Goal: Contribute content: Contribute content

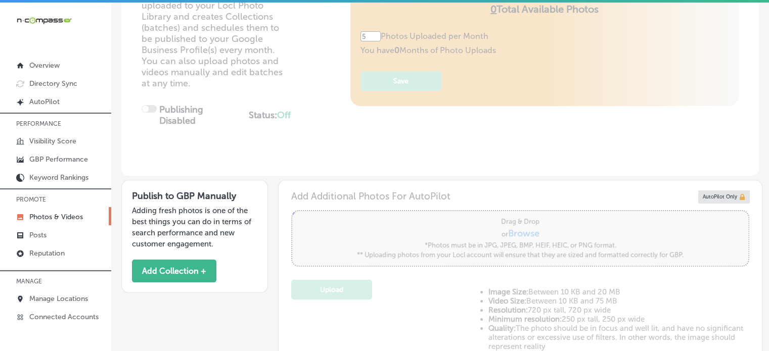
scroll to position [143, 0]
click at [180, 268] on button "Add Collection +" at bounding box center [174, 272] width 84 height 23
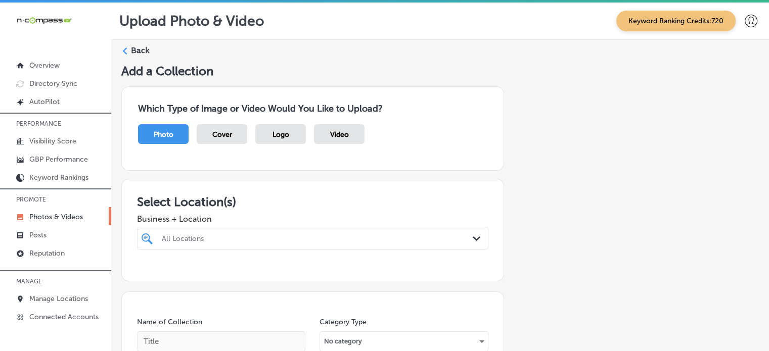
click at [392, 242] on div "All Locations Path Created with Sketch." at bounding box center [312, 238] width 351 height 23
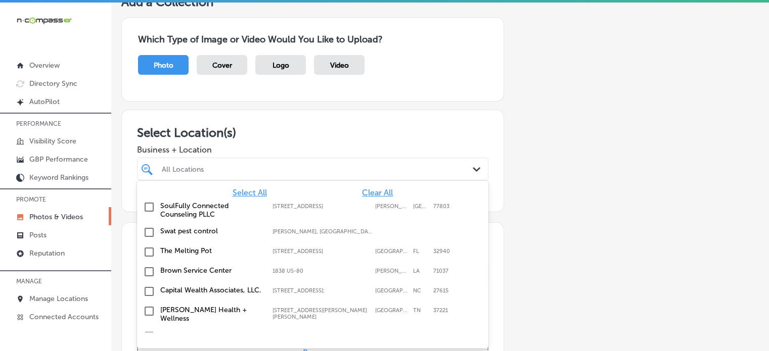
scroll to position [70, 0]
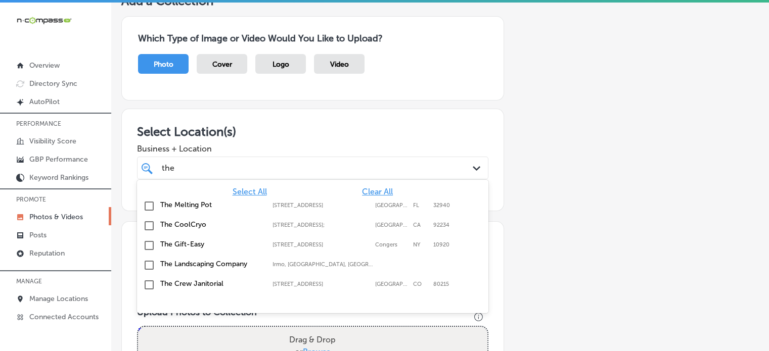
click at [198, 203] on label "The Melting Pot" at bounding box center [211, 205] width 102 height 9
type input "the"
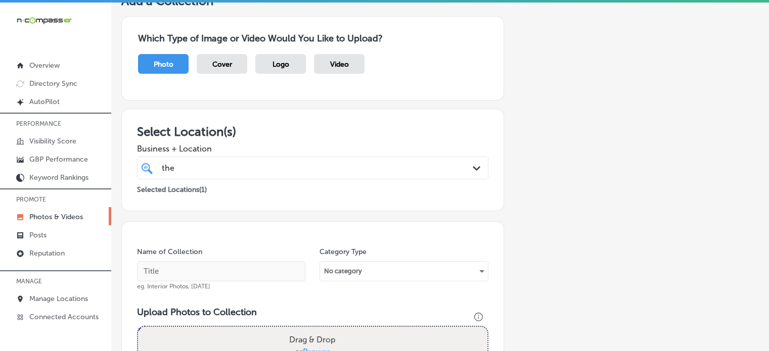
click at [287, 149] on span "Business + Location" at bounding box center [312, 149] width 351 height 10
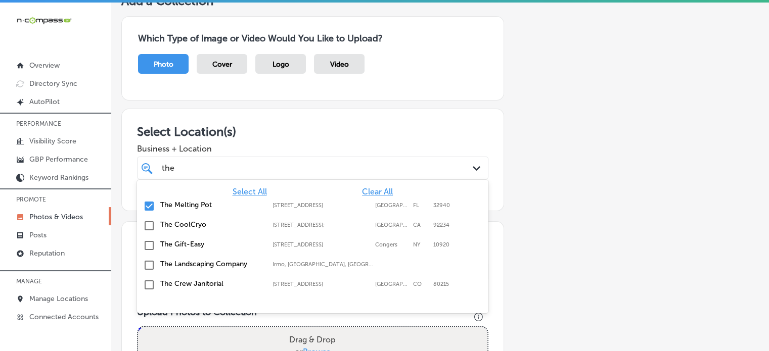
click at [289, 171] on div "the the" at bounding box center [298, 168] width 274 height 14
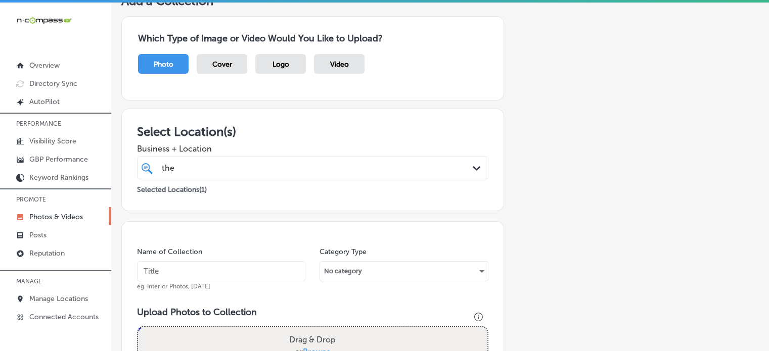
click at [307, 151] on span "Business + Location" at bounding box center [312, 149] width 351 height 10
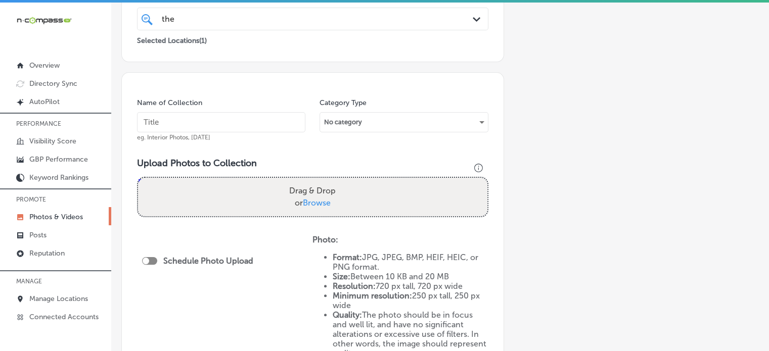
scroll to position [220, 0]
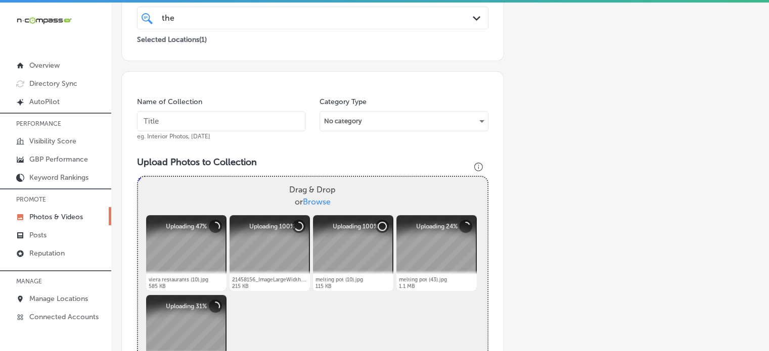
click at [235, 125] on input "text" at bounding box center [221, 121] width 168 height 20
paste input "Gourmet fondue restaurant"
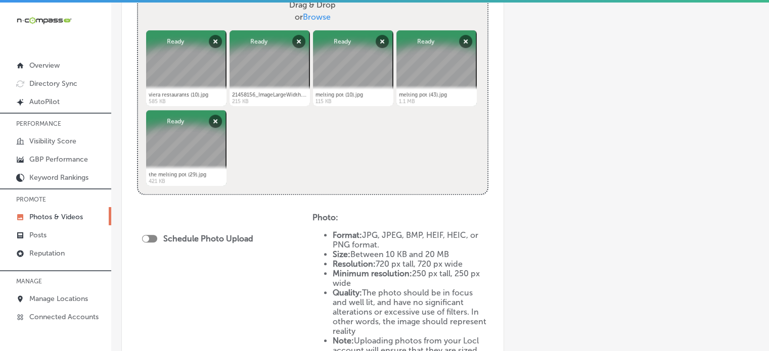
scroll to position [410, 0]
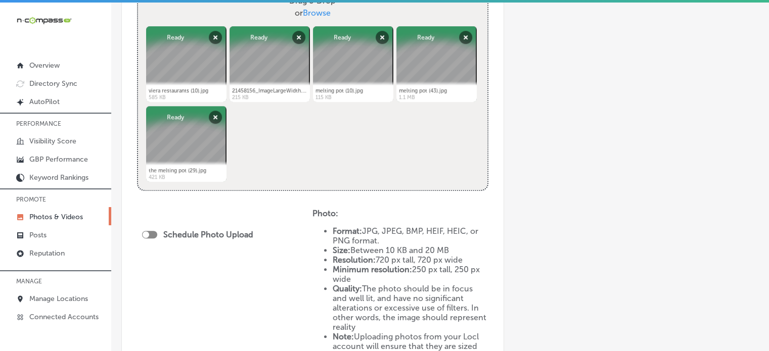
type input "Gourmet fondue restaurant"
click at [149, 234] on div at bounding box center [146, 235] width 7 height 7
checkbox input "true"
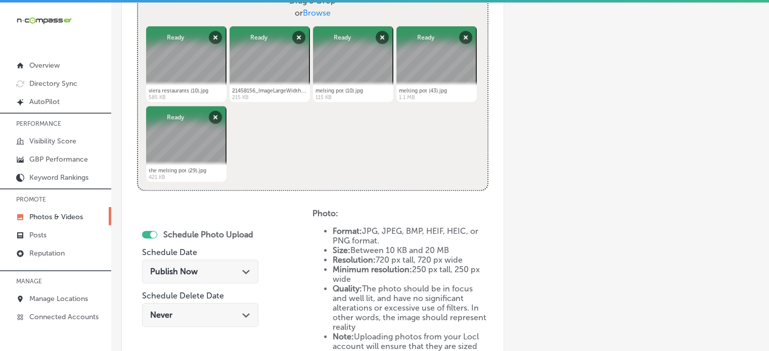
click at [212, 265] on div "Publish Now Path Created with Sketch." at bounding box center [200, 272] width 116 height 24
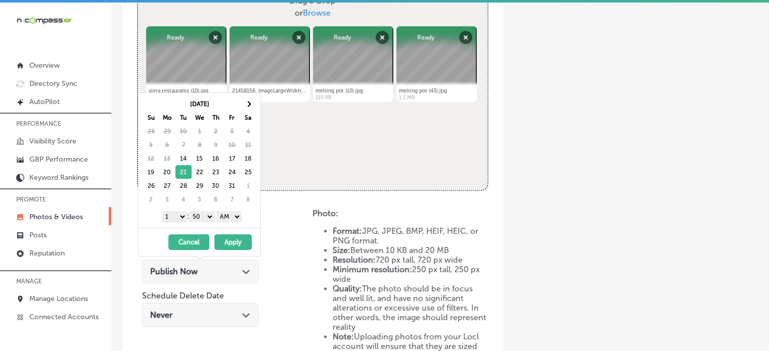
click at [179, 216] on select "1 2 3 4 5 6 7 8 9 10 11 12" at bounding box center [174, 216] width 25 height 11
click at [230, 218] on select "AM PM" at bounding box center [228, 216] width 25 height 11
click at [208, 211] on select "00 10 20 30 40 50" at bounding box center [201, 216] width 25 height 11
click at [238, 242] on button "Apply" at bounding box center [232, 243] width 37 height 16
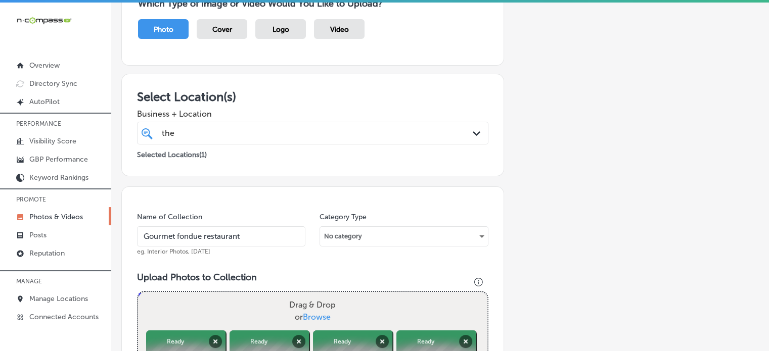
scroll to position [105, 0]
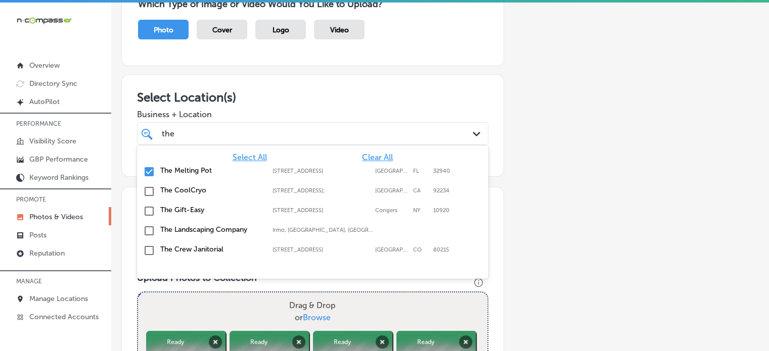
click at [221, 143] on div "the the Path Created with Sketch." at bounding box center [312, 133] width 351 height 23
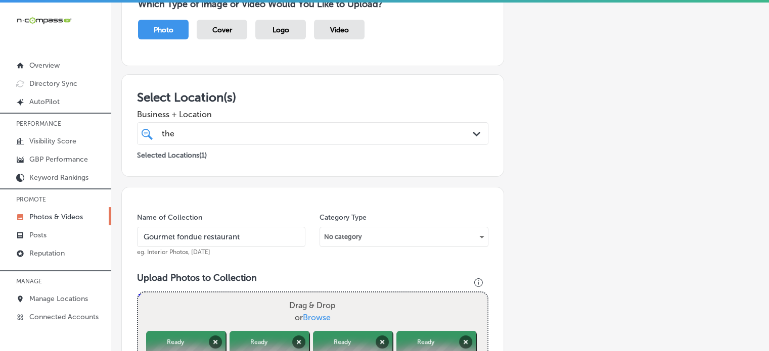
click at [221, 143] on div "the the Path Created with Sketch." at bounding box center [312, 133] width 351 height 23
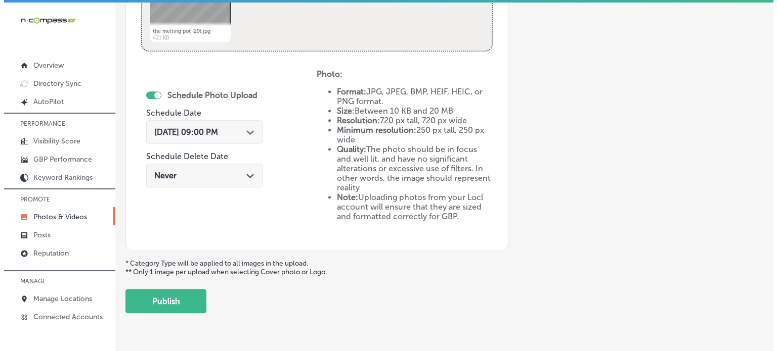
scroll to position [572, 0]
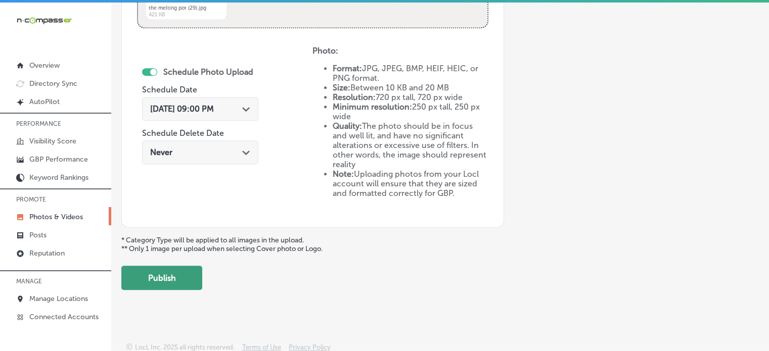
click at [179, 269] on button "Publish" at bounding box center [161, 278] width 81 height 24
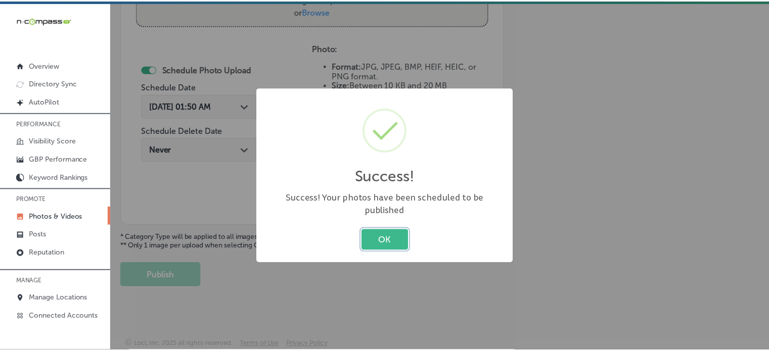
scroll to position [409, 0]
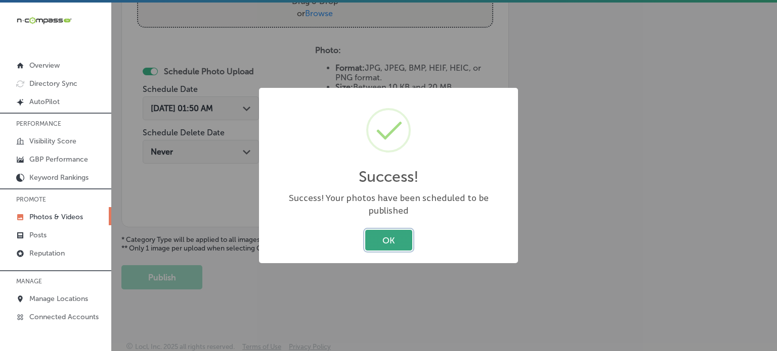
click at [384, 230] on button "OK" at bounding box center [388, 240] width 47 height 21
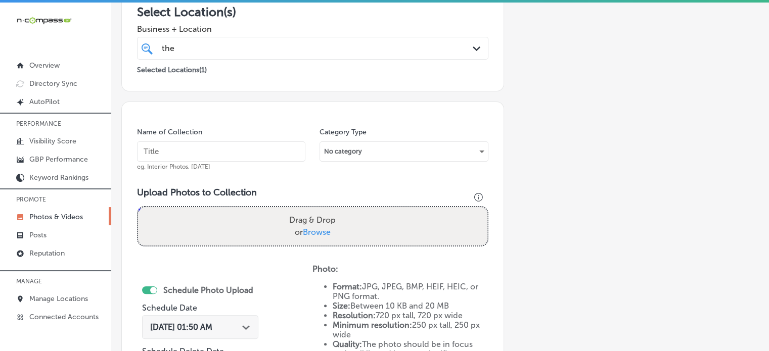
scroll to position [182, 0]
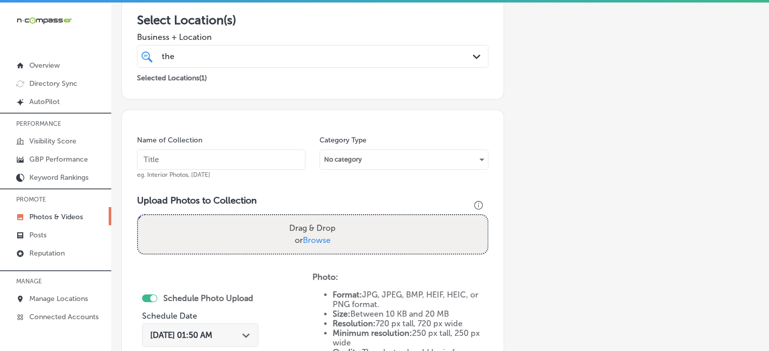
click at [267, 154] on input "text" at bounding box center [221, 160] width 168 height 20
paste input "Four-course fondue dinner"
type input "Four-course fondue dinner"
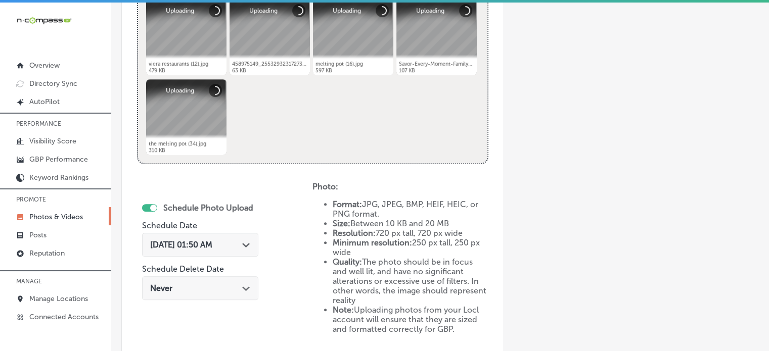
scroll to position [439, 0]
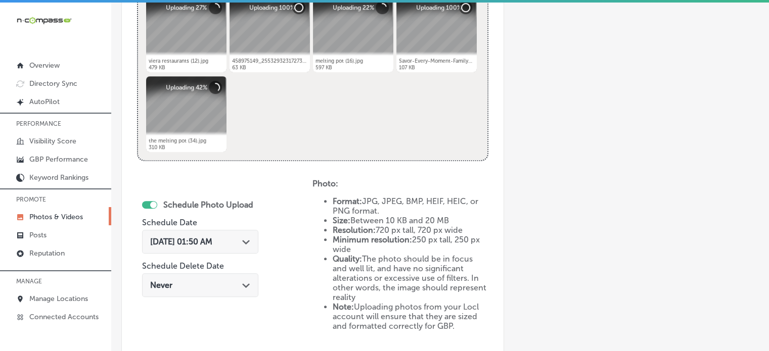
click at [212, 238] on span "Oct 14, 2025 01:50 AM" at bounding box center [181, 242] width 62 height 10
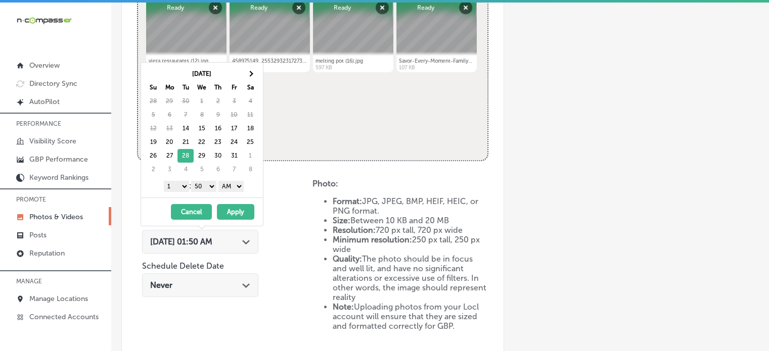
click at [178, 186] on select "1 2 3 4 5 6 7 8 9 10 11 12" at bounding box center [176, 186] width 25 height 11
drag, startPoint x: 202, startPoint y: 186, endPoint x: 202, endPoint y: 202, distance: 16.2
click at [202, 202] on div "Oct 2025 Su Mo Tu We Th Fr Sa 28 29 30 1 2 3 4 5 6 7 8 9 10 11 12 13 14 15 16 1…" at bounding box center [202, 144] width 123 height 164
click at [239, 185] on select "AM PM" at bounding box center [230, 186] width 25 height 11
click at [237, 211] on button "Apply" at bounding box center [235, 212] width 37 height 16
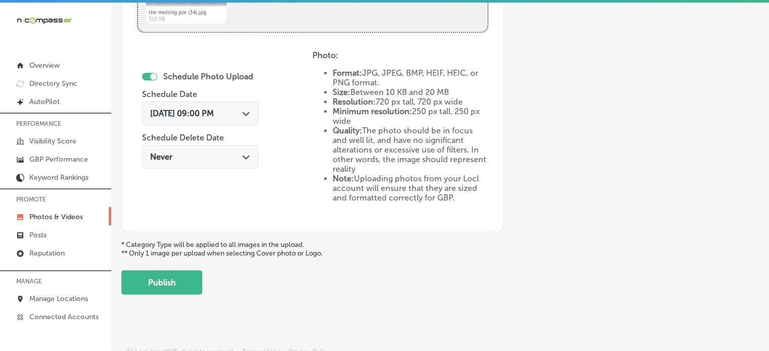
scroll to position [573, 0]
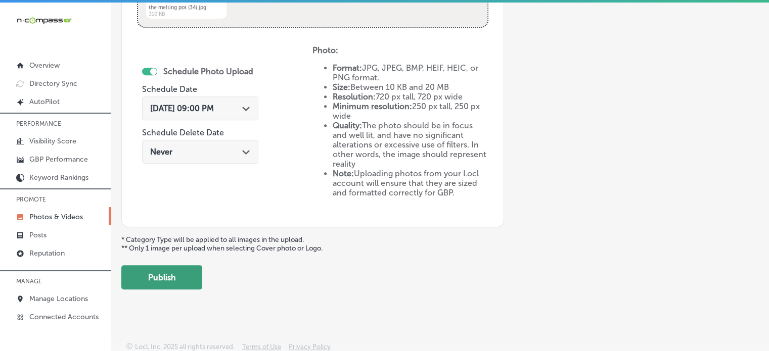
click at [170, 275] on button "Publish" at bounding box center [161, 277] width 81 height 24
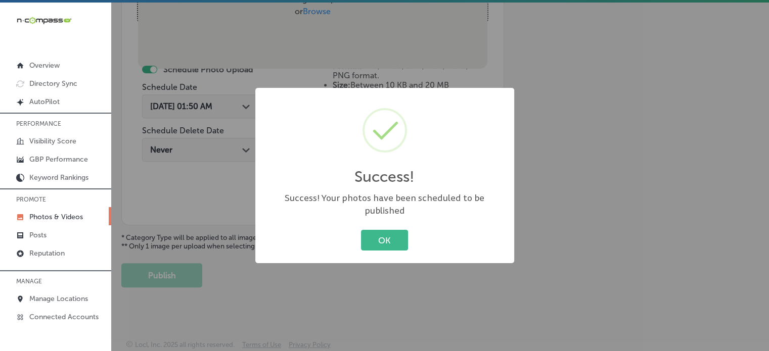
scroll to position [409, 0]
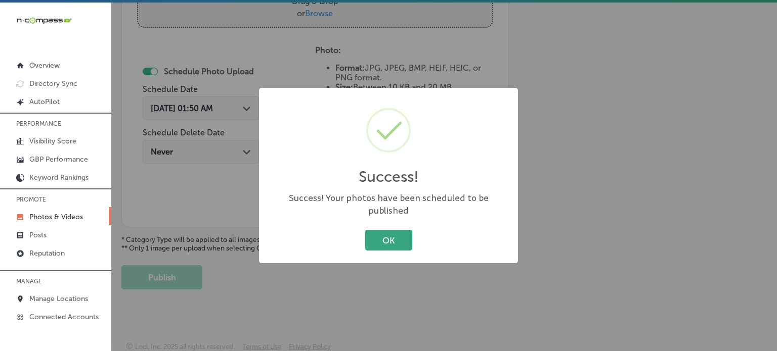
click at [396, 230] on button "OK" at bounding box center [388, 240] width 47 height 21
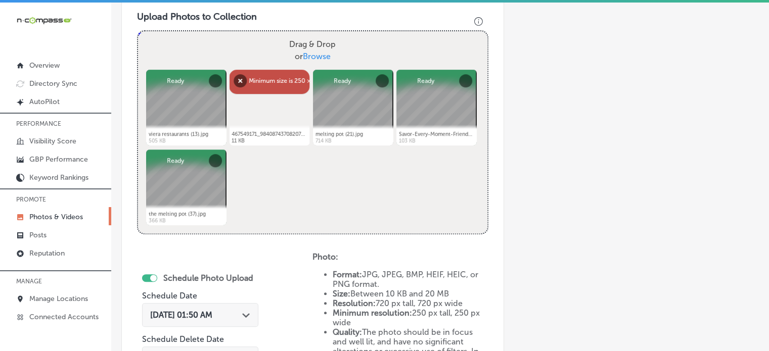
scroll to position [373, 0]
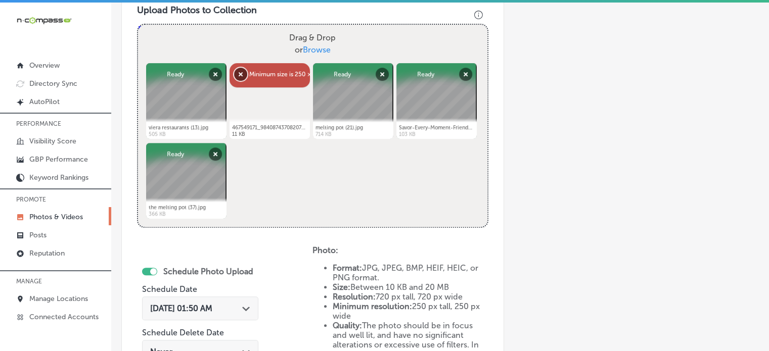
click at [239, 72] on button "Remove" at bounding box center [240, 74] width 13 height 13
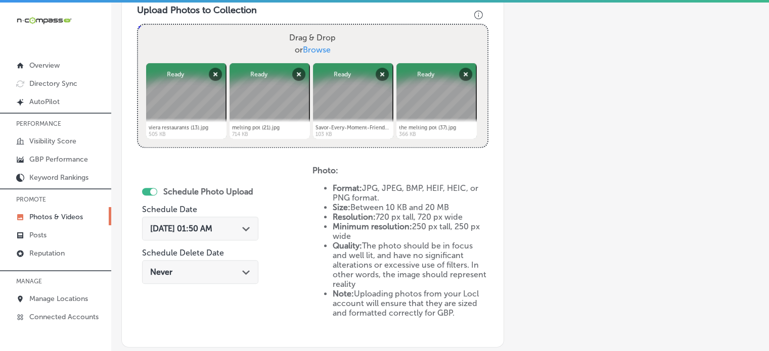
click at [241, 231] on div "Oct 14, 2025 01:50 AM Path Created with Sketch." at bounding box center [200, 229] width 100 height 10
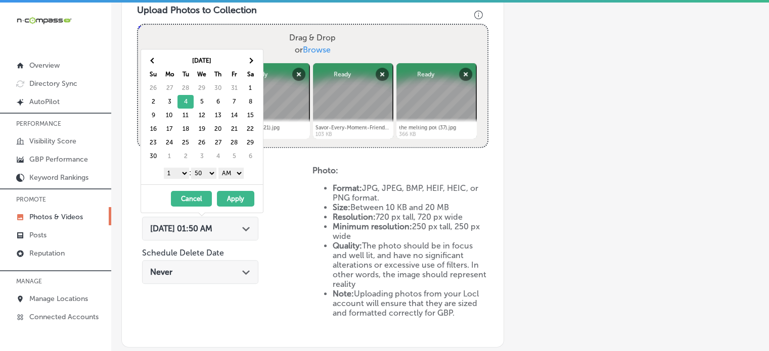
click at [182, 169] on select "1 2 3 4 5 6 7 8 9 10 11 12" at bounding box center [176, 173] width 25 height 11
drag, startPoint x: 204, startPoint y: 174, endPoint x: 210, endPoint y: 184, distance: 11.4
click at [210, 184] on div "Nov 2025 Su Mo Tu We Th Fr Sa 26 27 28 29 30 31 1 2 3 4 5 6 7 8 9 10 11 12 13 1…" at bounding box center [202, 117] width 122 height 135
drag, startPoint x: 230, startPoint y: 172, endPoint x: 231, endPoint y: 200, distance: 27.3
click at [231, 200] on div "Nov 2025 Su Mo Tu We Th Fr Sa 26 27 28 29 30 31 1 2 3 4 5 6 7 8 9 10 11 12 13 1…" at bounding box center [202, 131] width 123 height 164
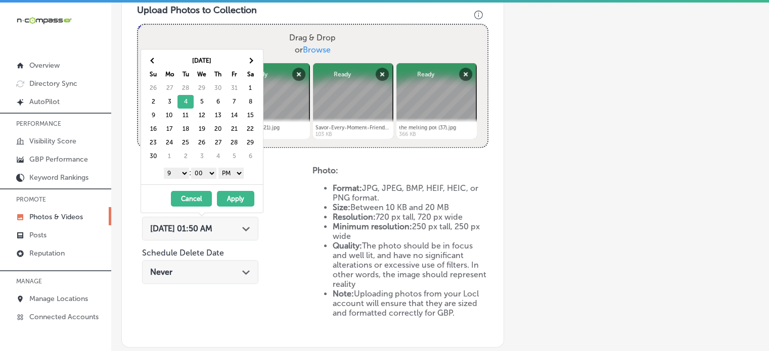
click at [231, 200] on button "Apply" at bounding box center [235, 199] width 37 height 16
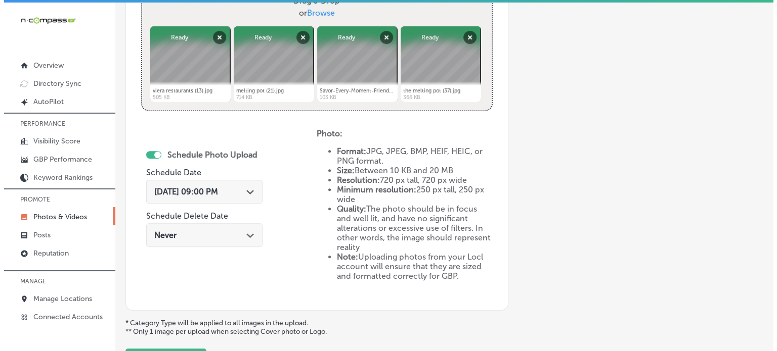
scroll to position [493, 0]
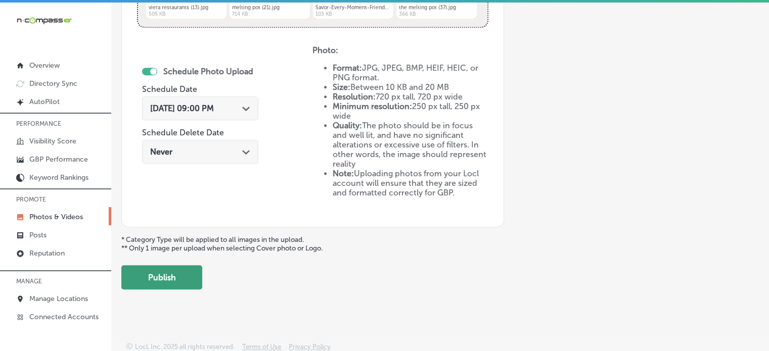
click at [179, 279] on button "Publish" at bounding box center [161, 277] width 81 height 24
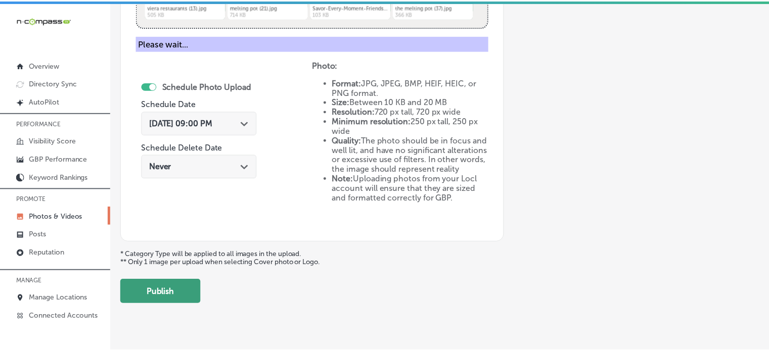
scroll to position [409, 0]
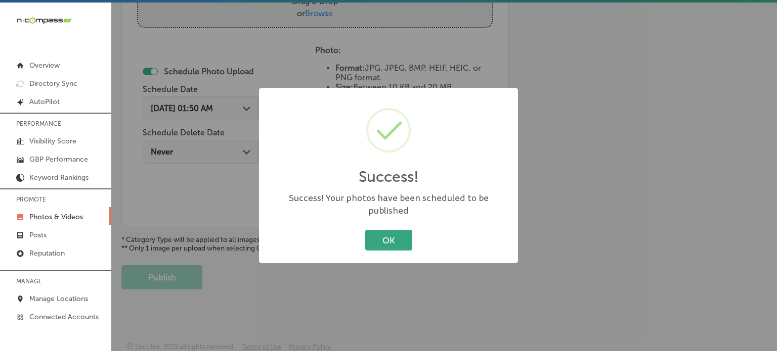
click at [384, 240] on button "OK" at bounding box center [388, 240] width 47 height 21
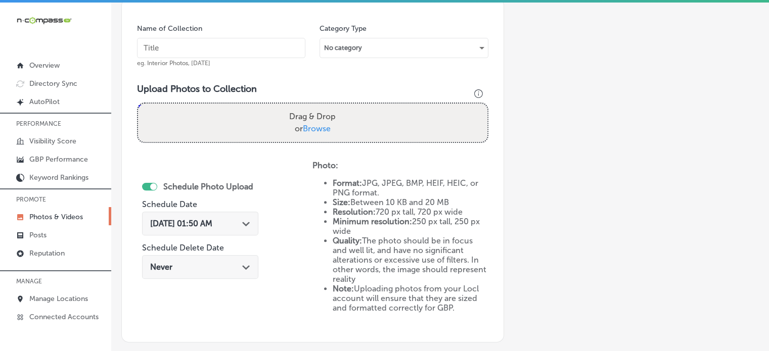
scroll to position [291, 0]
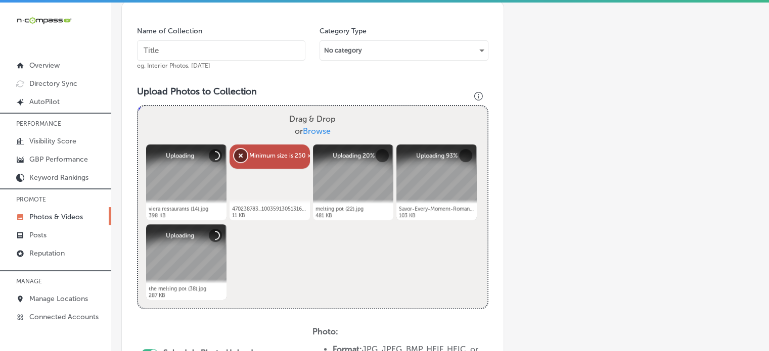
click at [240, 155] on button "Remove" at bounding box center [240, 155] width 13 height 13
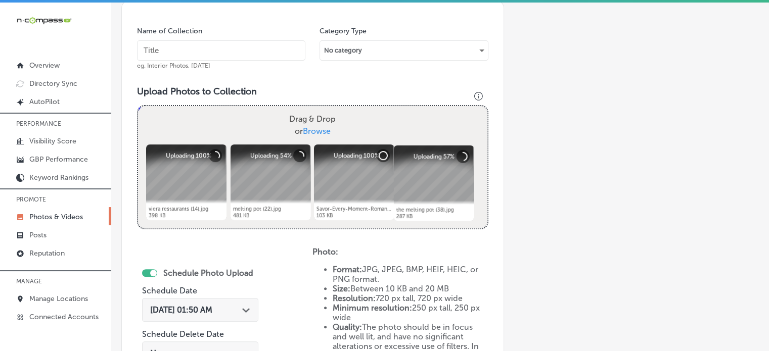
scroll to position [270, 0]
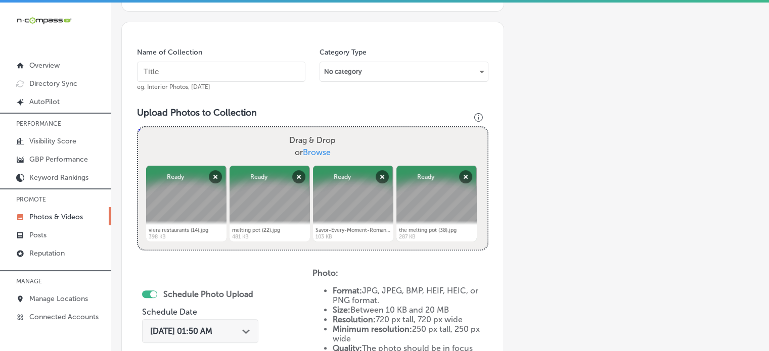
click at [249, 69] on input "text" at bounding box center [221, 72] width 168 height 20
paste input "Artisan cheese fondue [GEOGRAPHIC_DATA]"
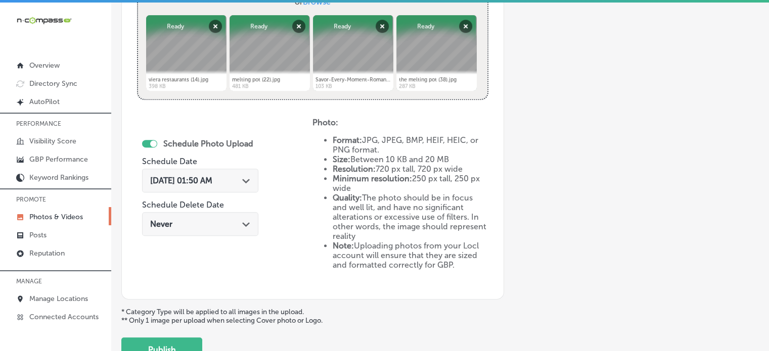
scroll to position [427, 0]
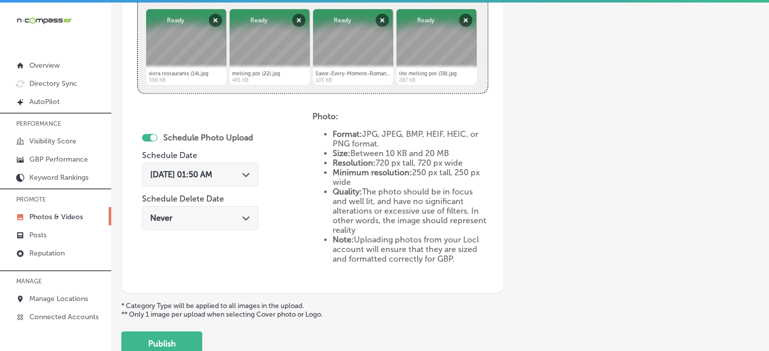
type input "Artisan cheese fondue [GEOGRAPHIC_DATA]"
click at [212, 176] on span "Oct 14, 2025 01:50 AM" at bounding box center [181, 175] width 62 height 10
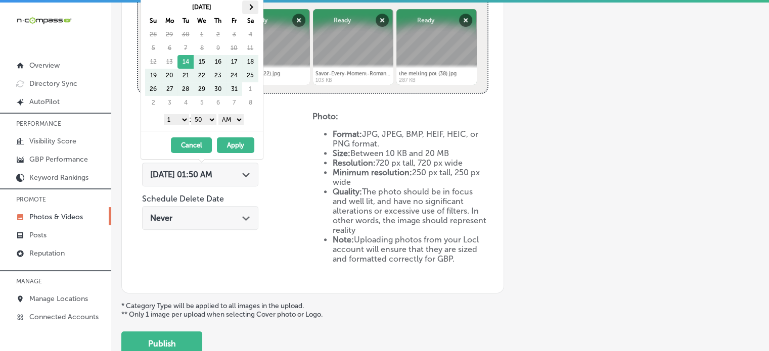
click at [250, 7] on span at bounding box center [250, 7] width 6 height 6
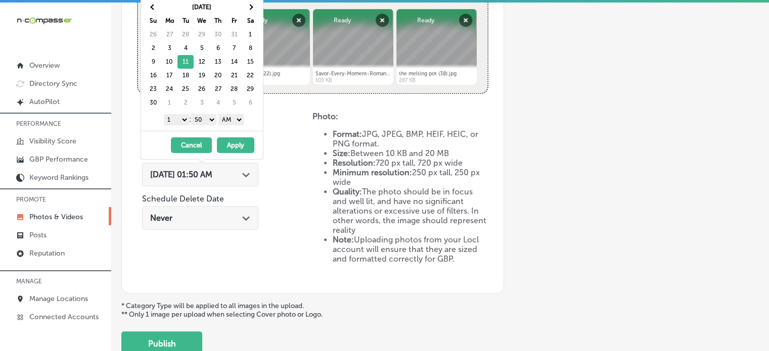
click at [179, 117] on select "1 2 3 4 5 6 7 8 9 10 11 12" at bounding box center [176, 119] width 25 height 11
drag, startPoint x: 205, startPoint y: 117, endPoint x: 204, endPoint y: 130, distance: 13.7
click at [204, 130] on div "Nov 2025 Su Mo Tu We Th Fr Sa 26 27 28 29 30 31 1 2 3 4 5 6 7 8 9 10 11 12 13 1…" at bounding box center [202, 77] width 123 height 164
click at [231, 119] on select "AM PM" at bounding box center [230, 119] width 25 height 11
click at [237, 142] on button "Apply" at bounding box center [235, 146] width 37 height 16
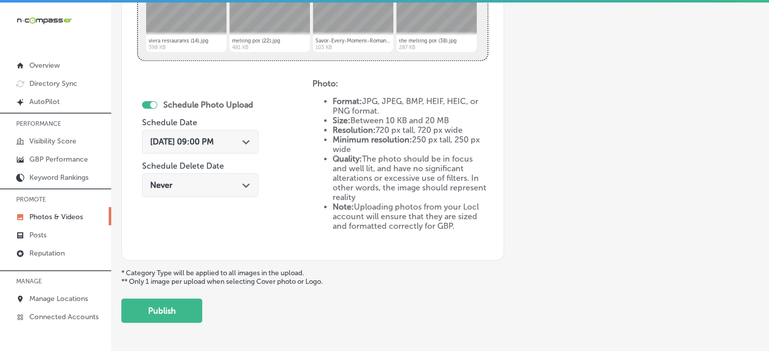
scroll to position [493, 0]
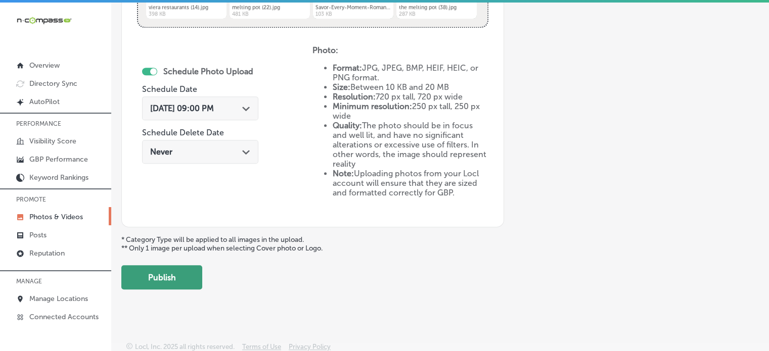
click at [186, 273] on button "Publish" at bounding box center [161, 277] width 81 height 24
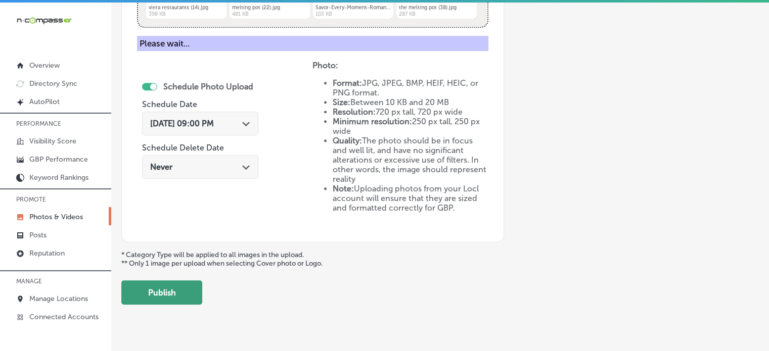
scroll to position [409, 0]
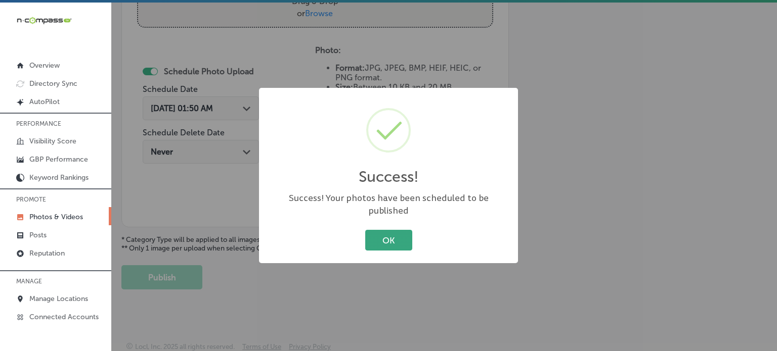
click at [386, 230] on button "OK" at bounding box center [388, 240] width 47 height 21
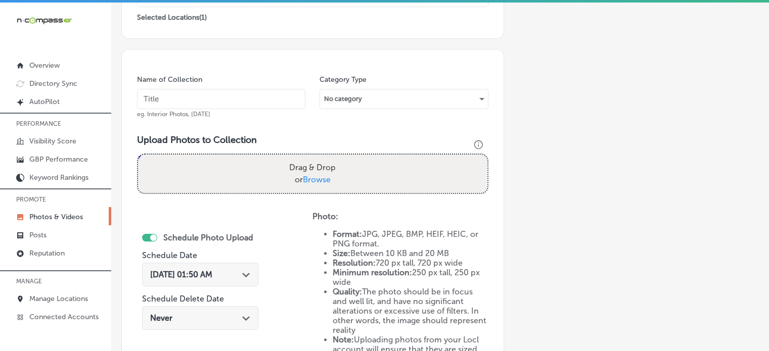
scroll to position [233, 0]
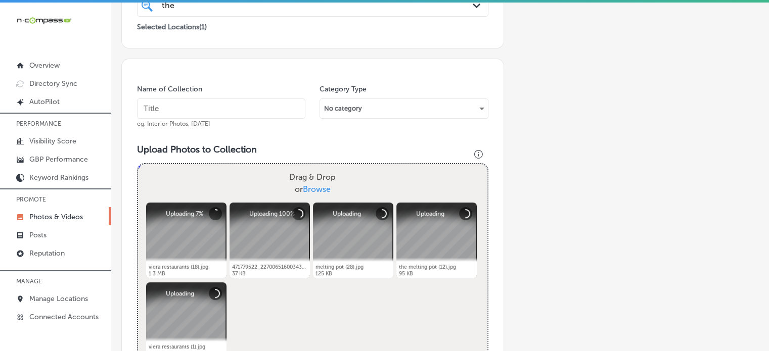
click at [221, 102] on input "text" at bounding box center [221, 109] width 168 height 20
paste input "Chocolate fondue dessert"
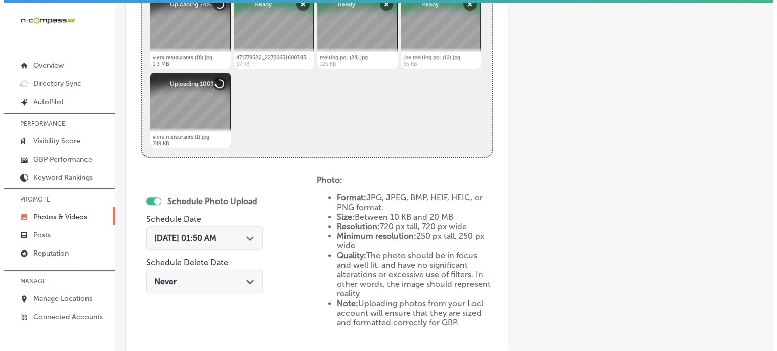
scroll to position [443, 0]
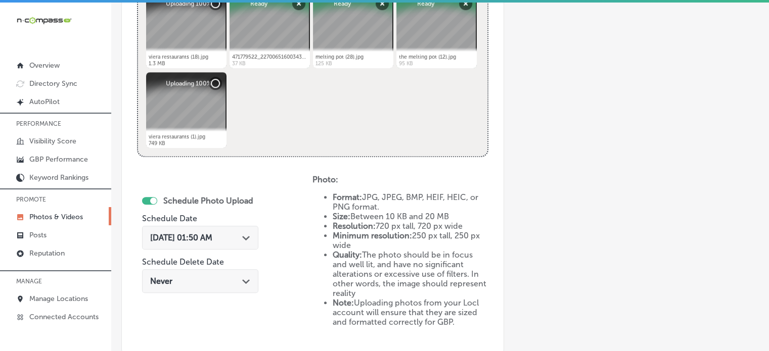
type input "Chocolate fondue dessert"
click at [212, 238] on span "Oct 14, 2025 01:50 AM" at bounding box center [181, 238] width 62 height 10
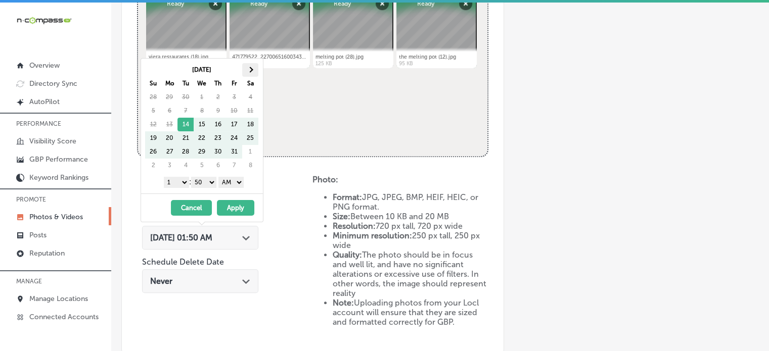
click at [247, 71] on th at bounding box center [250, 70] width 16 height 14
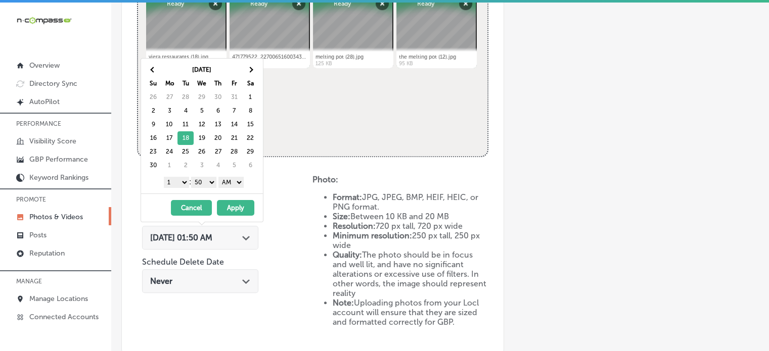
click at [178, 183] on select "1 2 3 4 5 6 7 8 9 10 11 12" at bounding box center [176, 182] width 25 height 11
drag, startPoint x: 203, startPoint y: 182, endPoint x: 203, endPoint y: 193, distance: 11.1
click at [203, 193] on div "Nov 2025 Su Mo Tu We Th Fr Sa 26 27 28 29 30 31 1 2 3 4 5 6 7 8 9 10 11 12 13 1…" at bounding box center [202, 140] width 123 height 164
click at [233, 183] on select "AM PM" at bounding box center [230, 182] width 25 height 11
click at [233, 205] on button "Apply" at bounding box center [235, 208] width 37 height 16
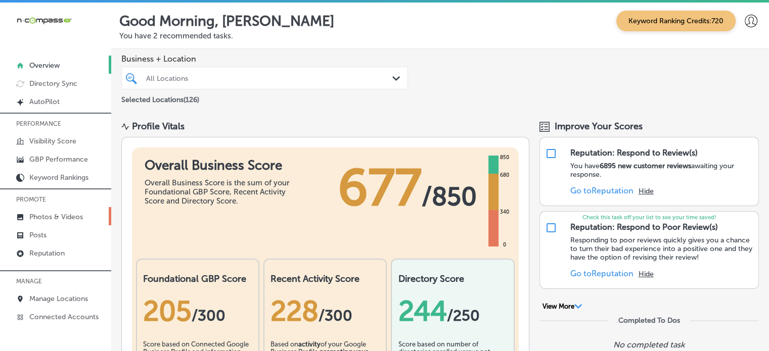
click at [68, 217] on p "Photos & Videos" at bounding box center [56, 217] width 54 height 9
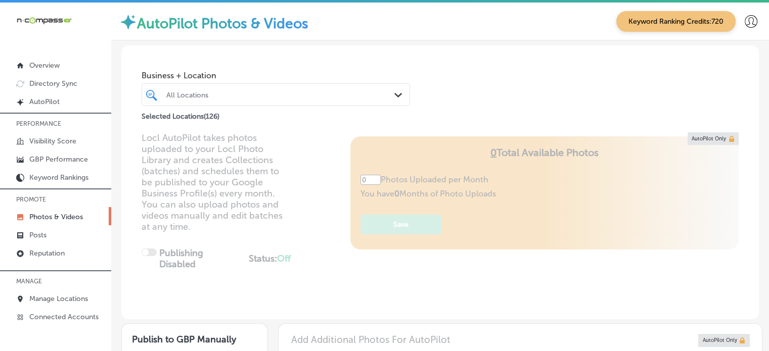
click at [262, 95] on div "All Locations" at bounding box center [280, 95] width 229 height 9
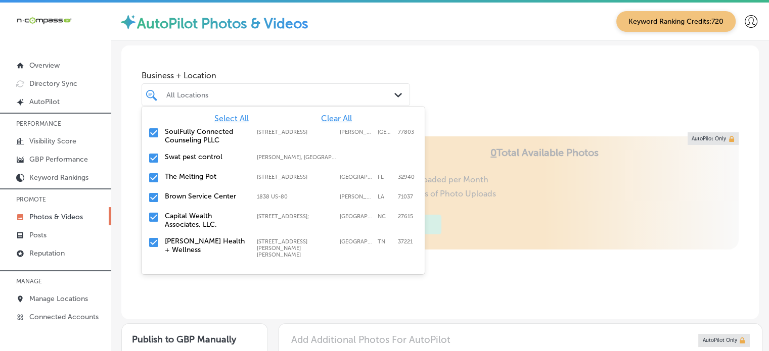
click at [340, 118] on span "Clear All" at bounding box center [336, 119] width 31 height 10
type input "5"
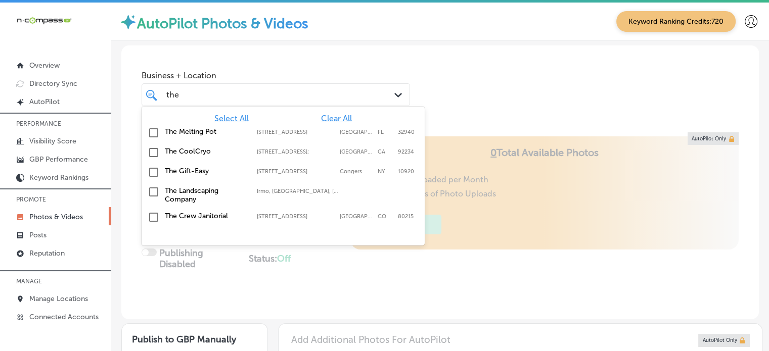
click at [284, 135] on label "[STREET_ADDRESS]" at bounding box center [296, 132] width 78 height 7
type input "the"
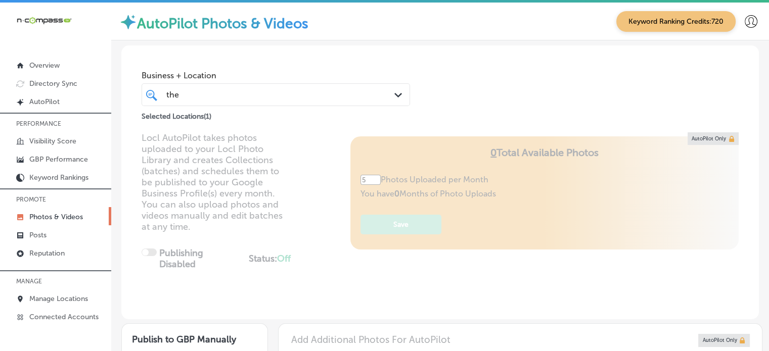
click at [495, 272] on div "Locl AutoPilot takes photos uploaded to your Locl Photo Library and creates Col…" at bounding box center [440, 225] width 638 height 187
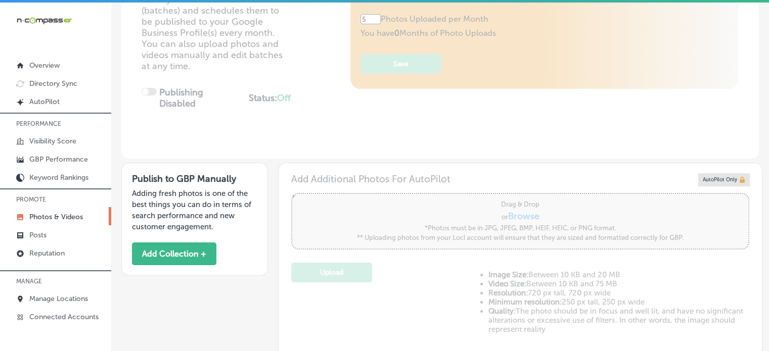
scroll to position [172, 0]
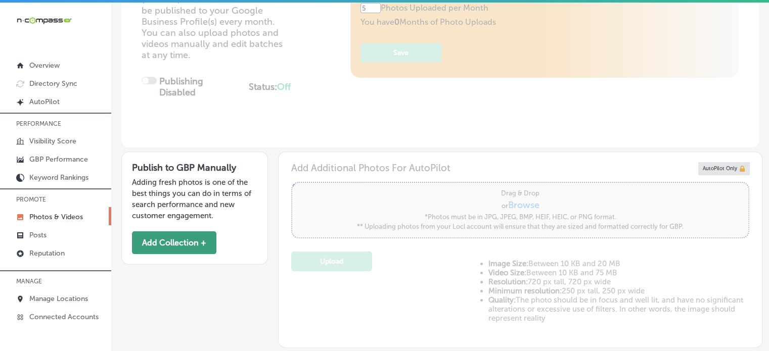
click at [198, 251] on button "Add Collection +" at bounding box center [174, 243] width 84 height 23
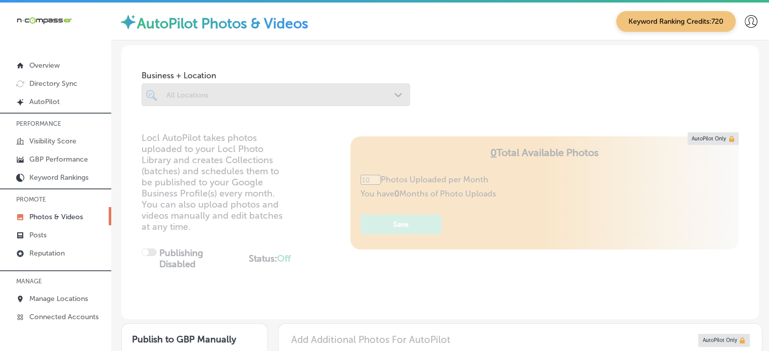
scroll to position [339, 0]
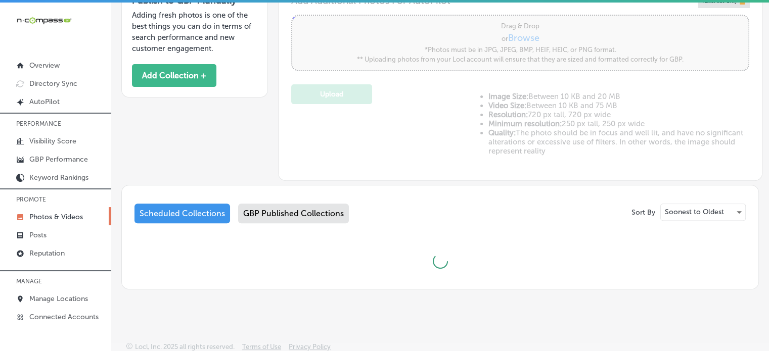
type input "5"
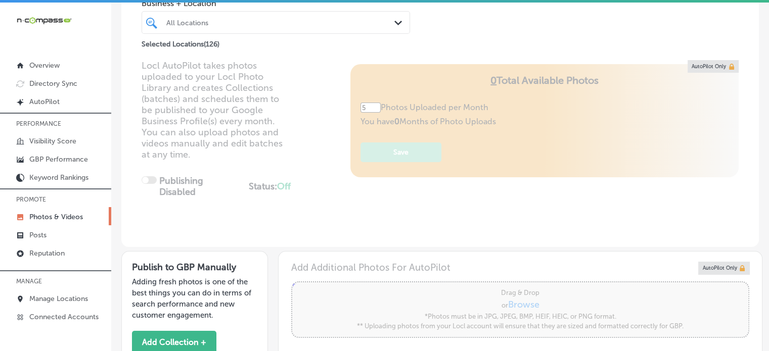
scroll to position [0, 0]
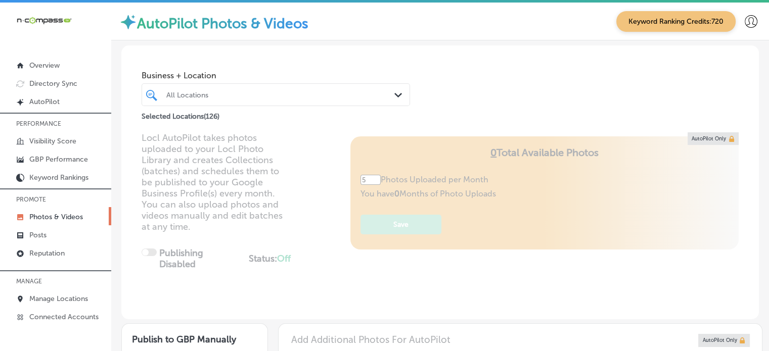
click at [283, 103] on div "All Locations Path Created with Sketch." at bounding box center [276, 94] width 268 height 23
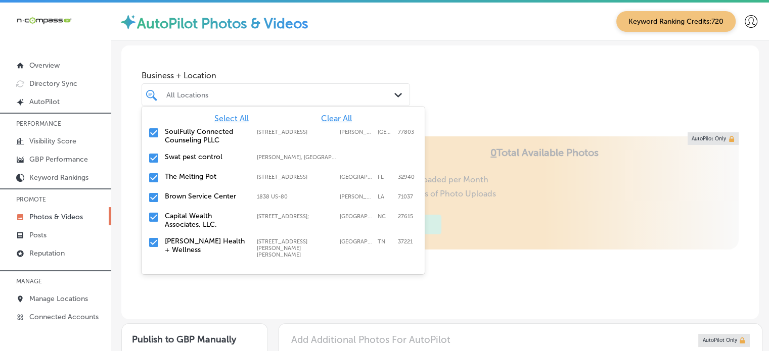
click at [327, 119] on span "Clear All" at bounding box center [336, 119] width 31 height 10
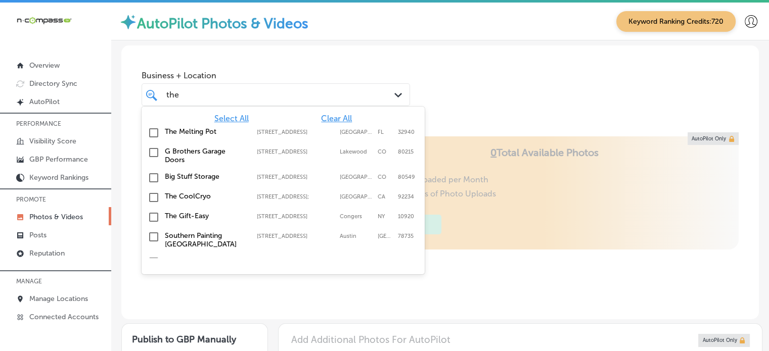
click at [291, 135] on label "[STREET_ADDRESS]" at bounding box center [296, 132] width 78 height 7
type input "the"
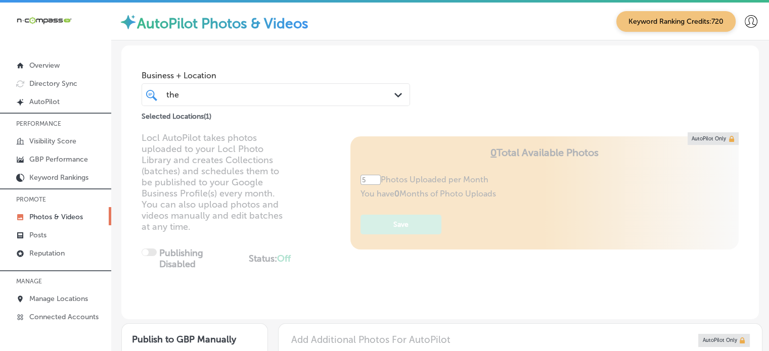
click at [520, 99] on div "Business + Location the the Path Created with Sketch. Selected Locations ( 1 )" at bounding box center [440, 84] width 638 height 77
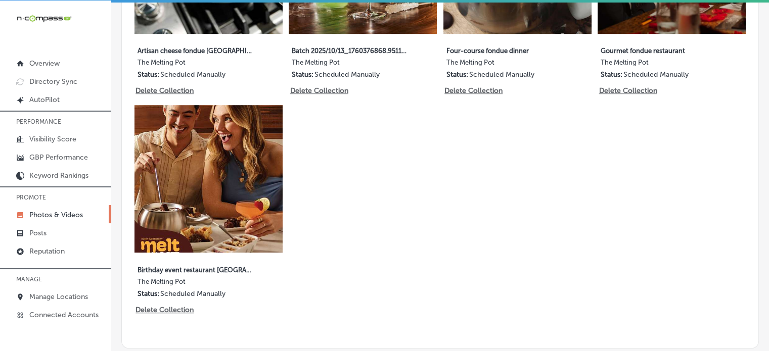
scroll to position [702, 0]
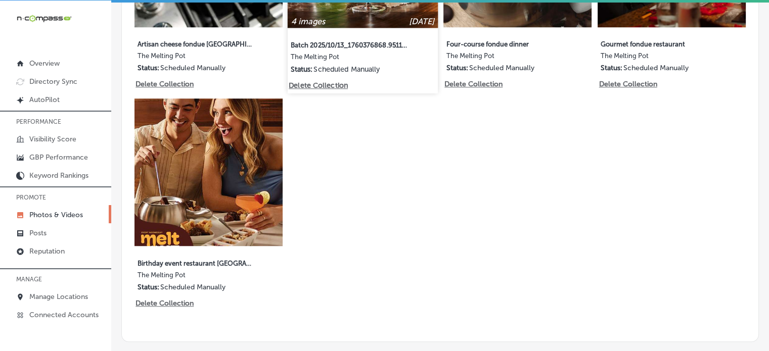
click at [345, 42] on label "Batch 2025/10/13_1760376868.9511397" at bounding box center [349, 44] width 117 height 18
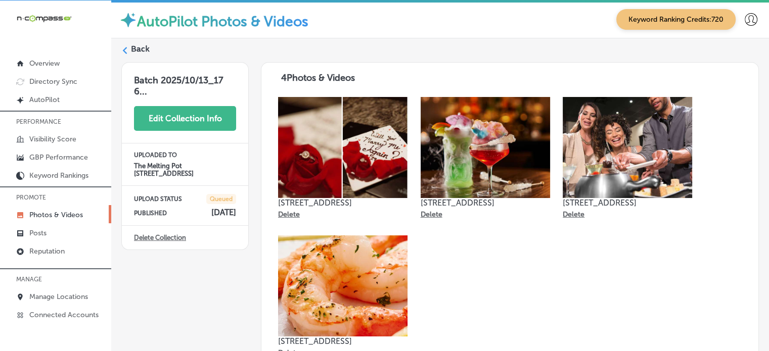
click at [193, 115] on button "Edit Collection Info" at bounding box center [185, 118] width 102 height 25
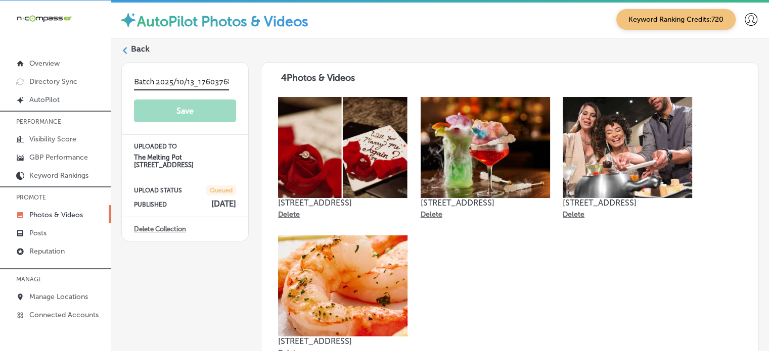
click at [179, 84] on input "Batch 2025/10/13_1760376868.9511397" at bounding box center [181, 83] width 95 height 16
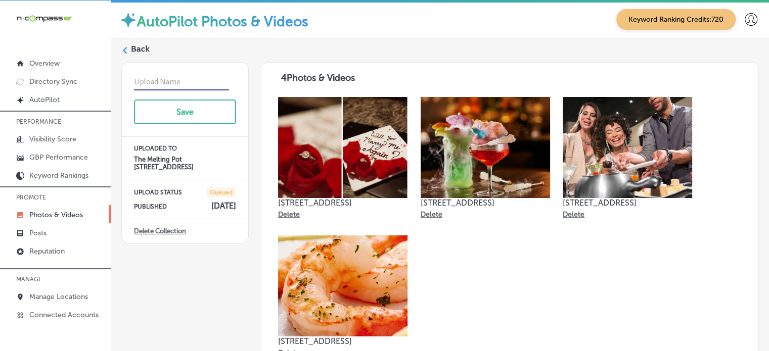
paste input "Chocolate fondue dessert"
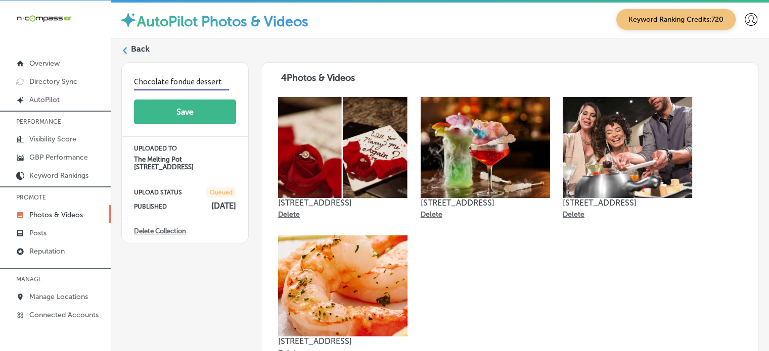
type input "Chocolate fondue dessert"
click at [188, 105] on button "Save" at bounding box center [185, 112] width 102 height 25
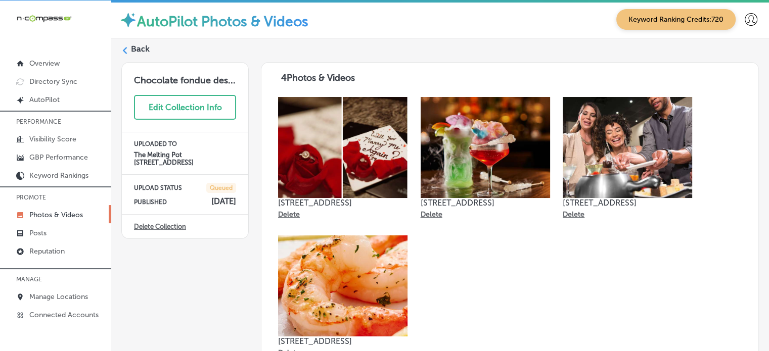
click at [135, 49] on label "Back" at bounding box center [140, 48] width 19 height 11
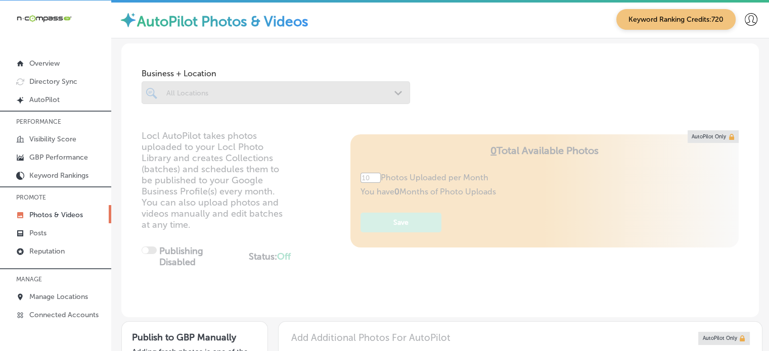
type input "5"
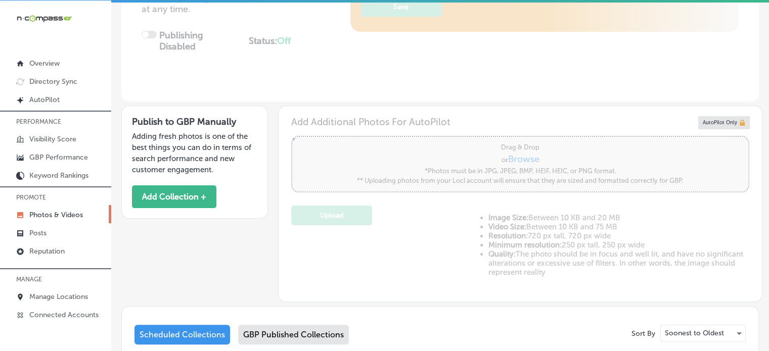
scroll to position [213, 0]
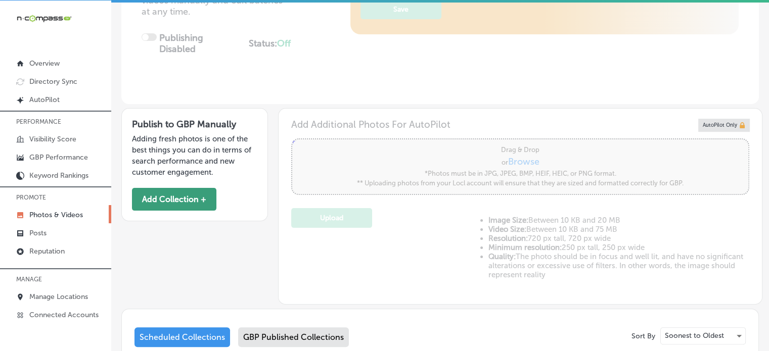
click at [176, 195] on button "Add Collection +" at bounding box center [174, 199] width 84 height 23
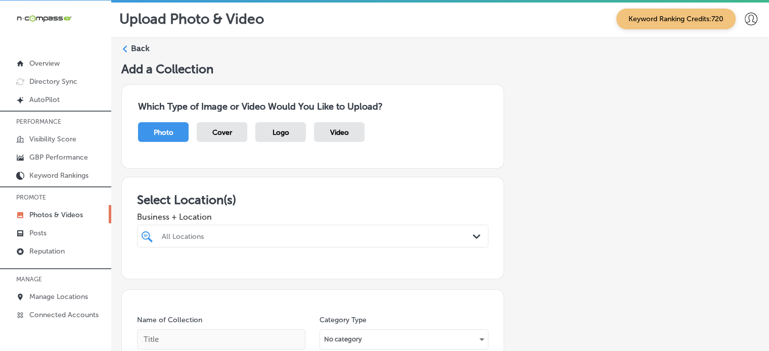
click at [341, 234] on div "All Locations Path Created with Sketch." at bounding box center [312, 236] width 351 height 23
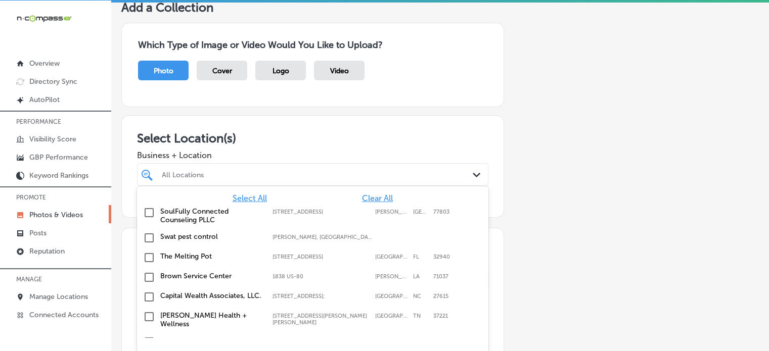
scroll to position [68, 0]
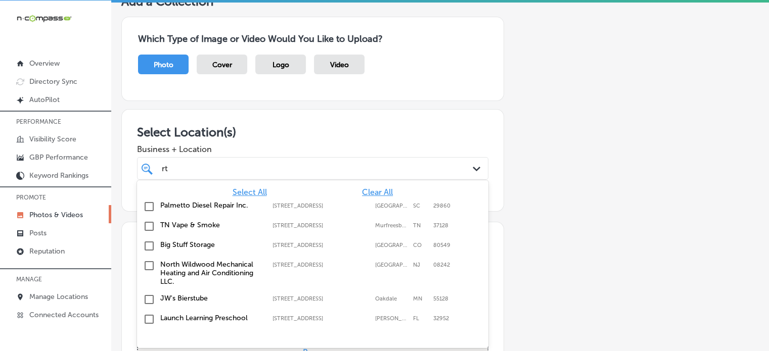
type input "r"
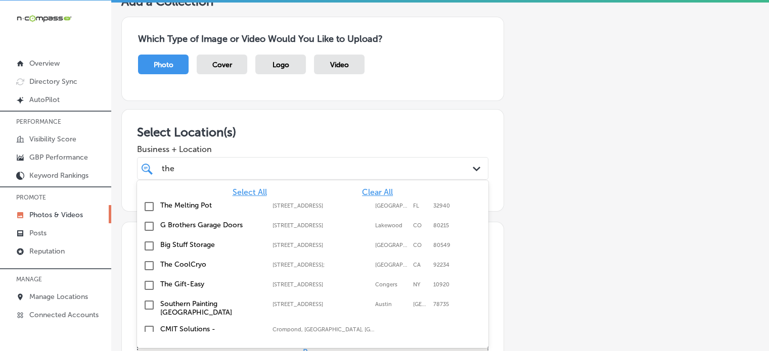
click at [295, 206] on label "[STREET_ADDRESS]" at bounding box center [321, 206] width 97 height 7
type input "the"
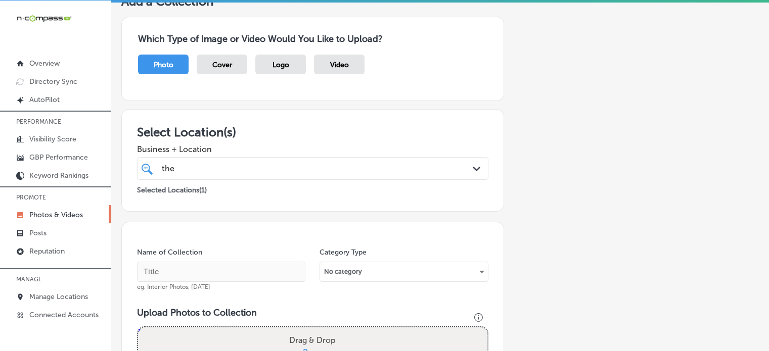
click at [370, 145] on span "Business + Location" at bounding box center [312, 150] width 351 height 10
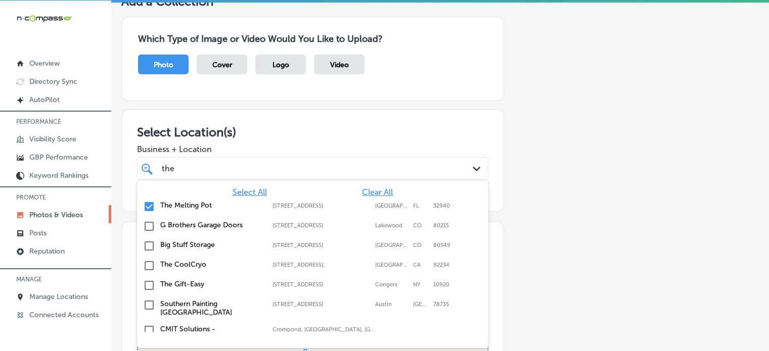
click at [364, 164] on div "the the" at bounding box center [298, 169] width 274 height 14
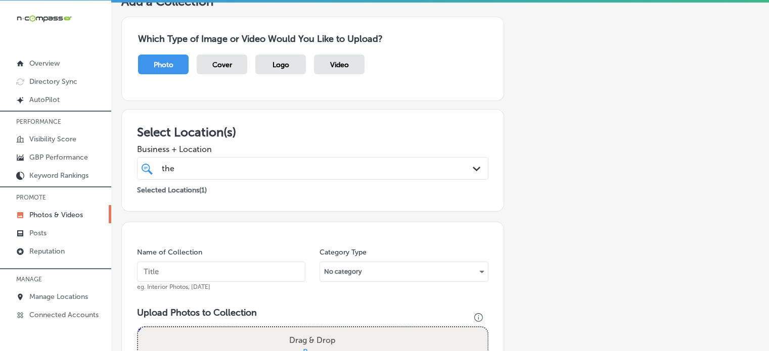
click at [369, 128] on h3 "Select Location(s)" at bounding box center [312, 132] width 351 height 15
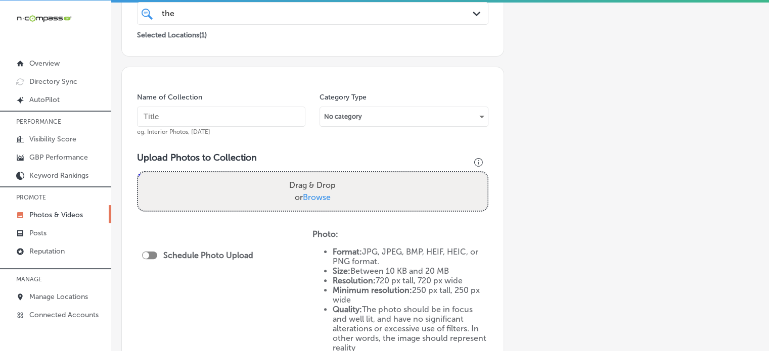
click at [244, 113] on input "text" at bounding box center [221, 117] width 168 height 20
paste input "Interactive dining experience"
type input "Interactive dining experience"
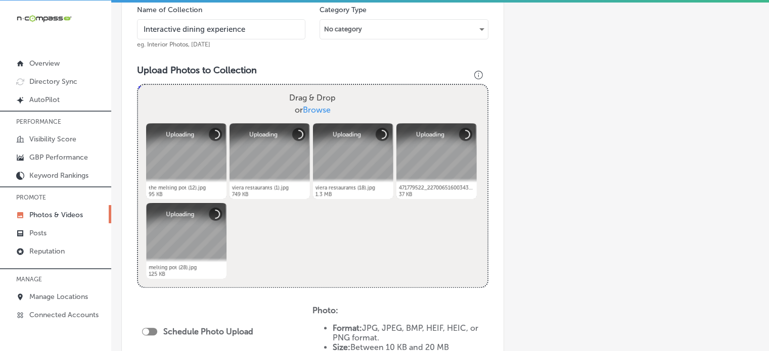
scroll to position [311, 0]
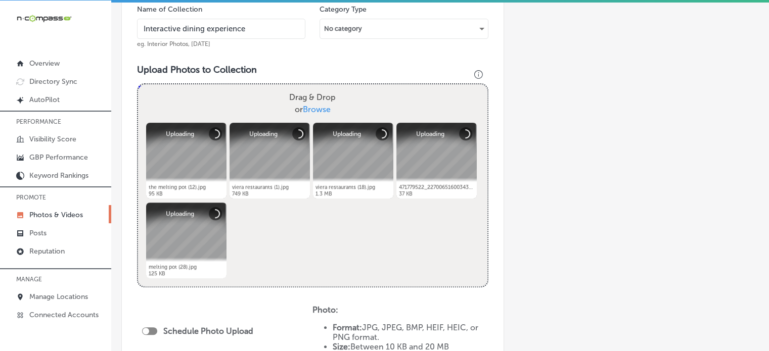
click at [152, 329] on div at bounding box center [149, 332] width 15 height 8
checkbox input "true"
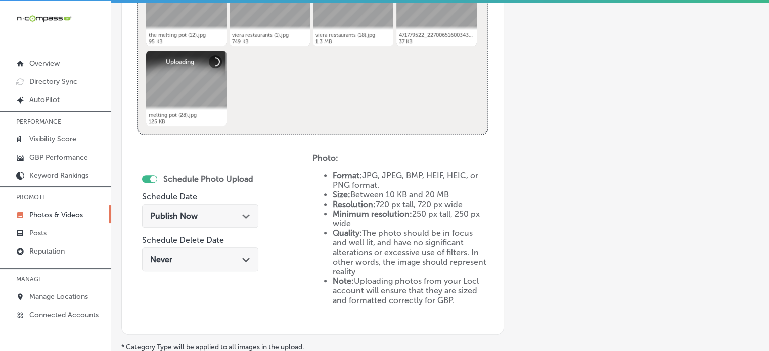
scroll to position [463, 0]
click at [216, 218] on div "Publish Now Path Created with Sketch." at bounding box center [200, 217] width 100 height 10
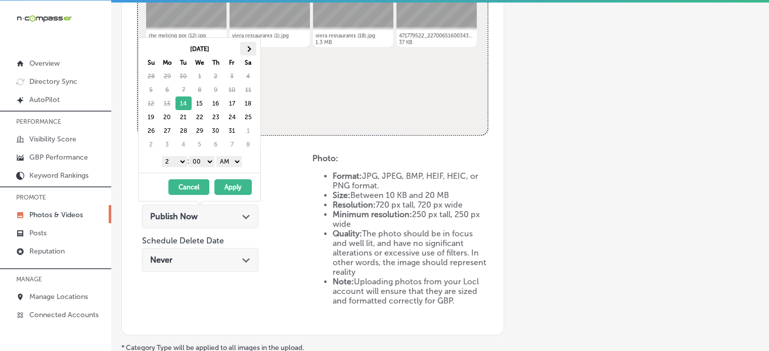
click at [249, 53] on th at bounding box center [248, 49] width 16 height 14
click at [177, 161] on select "1 2 3 4 5 6 7 8 9 10 11 12" at bounding box center [174, 161] width 25 height 11
drag, startPoint x: 236, startPoint y: 161, endPoint x: 234, endPoint y: 182, distance: 21.3
click at [234, 182] on div "[DATE] Su Mo Tu We Th Fr Sa 28 29 30 1 2 3 4 5 6 7 8 9 10 11 12 13 14 15 16 17 …" at bounding box center [199, 119] width 123 height 164
click at [247, 50] on span at bounding box center [248, 49] width 6 height 6
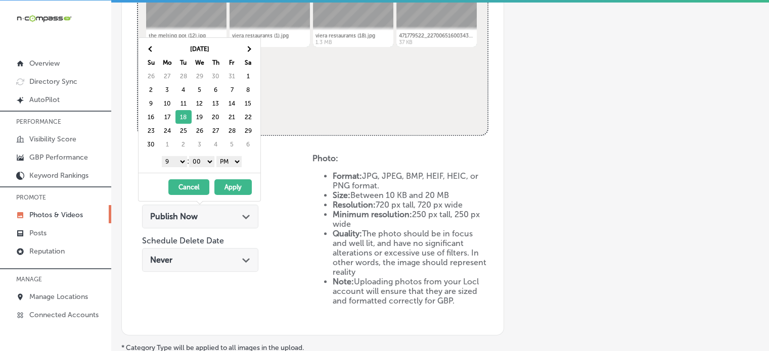
click at [239, 177] on div "[DATE] - [DATE] Cancel Apply" at bounding box center [200, 187] width 122 height 28
click at [244, 188] on button "Apply" at bounding box center [232, 187] width 37 height 16
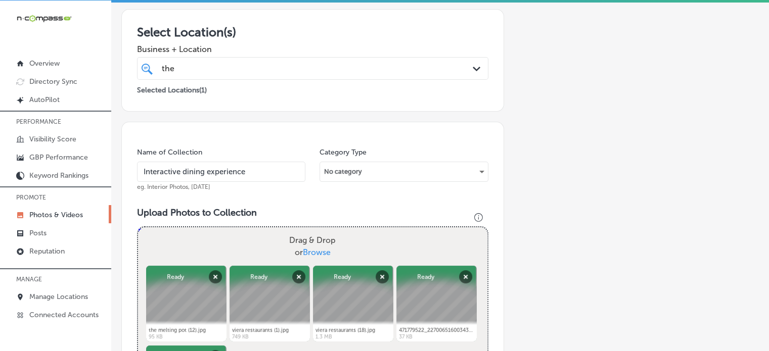
scroll to position [70, 0]
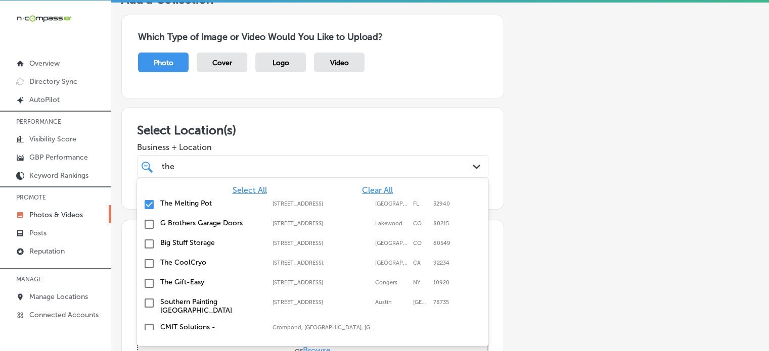
click at [266, 163] on div "the the" at bounding box center [298, 167] width 274 height 14
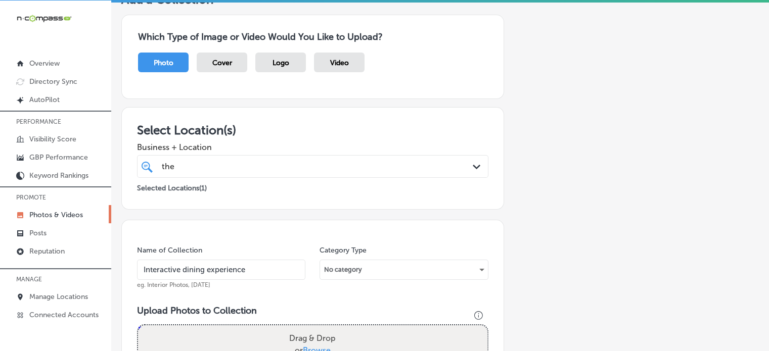
click at [275, 126] on h3 "Select Location(s)" at bounding box center [312, 130] width 351 height 15
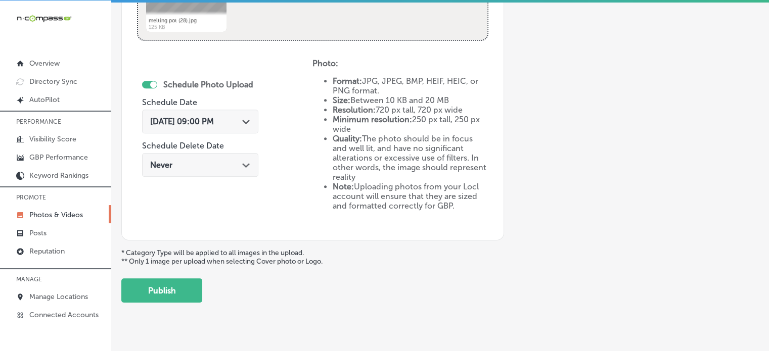
scroll to position [563, 0]
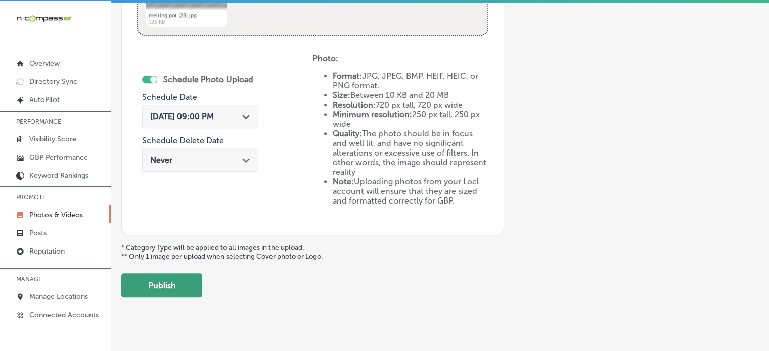
click at [181, 285] on button "Publish" at bounding box center [161, 286] width 81 height 24
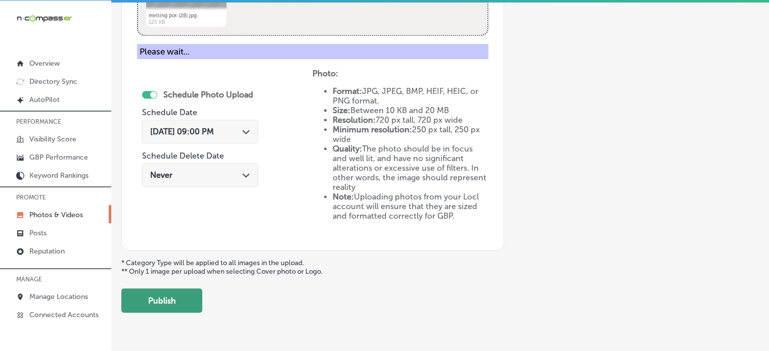
scroll to position [409, 0]
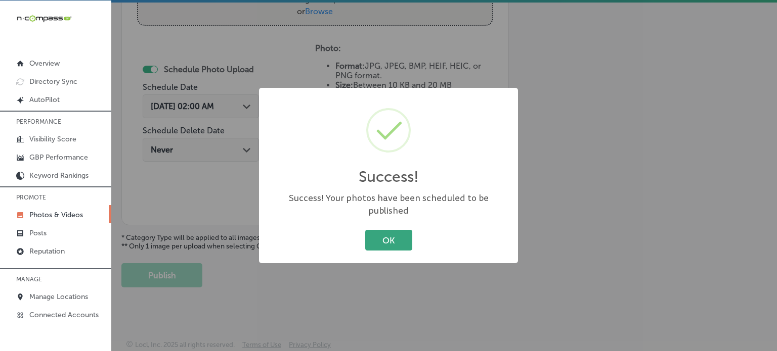
click at [388, 236] on button "OK" at bounding box center [388, 240] width 47 height 21
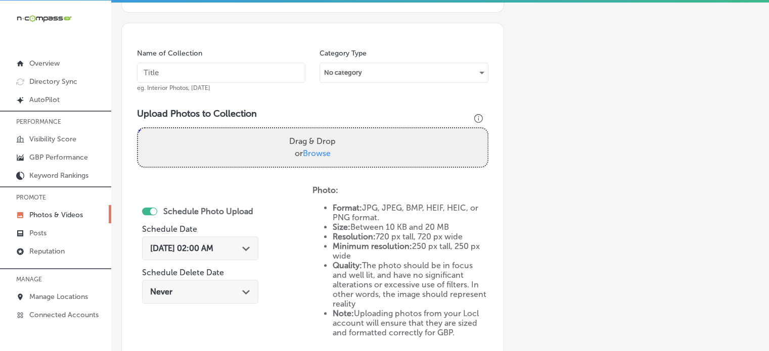
scroll to position [257, 0]
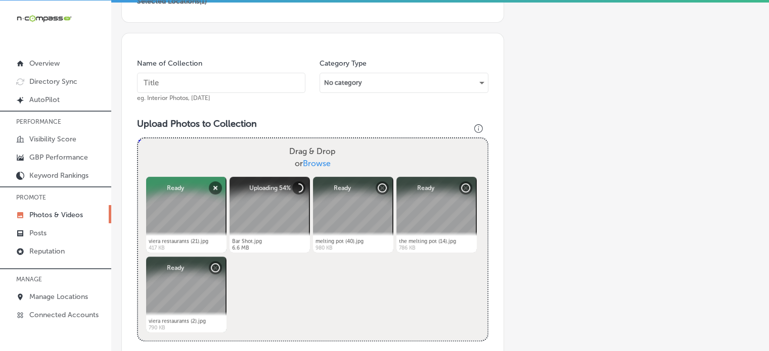
click at [204, 84] on input "text" at bounding box center [221, 83] width 168 height 20
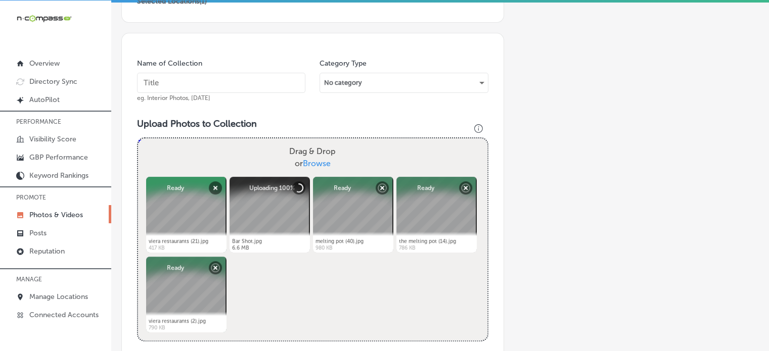
paste input "Happy Hour specials [GEOGRAPHIC_DATA]"
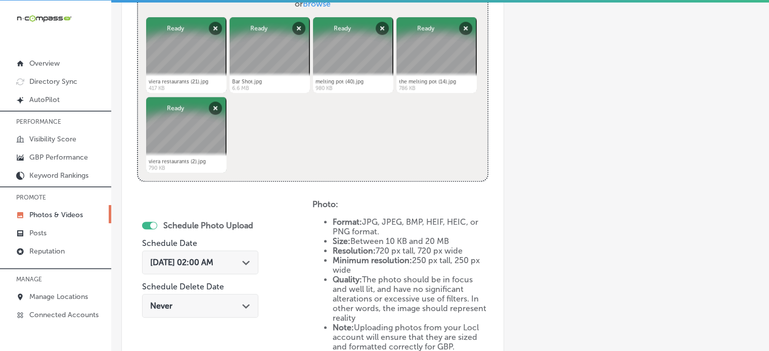
scroll to position [423, 0]
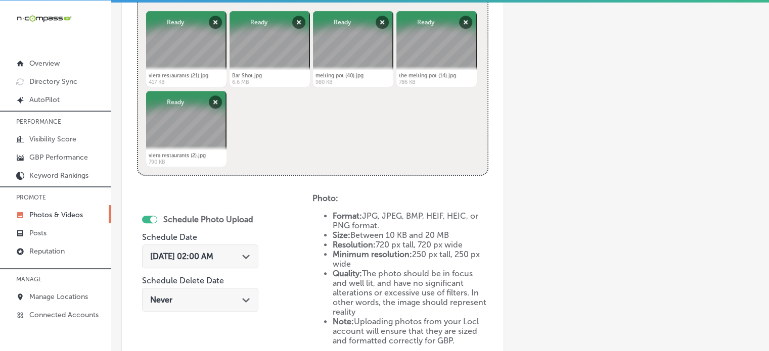
type input "Happy Hour specials [GEOGRAPHIC_DATA]"
click at [239, 258] on div "[DATE] 02:00 AM Path Created with Sketch." at bounding box center [200, 257] width 100 height 10
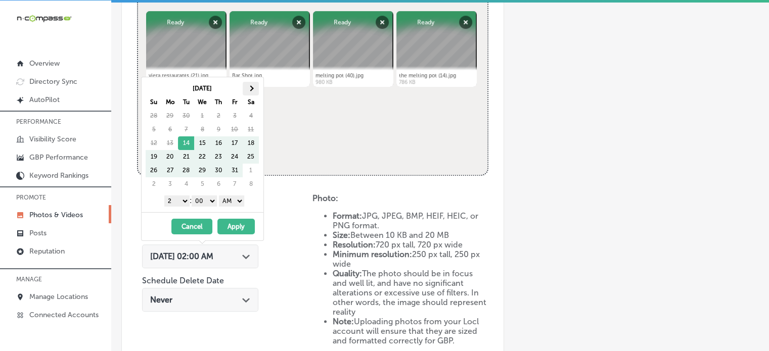
click at [250, 88] on span at bounding box center [251, 89] width 6 height 6
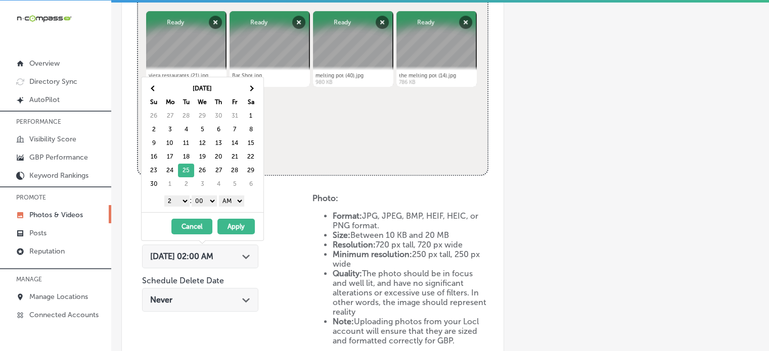
click at [176, 200] on select "1 2 3 4 5 6 7 8 9 10 11 12" at bounding box center [176, 201] width 25 height 11
click at [226, 200] on select "AM PM" at bounding box center [231, 201] width 25 height 11
click at [237, 228] on button "Apply" at bounding box center [235, 227] width 37 height 16
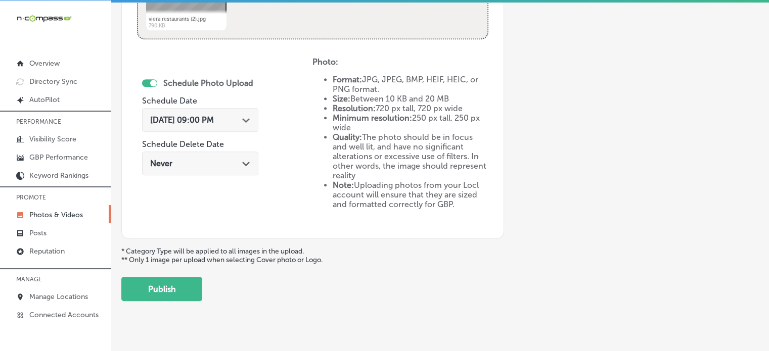
scroll to position [562, 0]
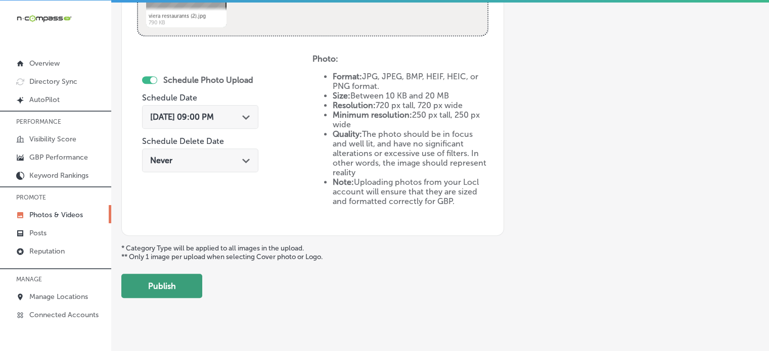
click at [169, 274] on button "Publish" at bounding box center [161, 286] width 81 height 24
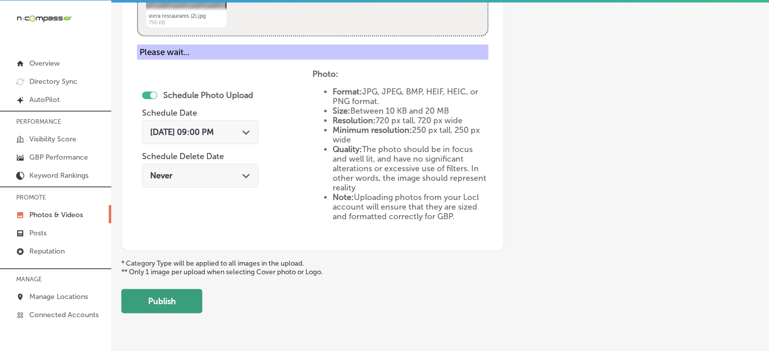
scroll to position [409, 0]
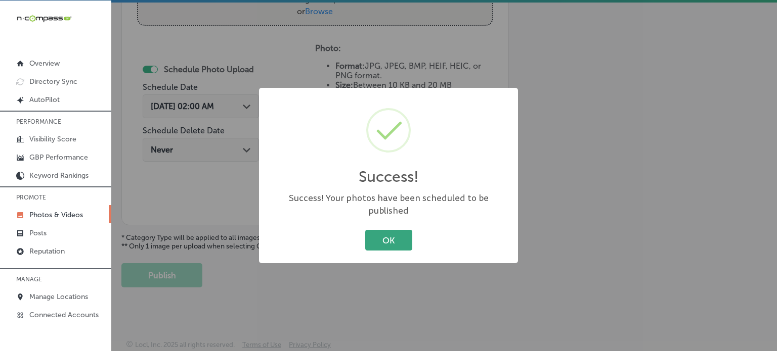
click at [378, 238] on button "OK" at bounding box center [388, 240] width 47 height 21
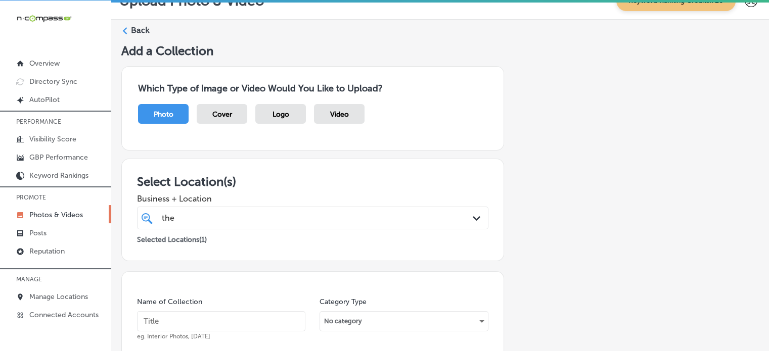
scroll to position [0, 0]
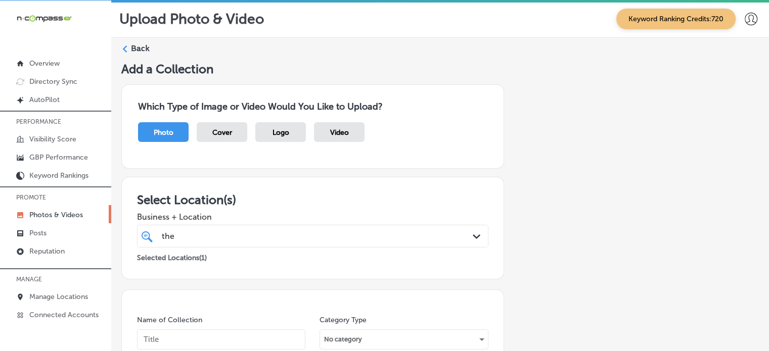
click at [141, 48] on label "Back" at bounding box center [140, 48] width 19 height 11
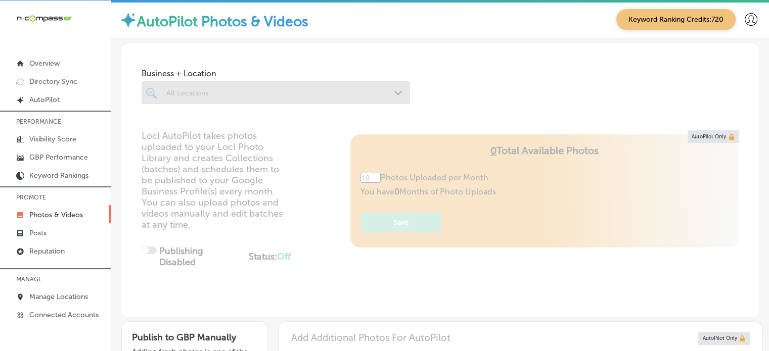
type input "5"
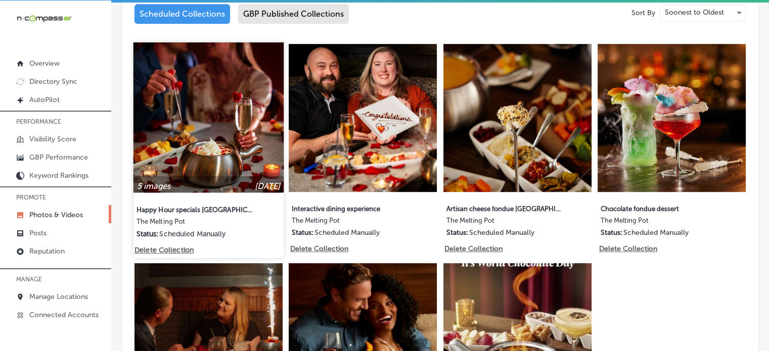
scroll to position [536, 0]
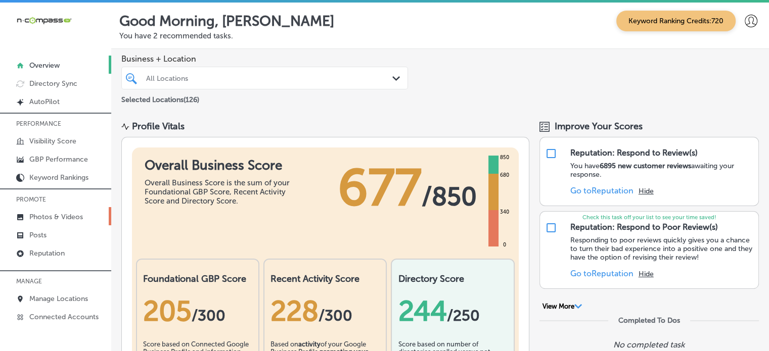
click at [46, 215] on p "Photos & Videos" at bounding box center [56, 217] width 54 height 9
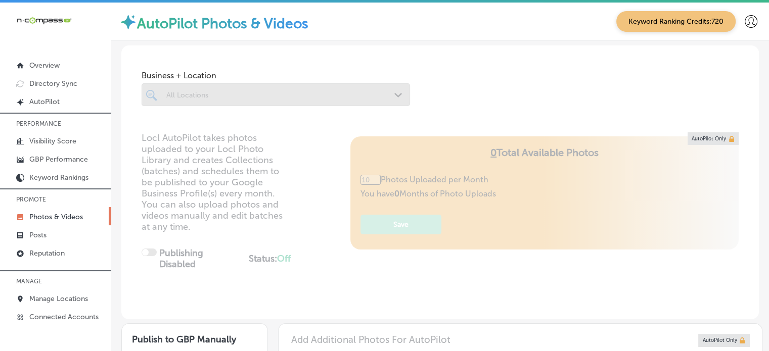
scroll to position [2, 0]
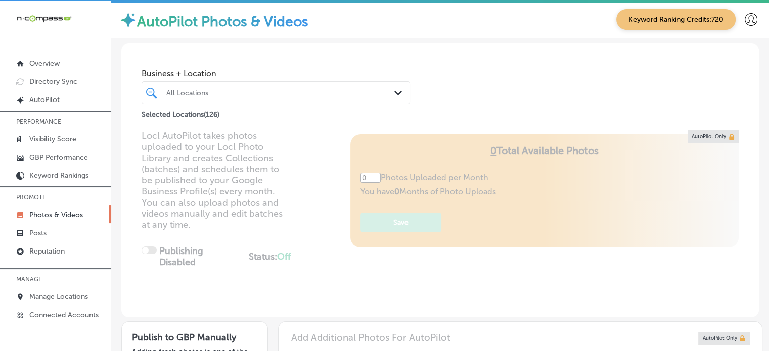
type input "5"
click at [268, 95] on div "All Locations" at bounding box center [280, 92] width 229 height 9
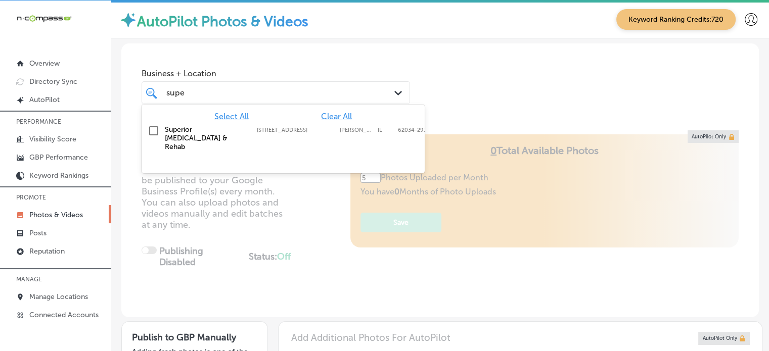
click at [276, 131] on label "[STREET_ADDRESS]" at bounding box center [296, 130] width 78 height 7
type input "supe"
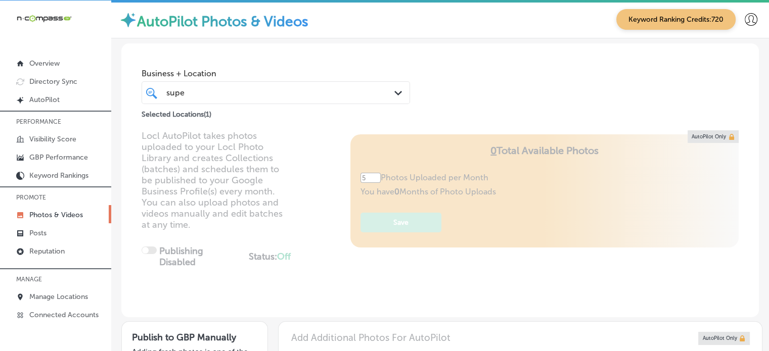
click at [323, 214] on div "Locl AutoPilot takes photos uploaded to your Locl Photo Library and creates Col…" at bounding box center [440, 223] width 638 height 187
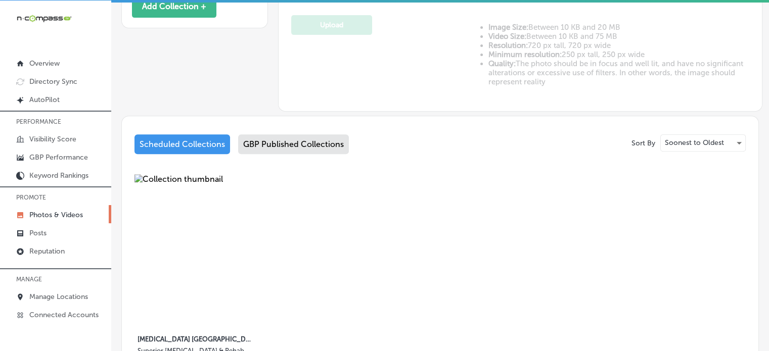
scroll to position [487, 0]
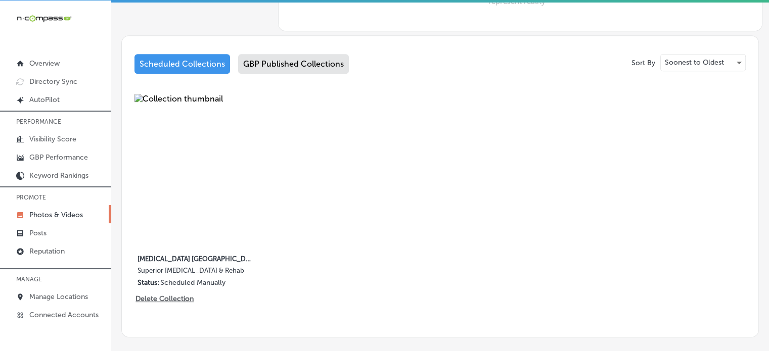
click at [289, 58] on div "GBP Published Collections" at bounding box center [293, 64] width 111 height 20
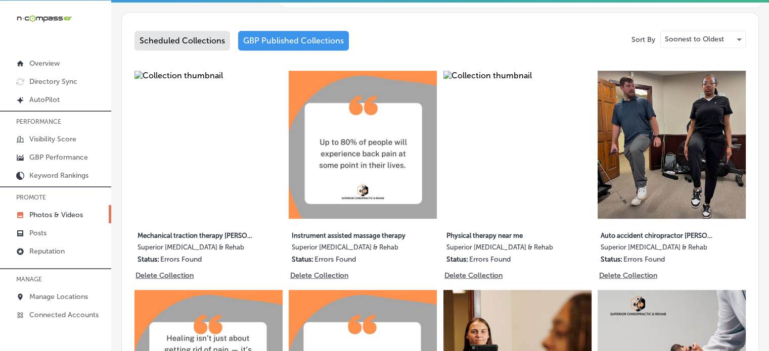
scroll to position [512, 0]
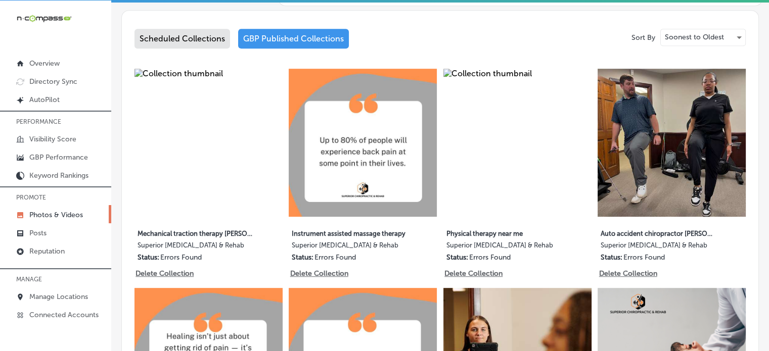
click at [200, 38] on div "Scheduled Collections" at bounding box center [182, 39] width 96 height 20
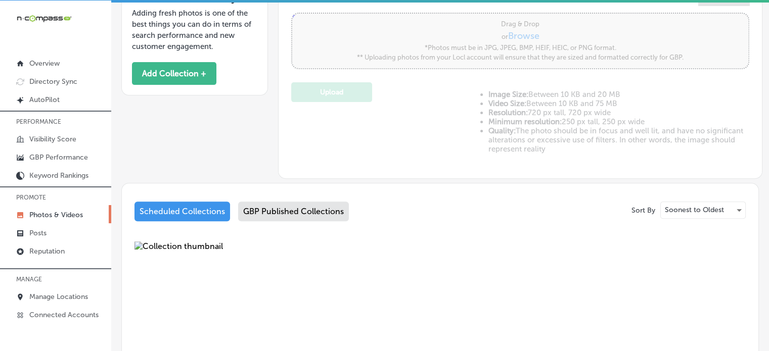
scroll to position [512, 0]
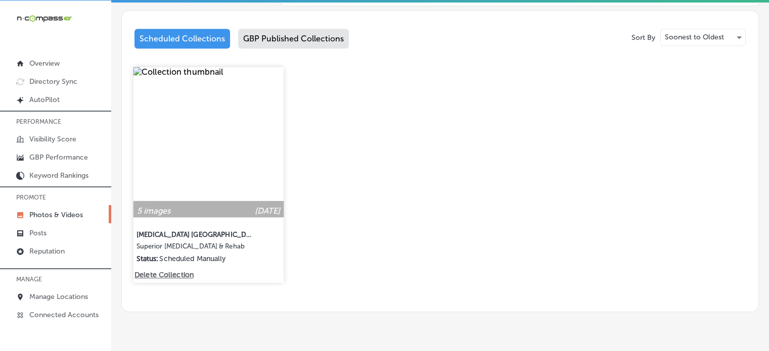
click at [190, 132] on img at bounding box center [208, 142] width 150 height 150
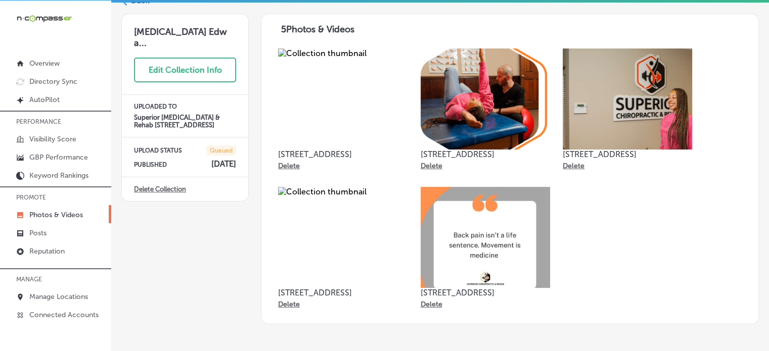
scroll to position [55, 0]
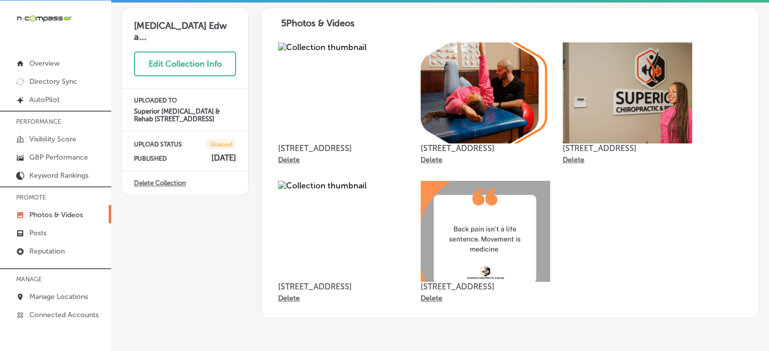
click at [346, 226] on img at bounding box center [342, 231] width 129 height 101
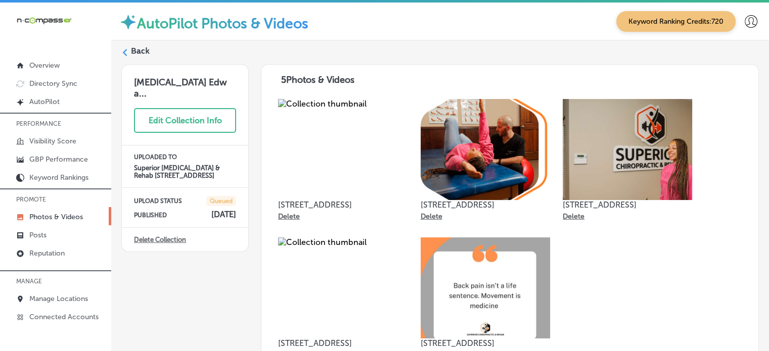
click at [138, 51] on label "Back" at bounding box center [140, 51] width 19 height 11
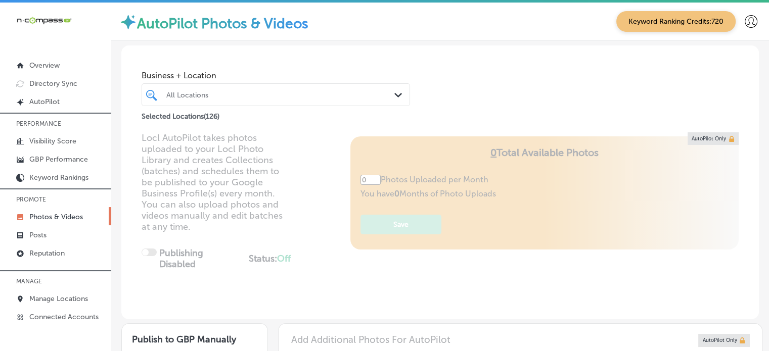
type input "5"
click at [260, 94] on div "All Locations" at bounding box center [280, 95] width 229 height 9
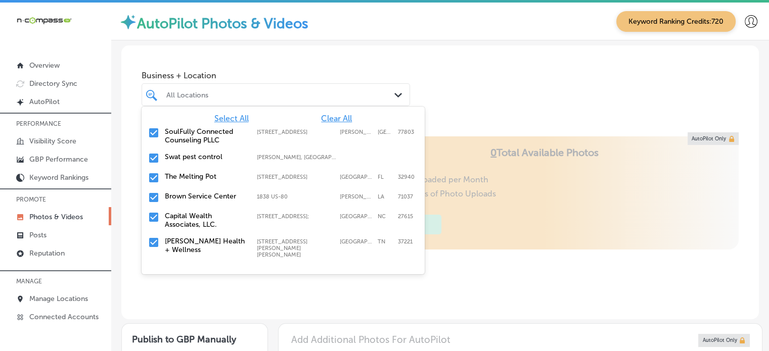
click at [326, 118] on span "Clear All" at bounding box center [336, 119] width 31 height 10
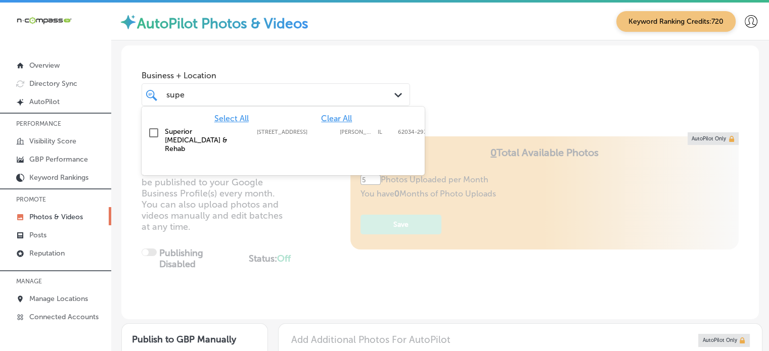
click at [287, 126] on div "Superior Chiropractic & Rehab 9 Junction Dr W; Suite 5, Glen Carbon, IL, 62034-…" at bounding box center [283, 140] width 275 height 30
type input "supe"
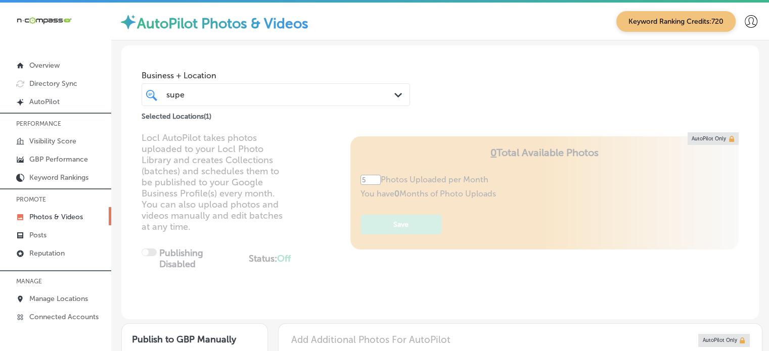
click at [420, 95] on div "Business + Location supe supe Path Created with Sketch. Selected Locations ( 1 )" at bounding box center [440, 84] width 638 height 77
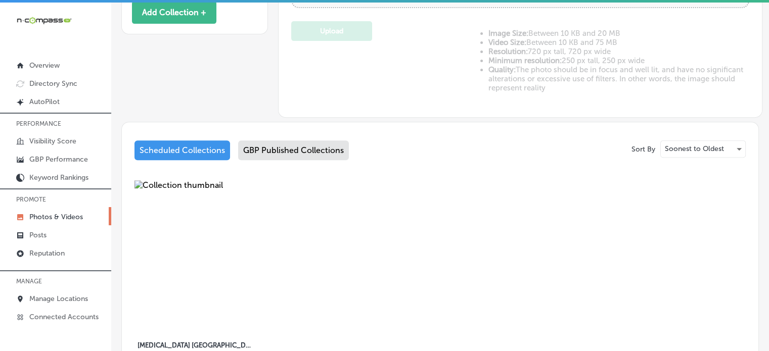
click at [327, 145] on div "GBP Published Collections" at bounding box center [293, 151] width 111 height 20
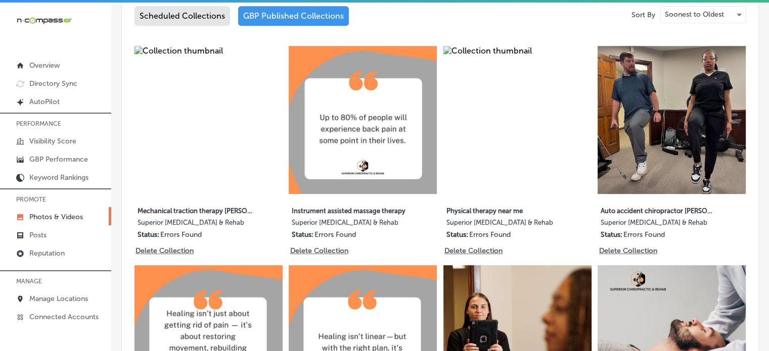
scroll to position [552, 0]
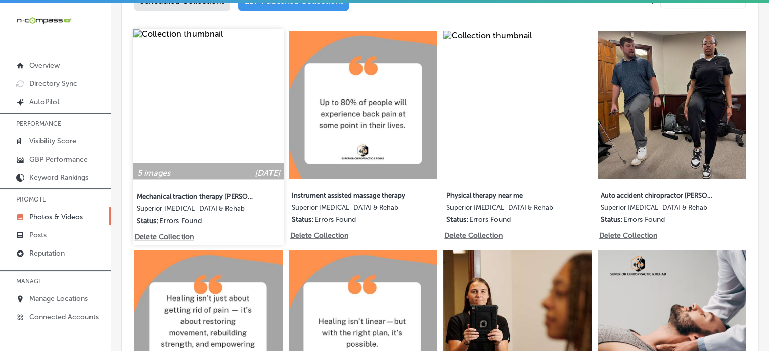
click at [225, 131] on img at bounding box center [208, 104] width 150 height 150
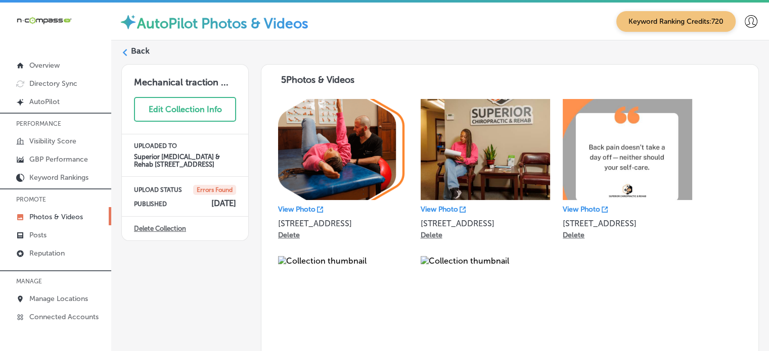
click at [140, 53] on label "Back" at bounding box center [140, 51] width 19 height 11
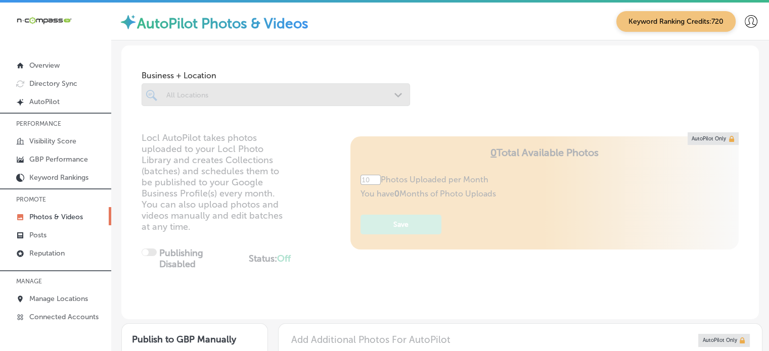
type input "5"
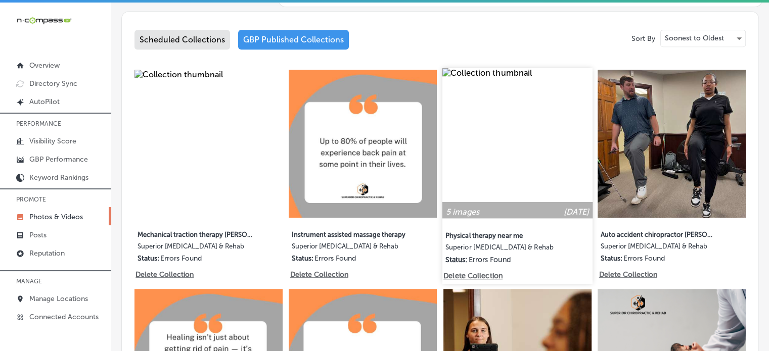
scroll to position [521, 0]
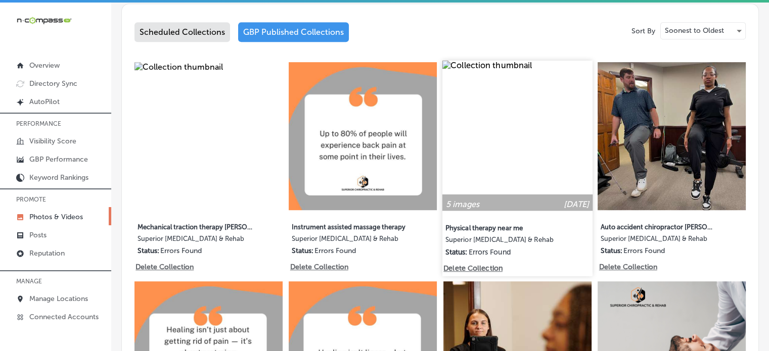
click at [524, 126] on img at bounding box center [517, 136] width 150 height 150
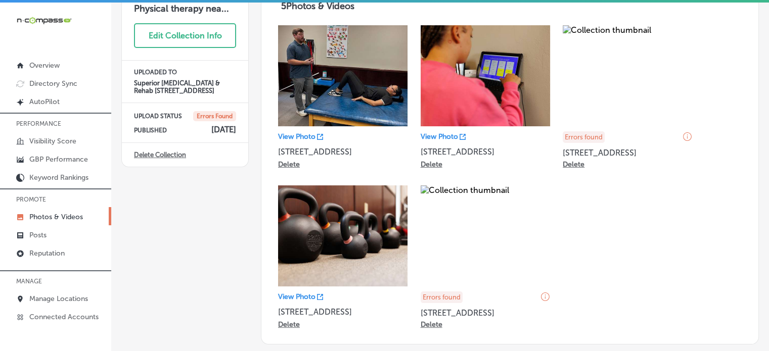
scroll to position [93, 0]
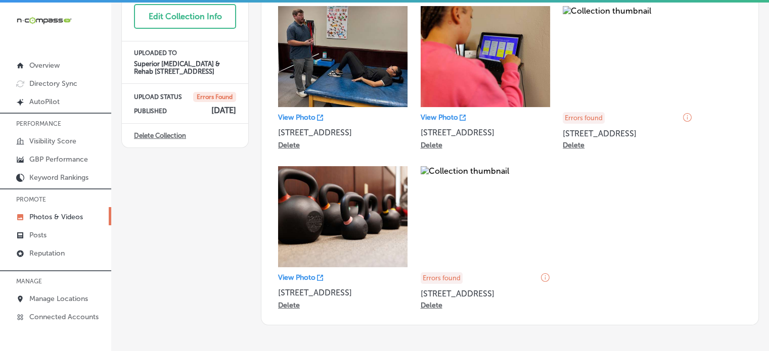
scroll to position [2, 0]
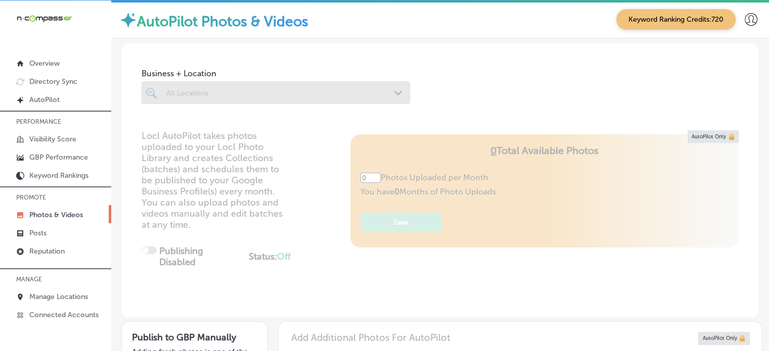
type input "5"
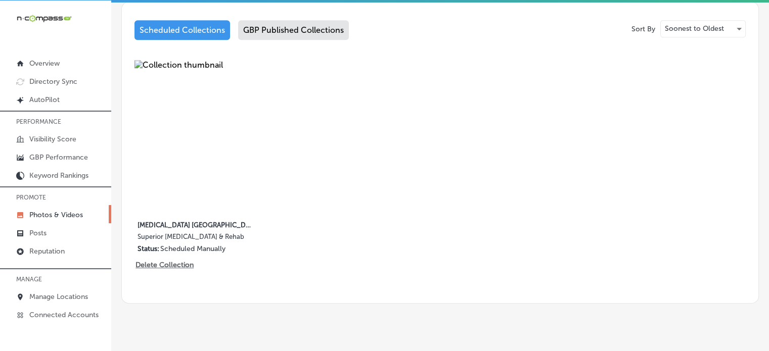
scroll to position [534, 0]
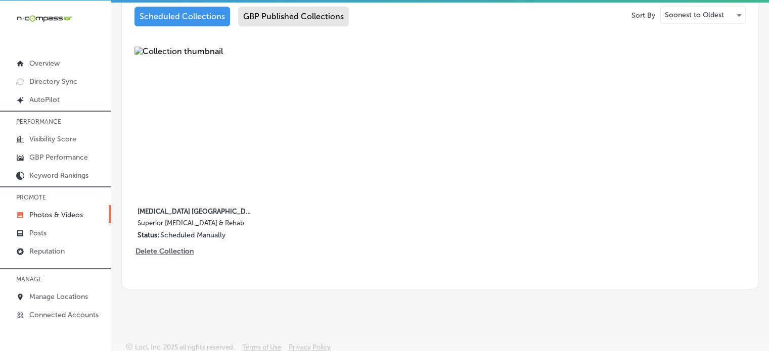
click at [276, 18] on div "GBP Published Collections" at bounding box center [293, 17] width 111 height 20
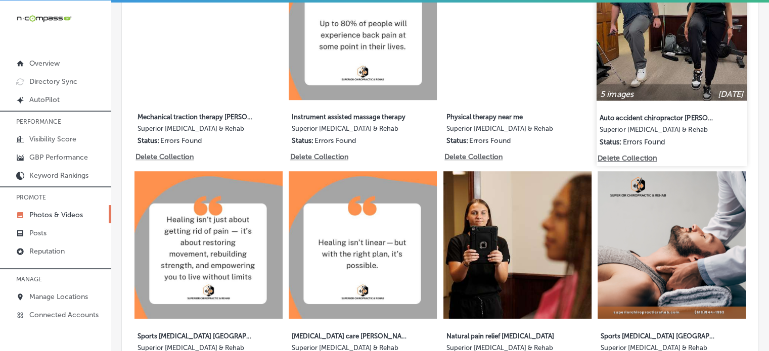
scroll to position [631, 0]
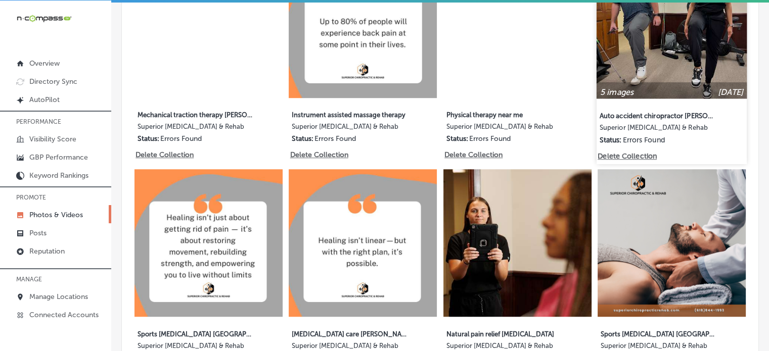
click at [687, 98] on div "5 images Sep 16, 2025 Auto accident chiropractor Glen Carbon Superior Chiroprac…" at bounding box center [672, 50] width 150 height 204
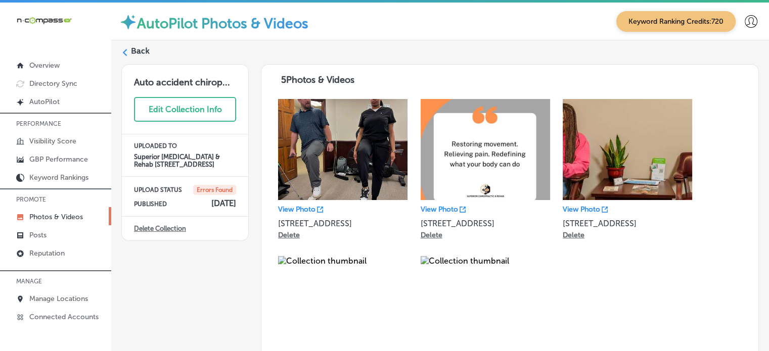
click at [141, 54] on label "Back" at bounding box center [140, 51] width 19 height 11
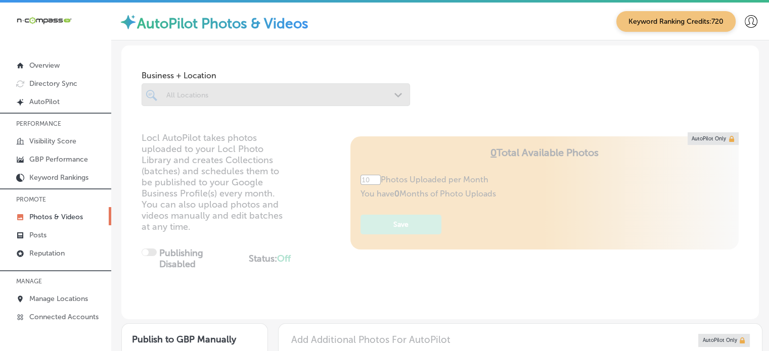
type input "5"
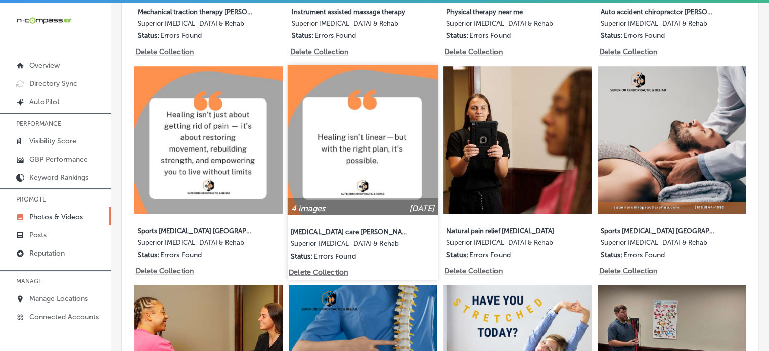
scroll to position [745, 0]
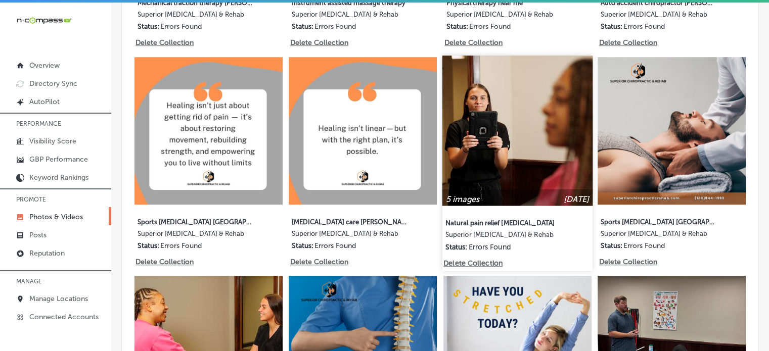
click at [544, 146] on img at bounding box center [517, 131] width 150 height 150
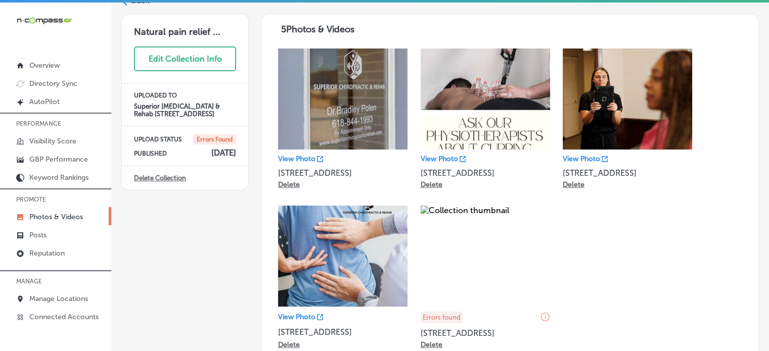
scroll to position [55, 0]
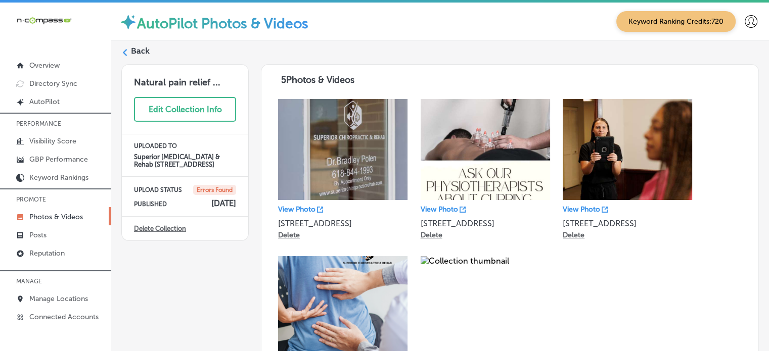
click at [146, 51] on label "Back" at bounding box center [140, 51] width 19 height 11
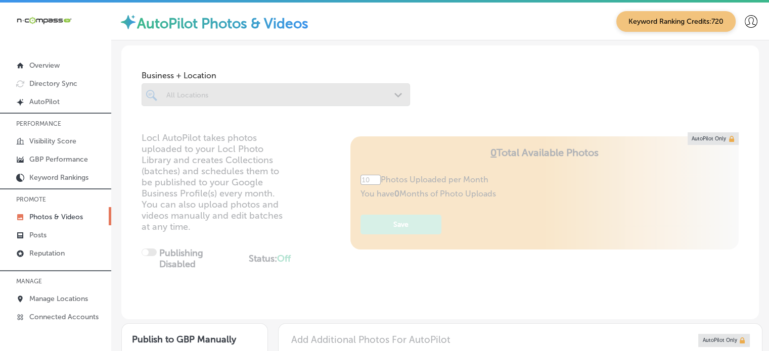
type input "5"
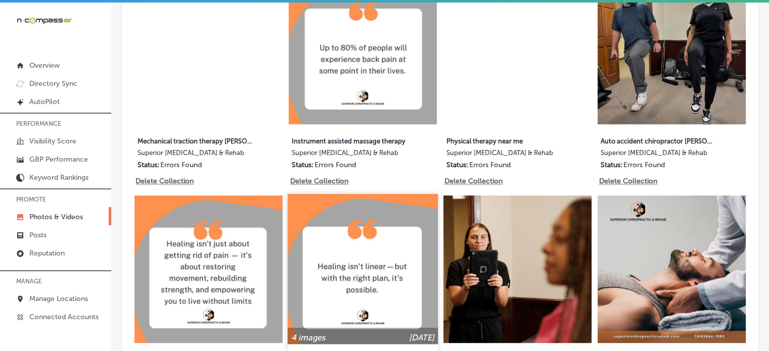
scroll to position [608, 0]
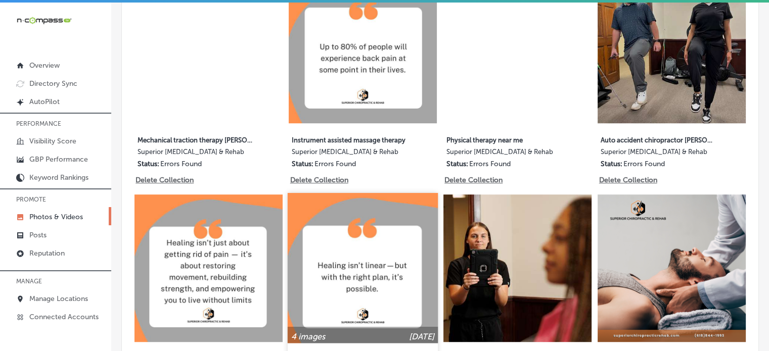
click at [376, 257] on img at bounding box center [363, 268] width 150 height 150
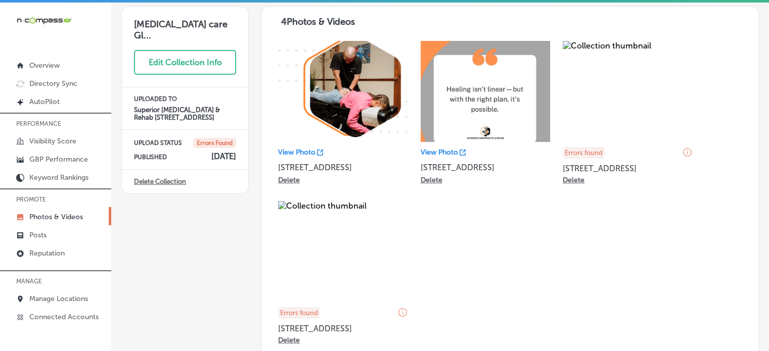
scroll to position [59, 0]
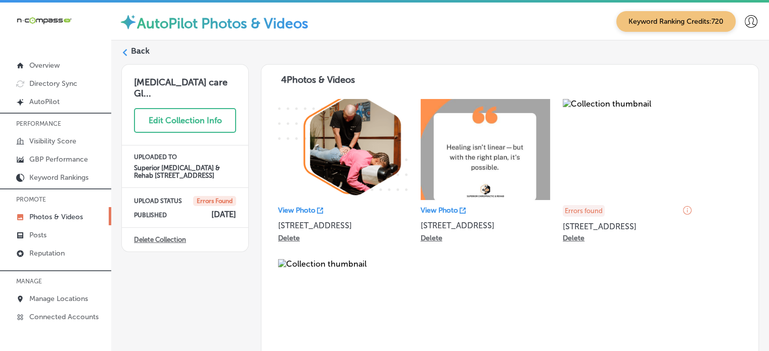
click at [141, 52] on label "Back" at bounding box center [140, 51] width 19 height 11
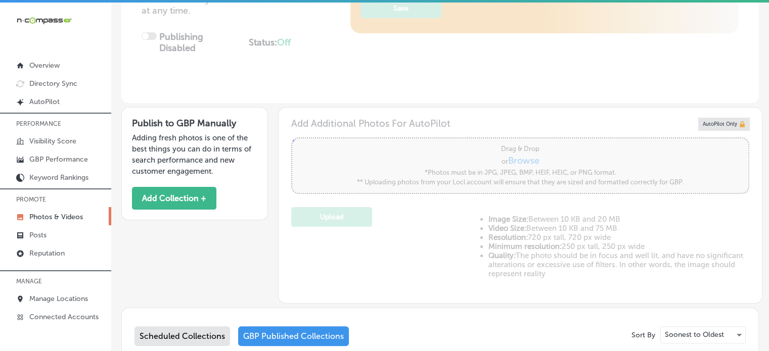
type input "5"
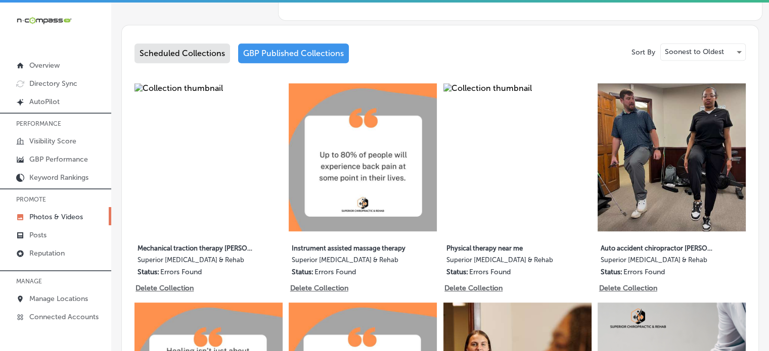
scroll to position [521, 0]
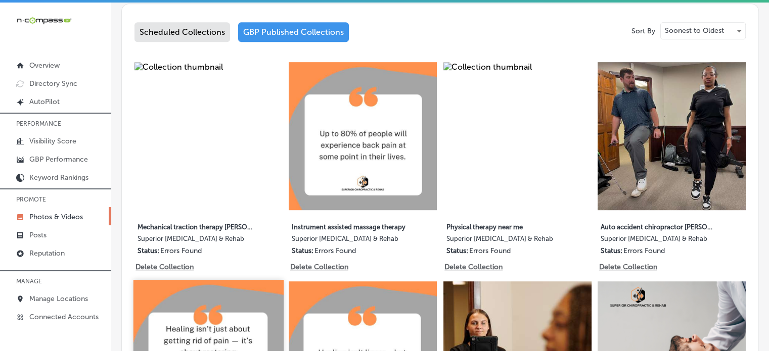
click at [229, 300] on img at bounding box center [208, 355] width 150 height 150
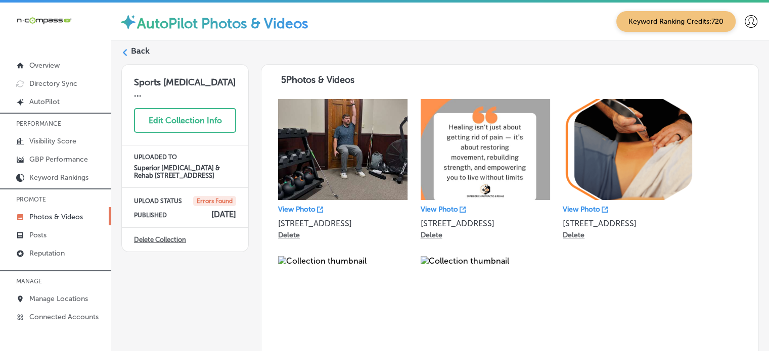
click at [135, 50] on label "Back" at bounding box center [140, 51] width 19 height 11
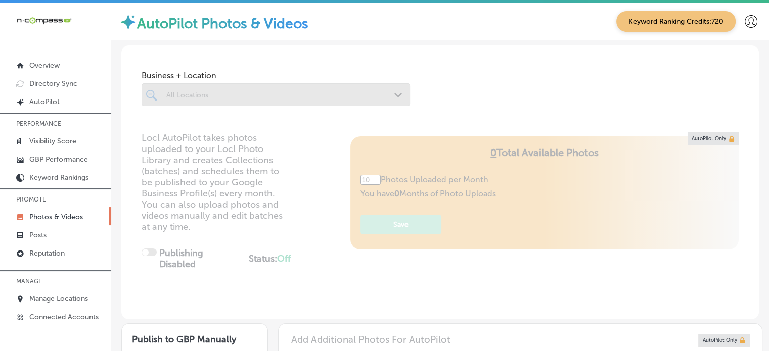
type input "5"
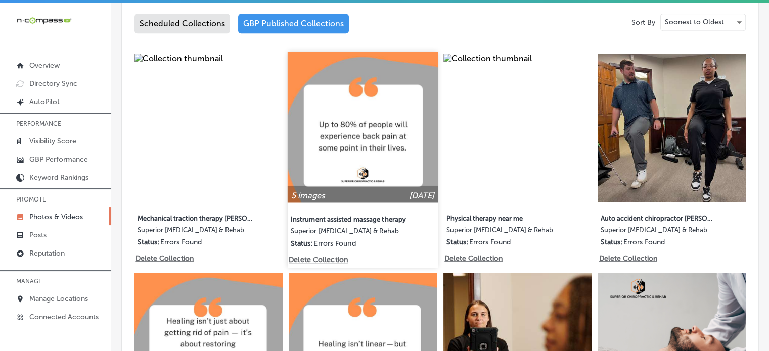
scroll to position [528, 0]
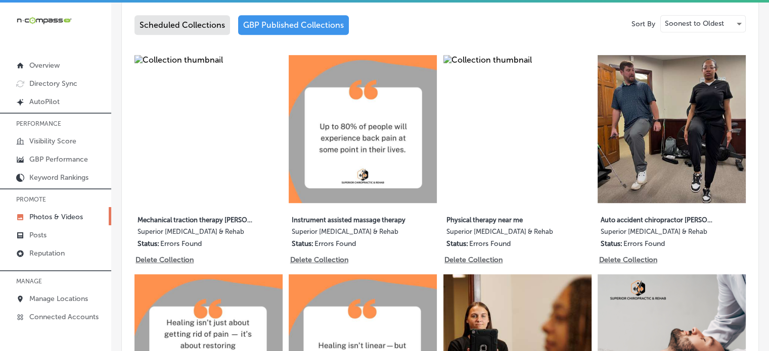
click at [192, 23] on div "Scheduled Collections" at bounding box center [182, 25] width 96 height 20
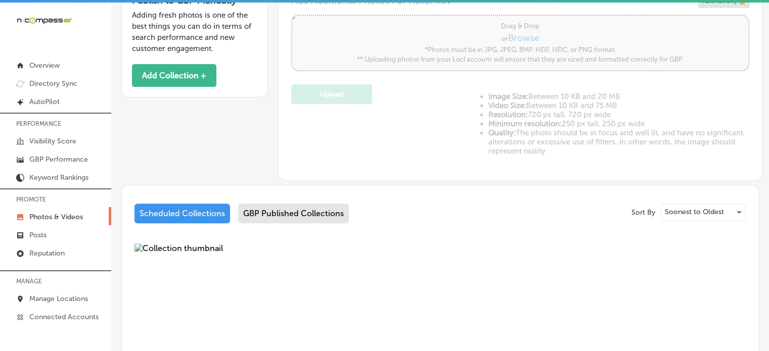
scroll to position [534, 0]
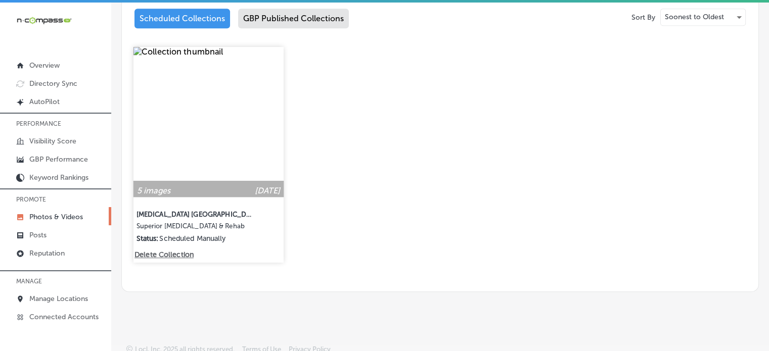
click at [240, 118] on img at bounding box center [208, 122] width 150 height 150
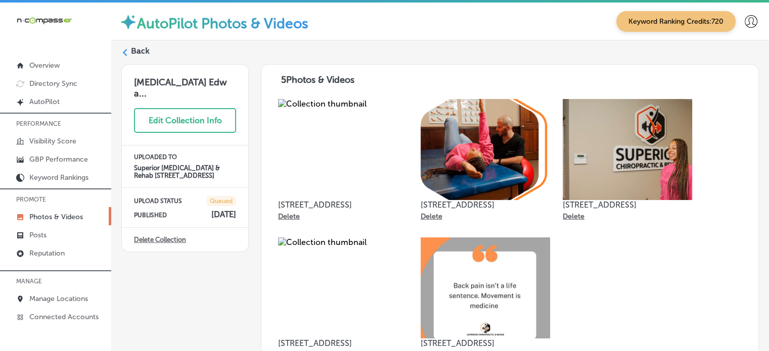
click at [140, 50] on label "Back" at bounding box center [140, 51] width 19 height 11
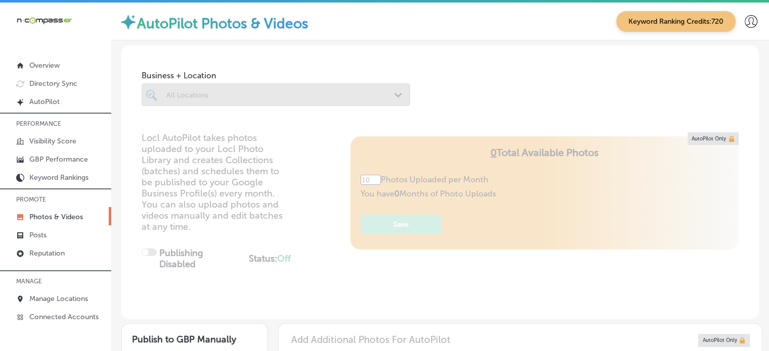
type input "5"
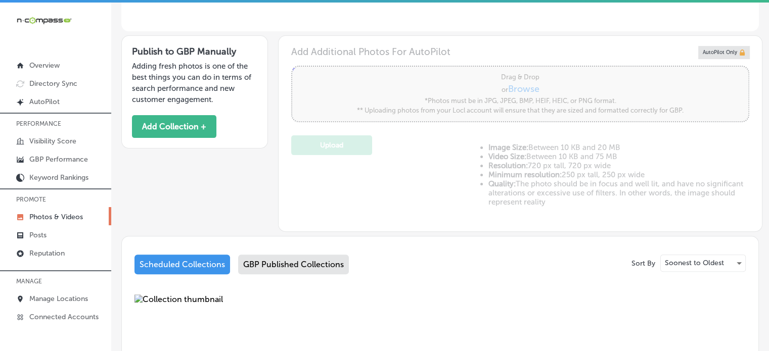
scroll to position [438, 0]
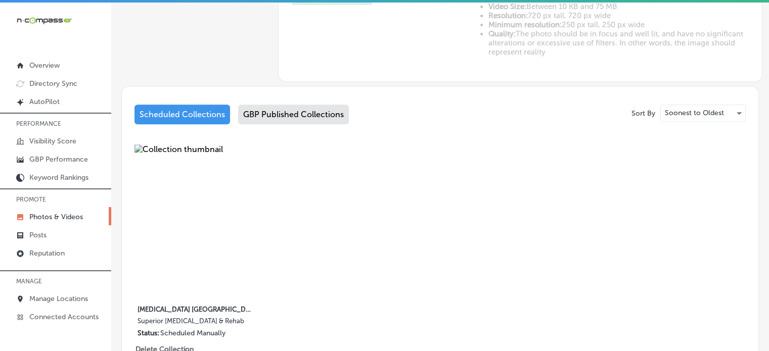
click at [289, 122] on div "Scheduled Collections GBP Published Collections" at bounding box center [439, 117] width 611 height 24
click at [291, 119] on div "GBP Published Collections" at bounding box center [293, 115] width 111 height 20
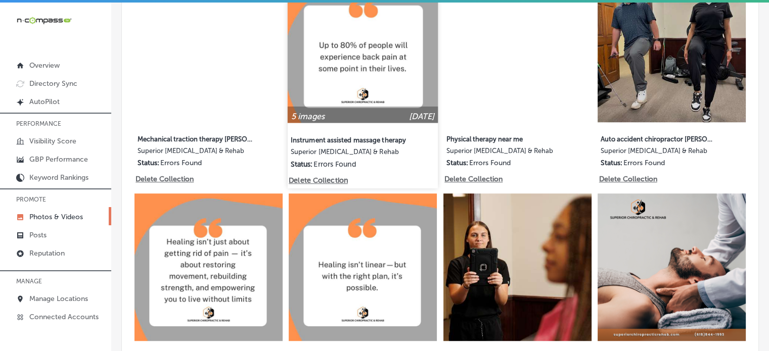
scroll to position [625, 0]
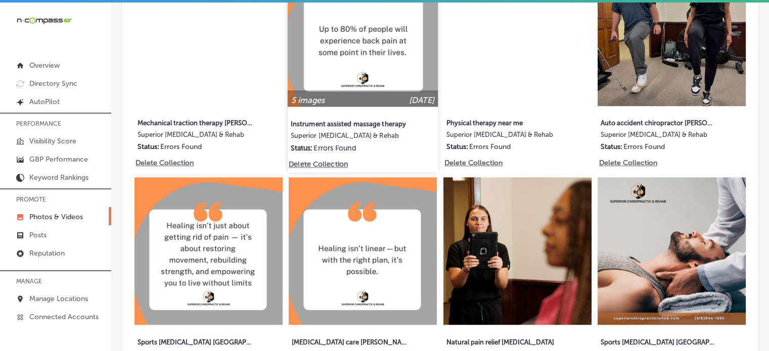
click at [400, 62] on img at bounding box center [363, 32] width 150 height 150
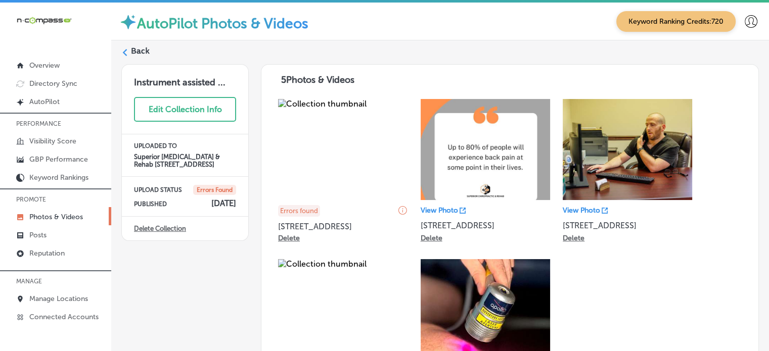
click at [140, 51] on label "Back" at bounding box center [140, 51] width 19 height 11
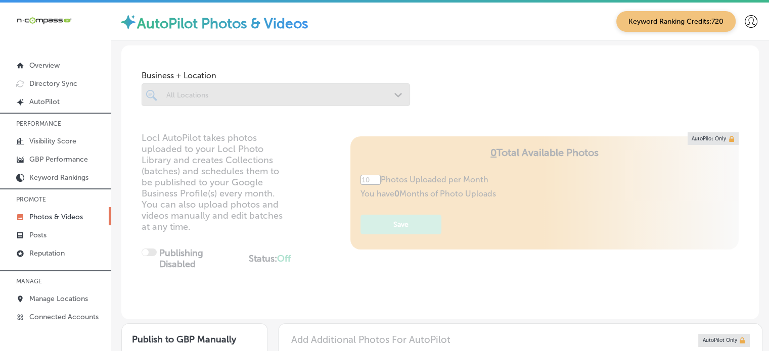
type input "5"
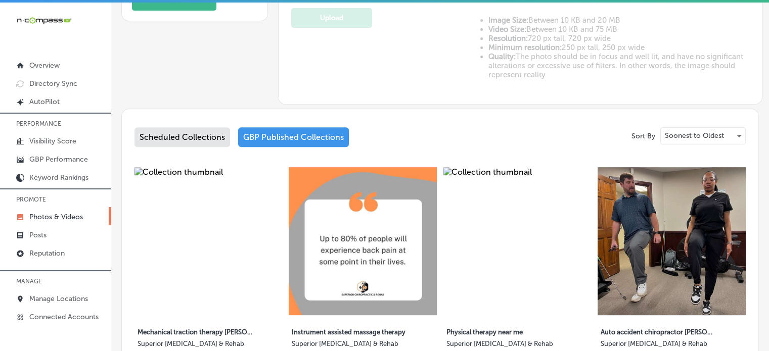
scroll to position [455, 0]
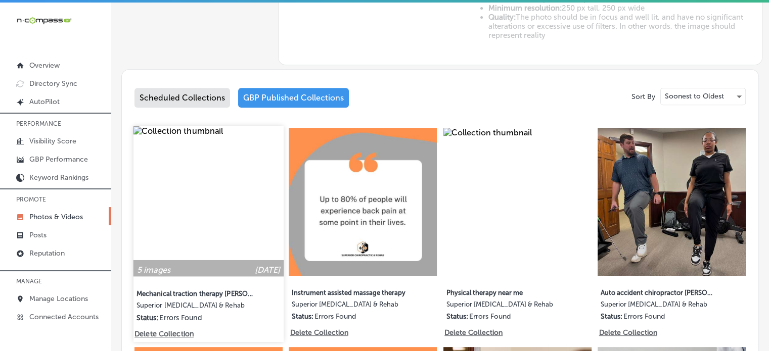
click at [226, 198] on img at bounding box center [208, 201] width 150 height 150
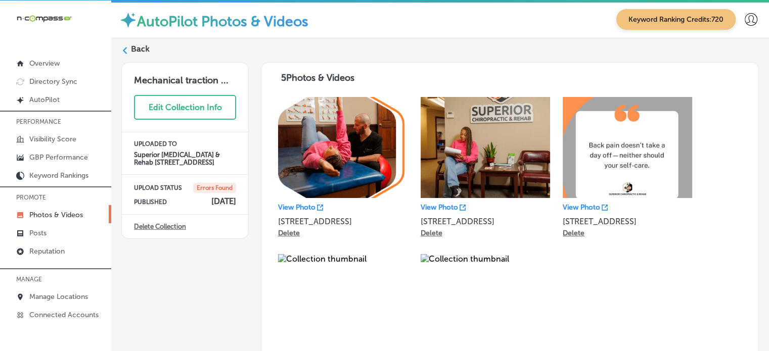
scroll to position [16, 0]
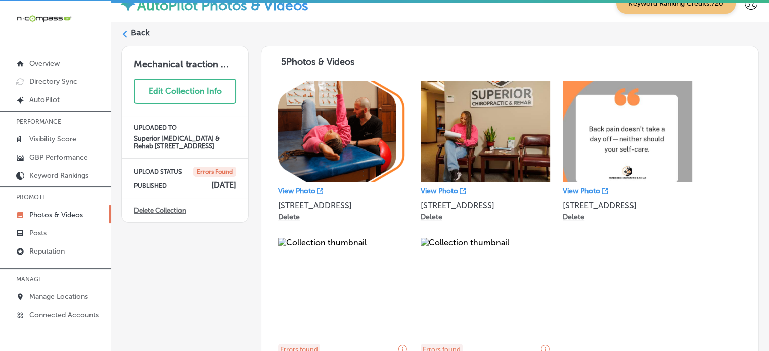
click at [142, 30] on label "Back" at bounding box center [140, 32] width 19 height 11
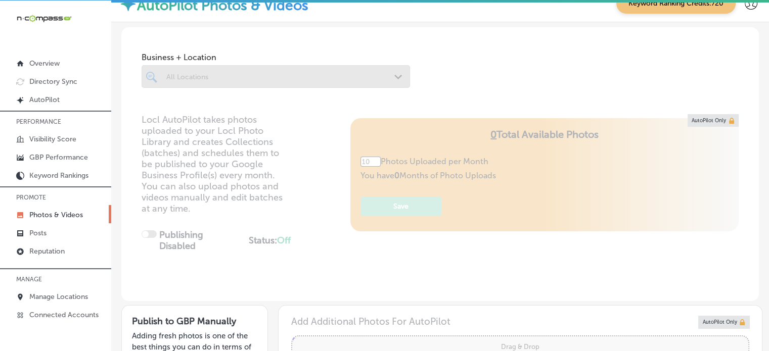
type input "5"
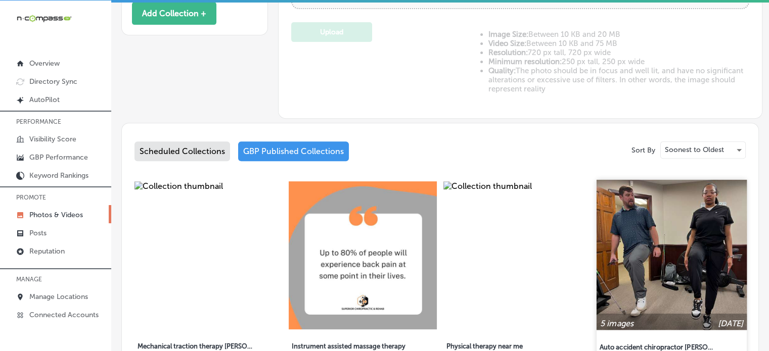
scroll to position [400, 0]
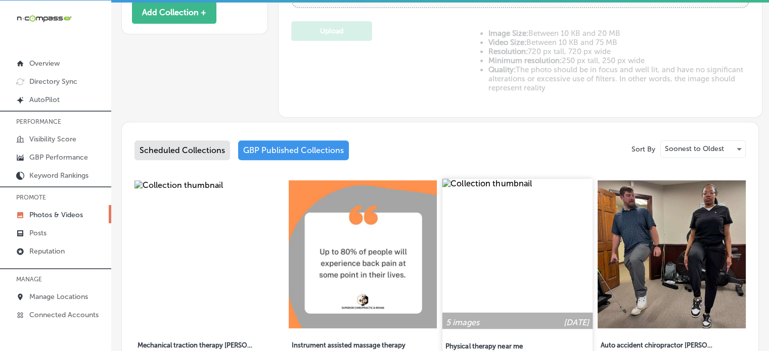
click at [499, 241] on img at bounding box center [517, 254] width 150 height 150
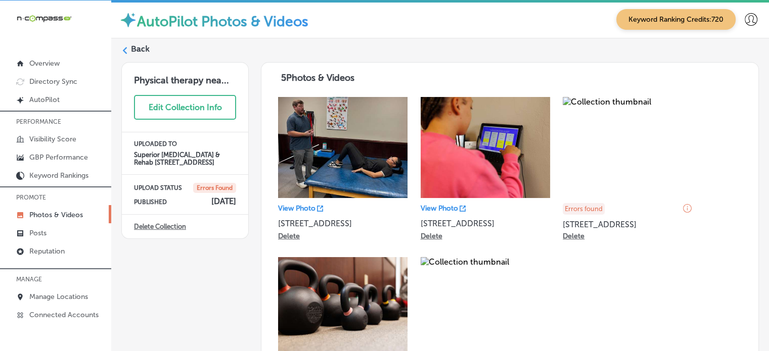
click at [139, 50] on label "Back" at bounding box center [140, 48] width 19 height 11
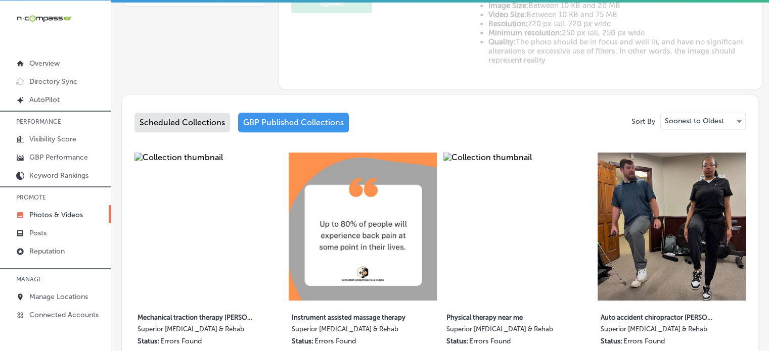
type input "5"
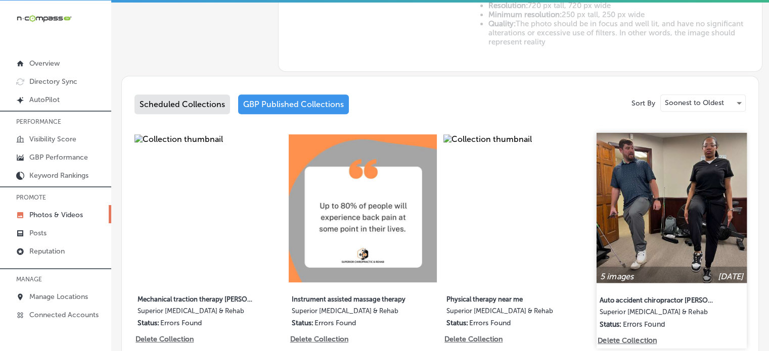
click at [669, 196] on img at bounding box center [672, 208] width 150 height 150
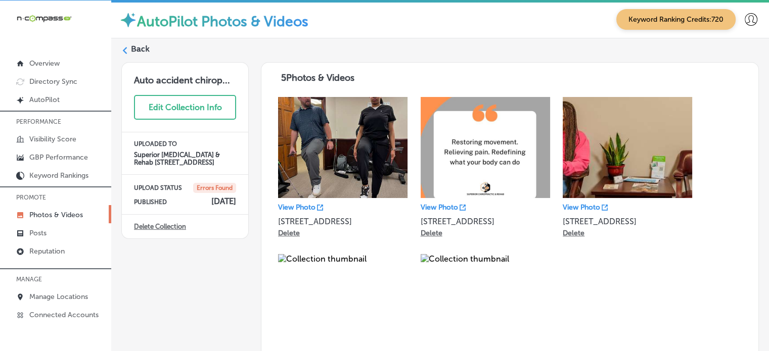
click at [138, 48] on label "Back" at bounding box center [140, 48] width 19 height 11
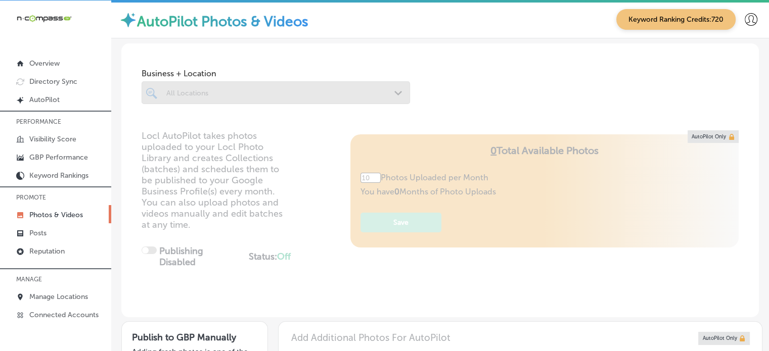
type input "5"
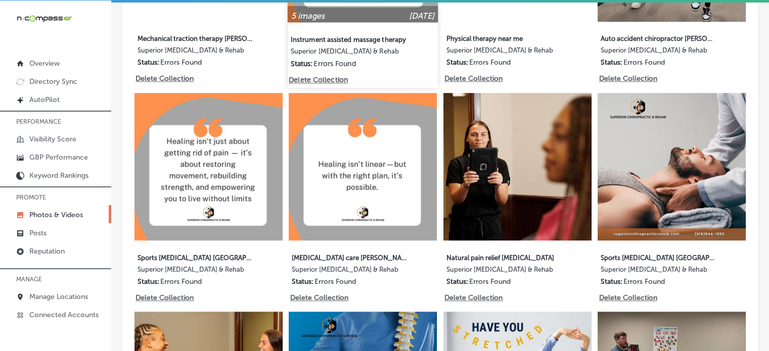
scroll to position [706, 0]
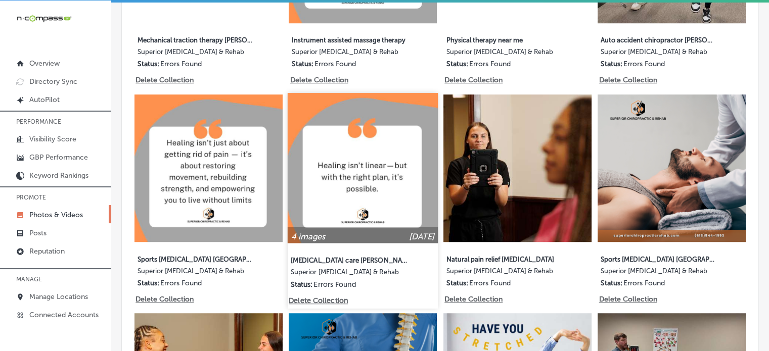
click at [300, 102] on img at bounding box center [363, 168] width 150 height 150
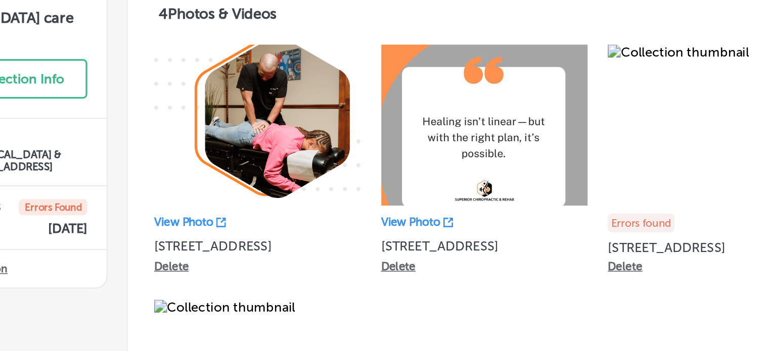
scroll to position [2, 0]
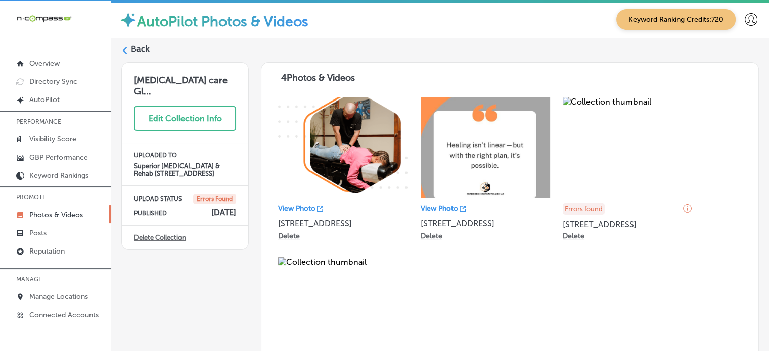
click at [142, 49] on label "Back" at bounding box center [140, 48] width 19 height 11
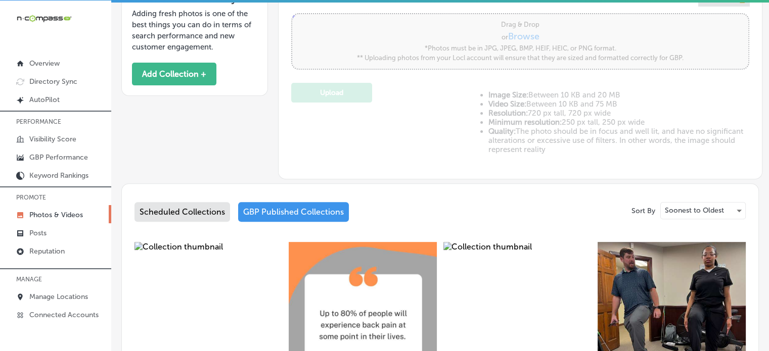
type input "5"
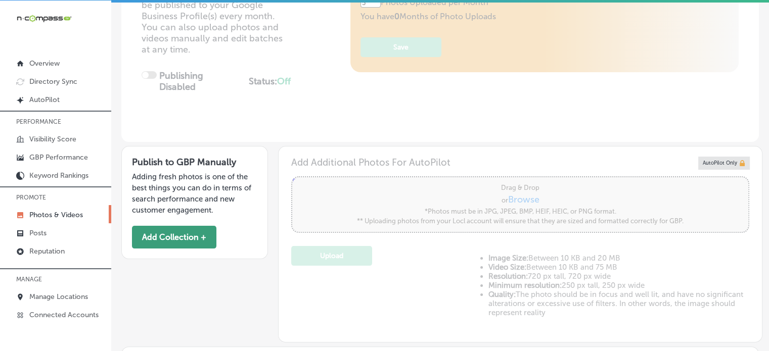
scroll to position [178, 0]
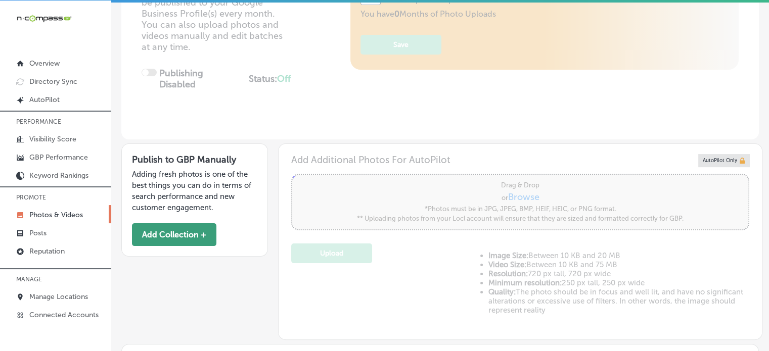
click at [178, 228] on button "Add Collection +" at bounding box center [174, 234] width 84 height 23
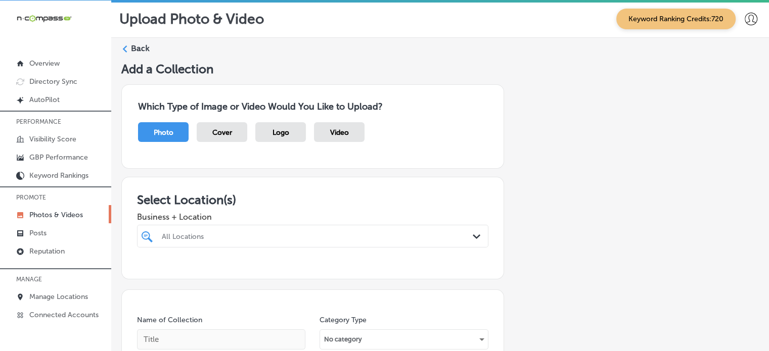
click at [295, 230] on div "All Locations Path Created with Sketch." at bounding box center [312, 236] width 351 height 23
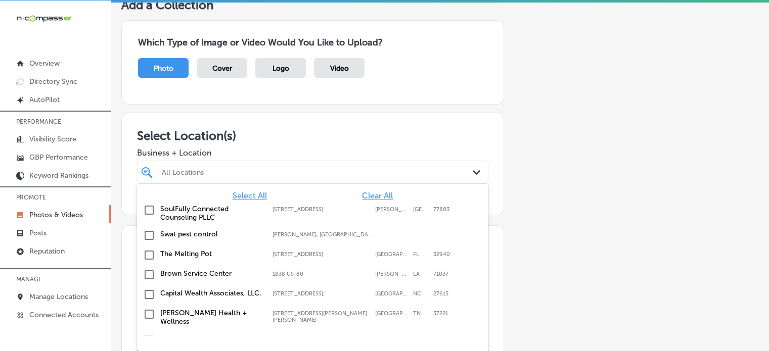
scroll to position [68, 0]
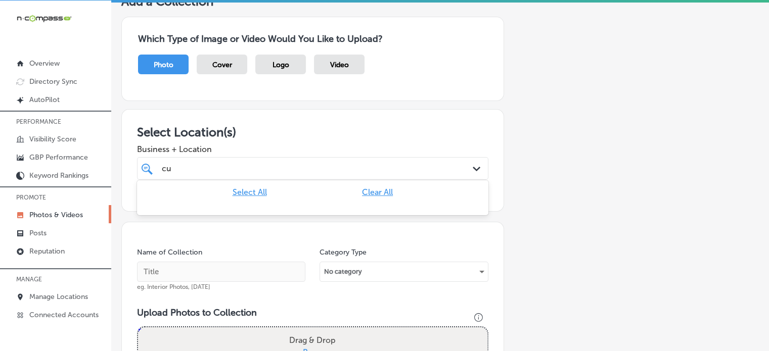
type input "c"
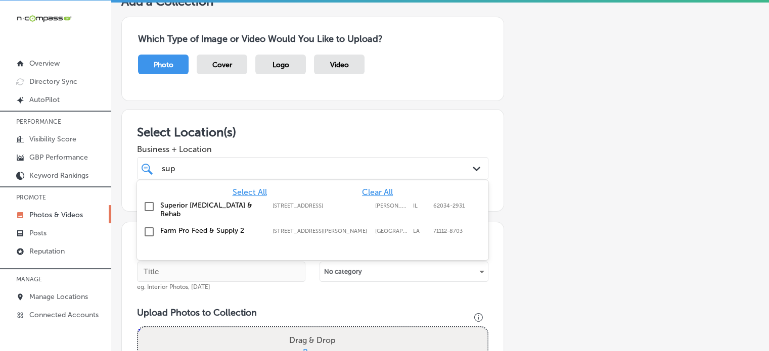
click at [214, 204] on label "Superior [MEDICAL_DATA] & Rehab" at bounding box center [211, 209] width 102 height 17
type input "sup"
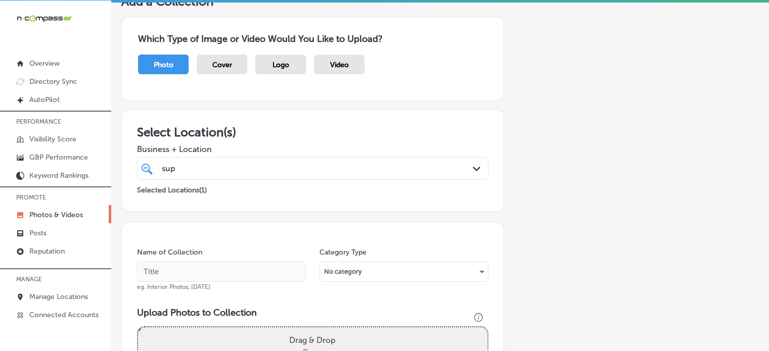
click at [284, 140] on div "Business + Location sup sup Path Created with Sketch." at bounding box center [312, 160] width 351 height 40
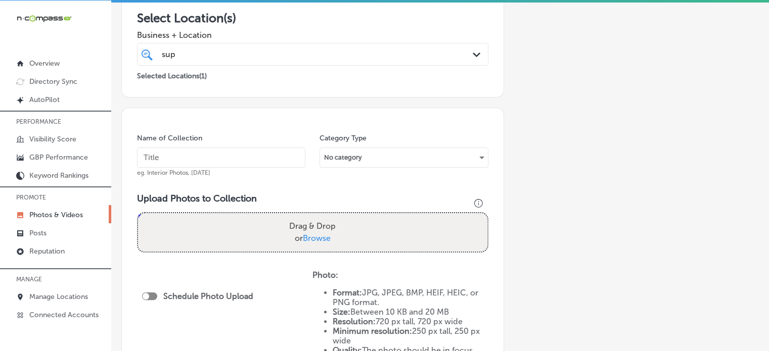
scroll to position [195, 0]
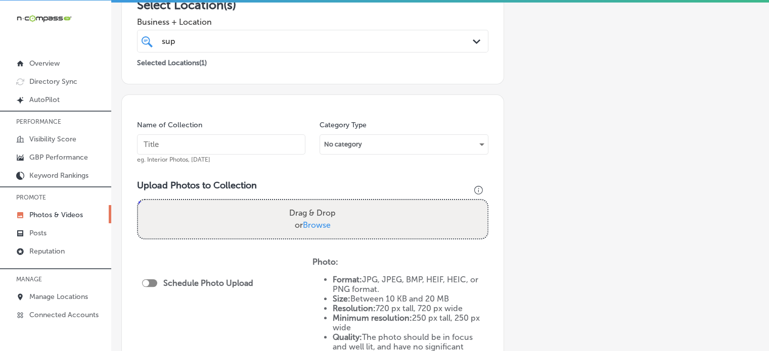
paste input "Chiropractic care Glen Carbon"
click at [250, 137] on input "text" at bounding box center [221, 144] width 168 height 20
type input "Chiropractic care Glen Carbon"
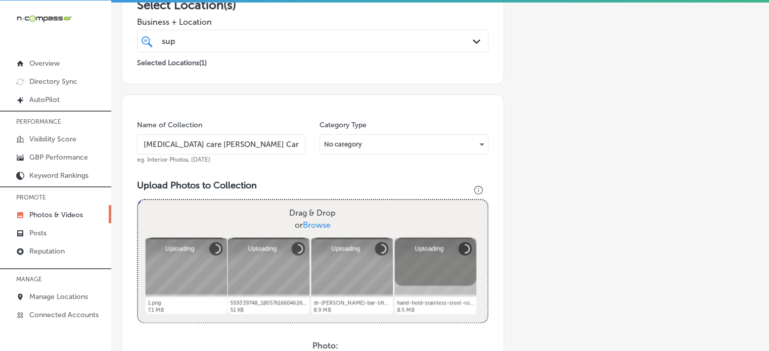
scroll to position [378, 0]
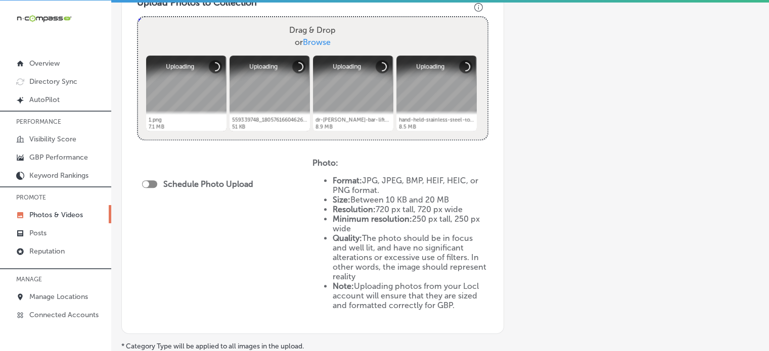
click at [156, 182] on div at bounding box center [149, 184] width 15 height 8
checkbox input "true"
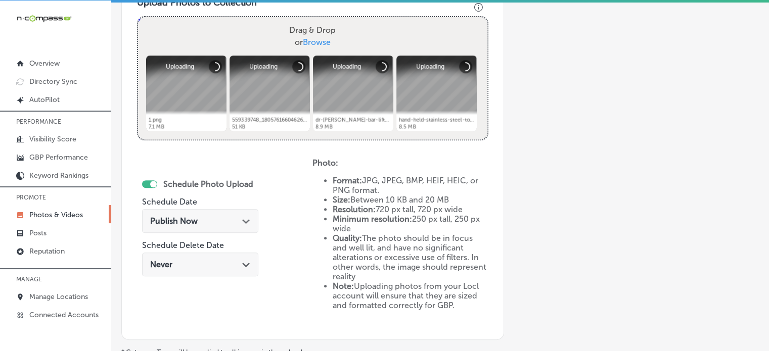
click at [221, 224] on div "Publish Now Path Created with Sketch." at bounding box center [200, 221] width 100 height 10
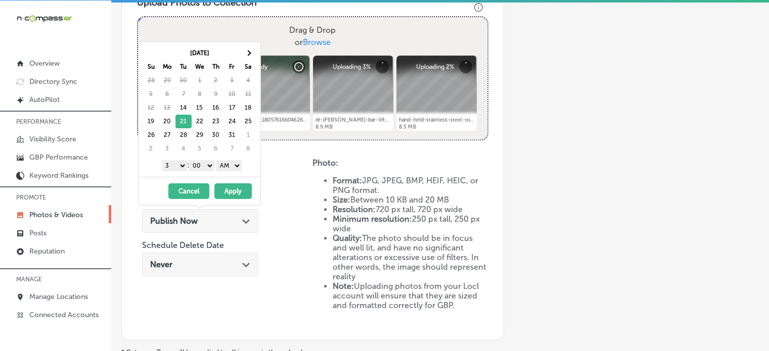
click at [177, 167] on select "1 2 3 4 5 6 7 8 9 10 11 12" at bounding box center [174, 165] width 25 height 11
click at [239, 165] on select "AM PM" at bounding box center [228, 165] width 25 height 11
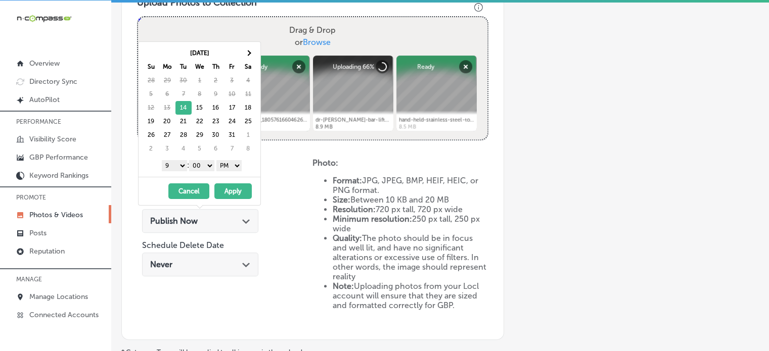
click at [238, 188] on button "Apply" at bounding box center [232, 192] width 37 height 16
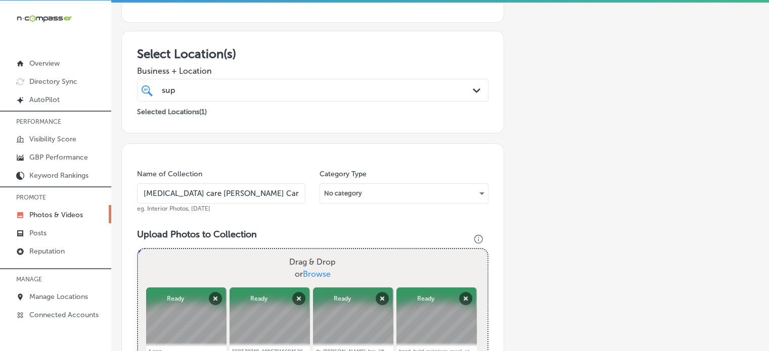
scroll to position [146, 0]
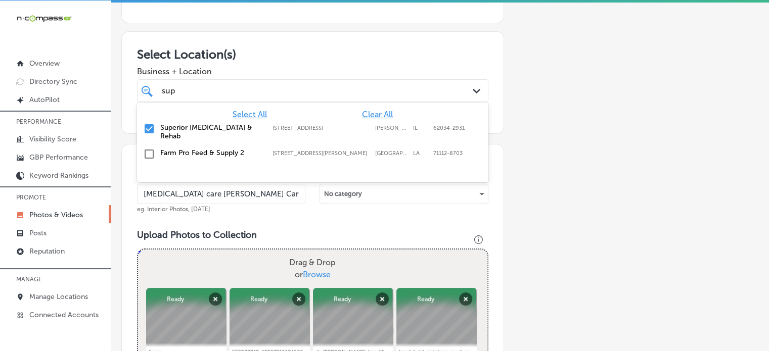
click at [221, 91] on div "sup sup" at bounding box center [298, 91] width 274 height 14
click at [277, 56] on h3 "Select Location(s)" at bounding box center [312, 54] width 351 height 15
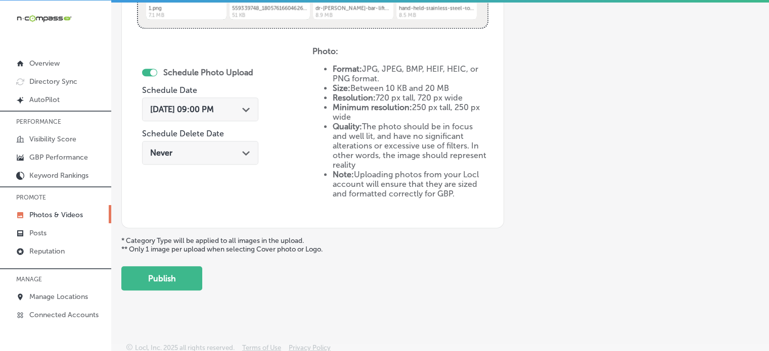
scroll to position [493, 0]
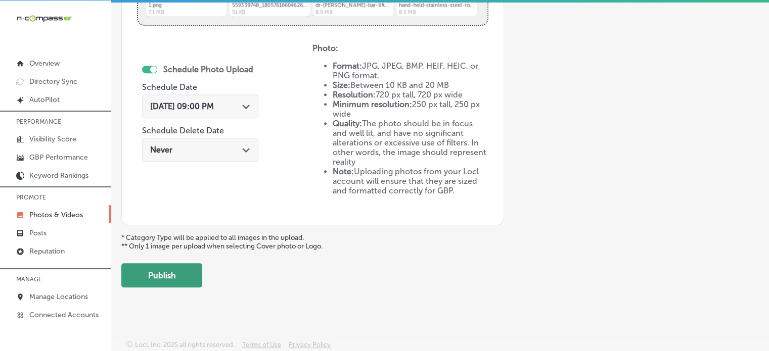
click at [188, 267] on button "Publish" at bounding box center [161, 275] width 81 height 24
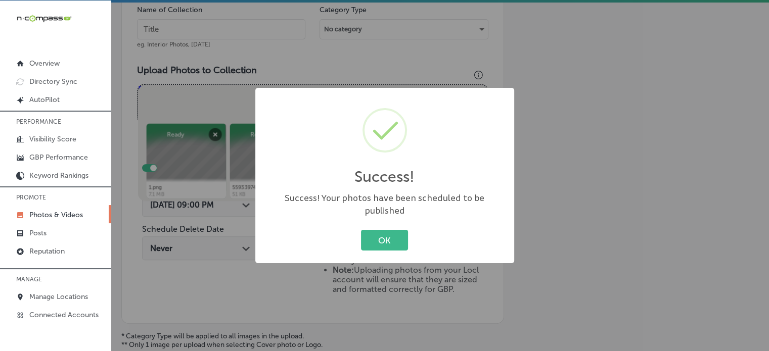
scroll to position [309, 0]
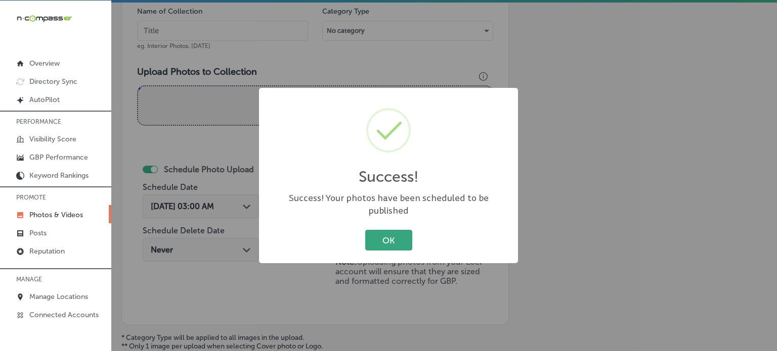
click at [385, 240] on button "OK" at bounding box center [388, 240] width 47 height 21
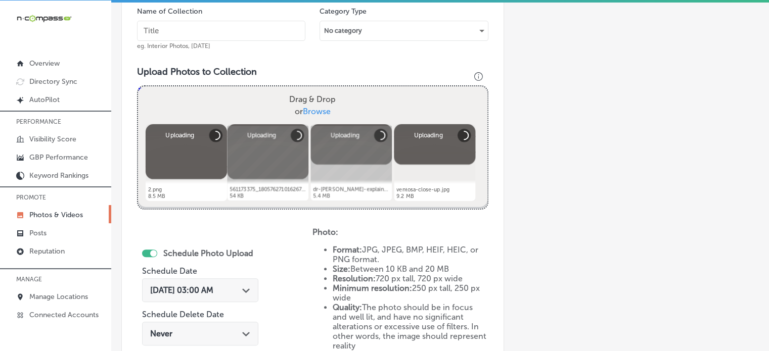
scroll to position [240, 0]
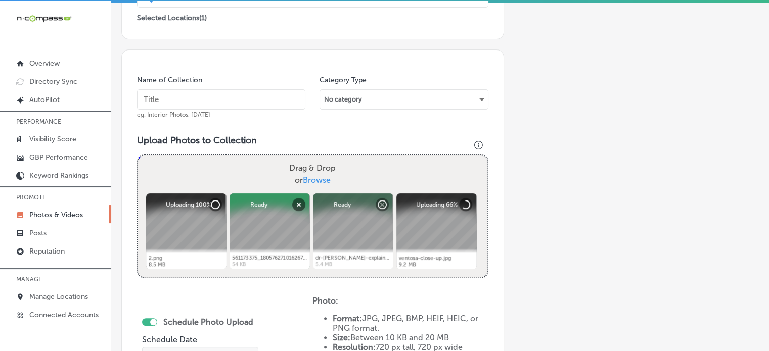
click at [227, 92] on input "text" at bounding box center [221, 99] width 168 height 20
paste input "Auto accident chiropractor Glen Carbon"
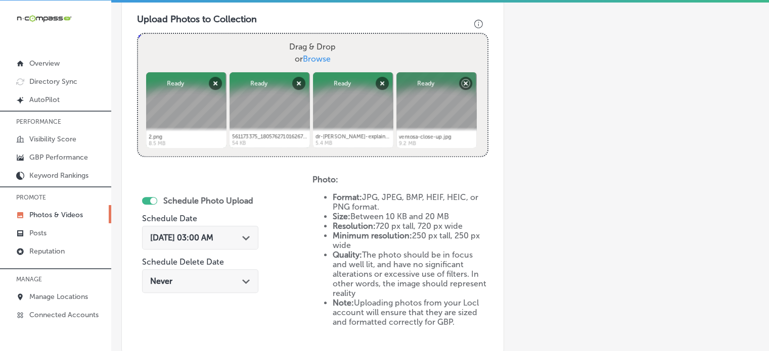
scroll to position [381, 0]
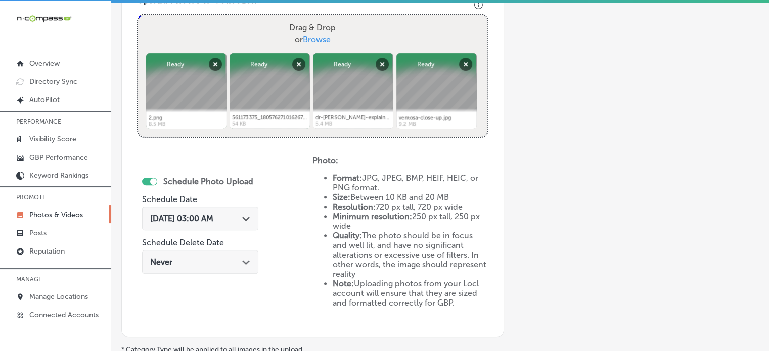
type input "Auto accident chiropractor Glen Carbon"
click at [240, 223] on div "Oct 14, 2025 03:00 AM Path Created with Sketch." at bounding box center [200, 219] width 116 height 24
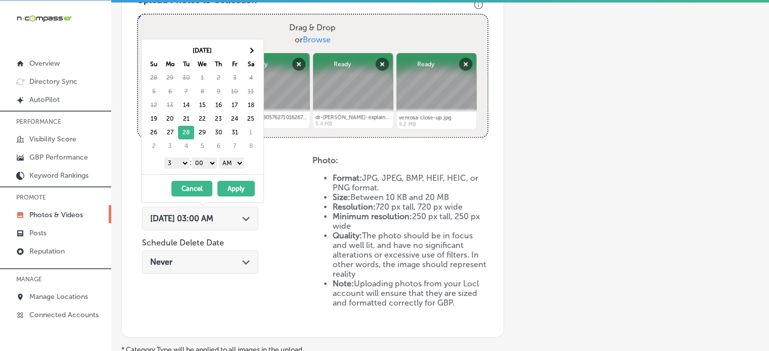
click at [181, 167] on select "1 2 3 4 5 6 7 8 9 10 11 12" at bounding box center [176, 163] width 25 height 11
drag, startPoint x: 242, startPoint y: 161, endPoint x: 236, endPoint y: 187, distance: 26.5
click at [236, 187] on div "Oct 2025 Su Mo Tu We Th Fr Sa 28 29 30 1 2 3 4 5 6 7 8 9 10 11 12 13 14 15 16 1…" at bounding box center [202, 121] width 123 height 164
click at [236, 187] on button "Apply" at bounding box center [235, 189] width 37 height 16
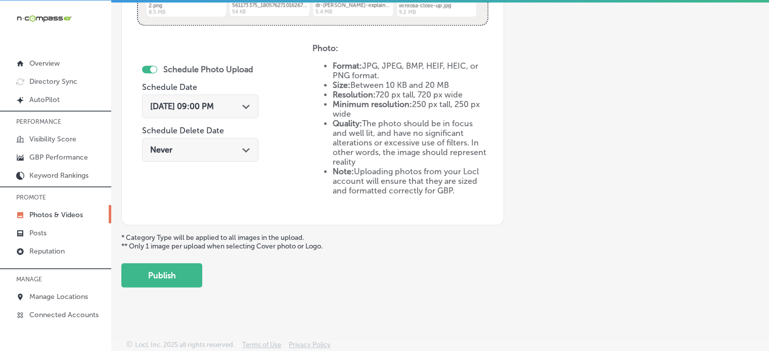
scroll to position [492, 0]
click at [174, 275] on button "Publish" at bounding box center [161, 276] width 81 height 24
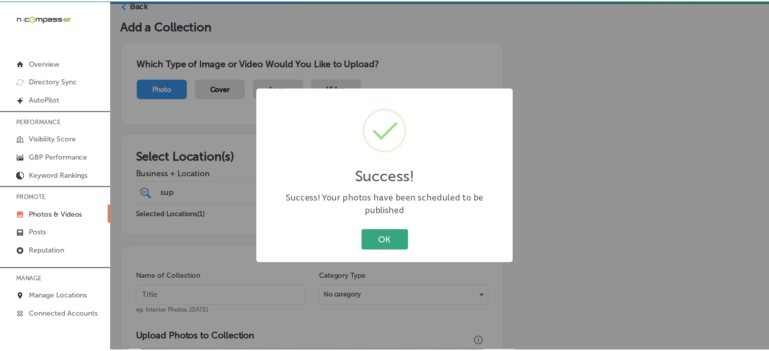
scroll to position [40, 0]
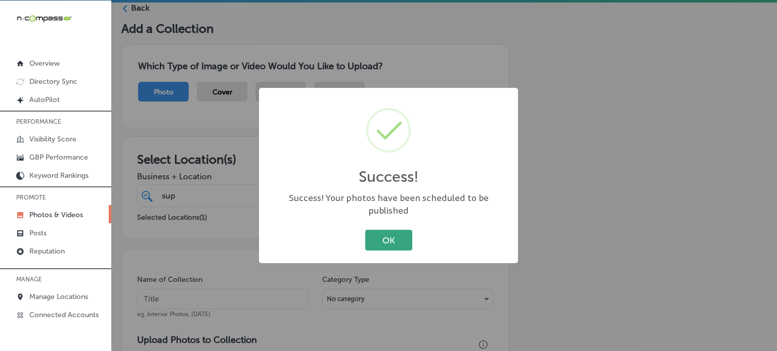
click at [384, 240] on button "OK" at bounding box center [388, 240] width 47 height 21
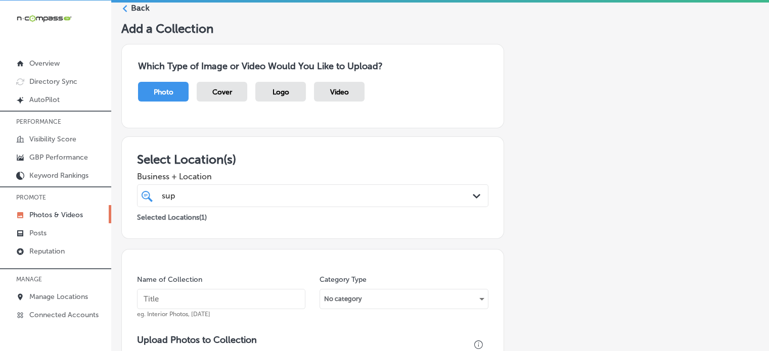
click at [138, 8] on label "Back" at bounding box center [140, 8] width 19 height 11
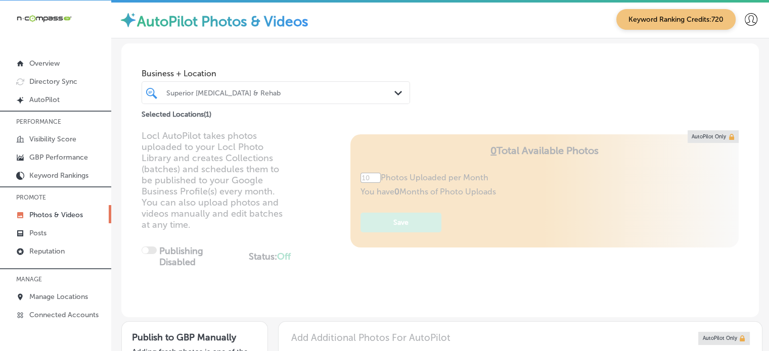
type input "5"
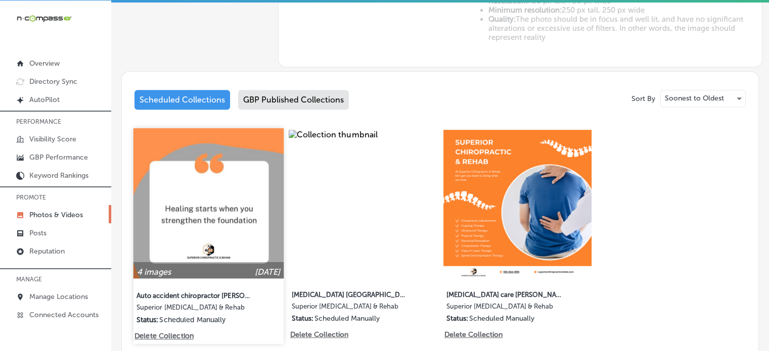
scroll to position [534, 0]
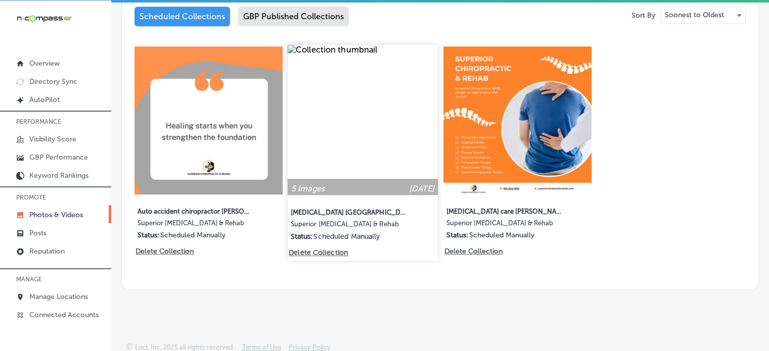
click at [346, 178] on div at bounding box center [363, 186] width 150 height 16
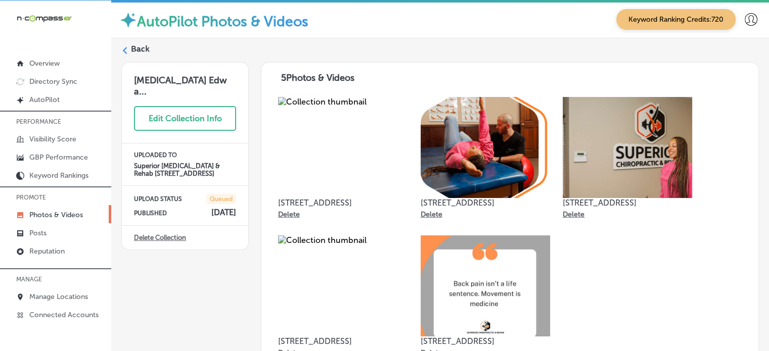
click at [147, 54] on div "Back" at bounding box center [440, 52] width 638 height 19
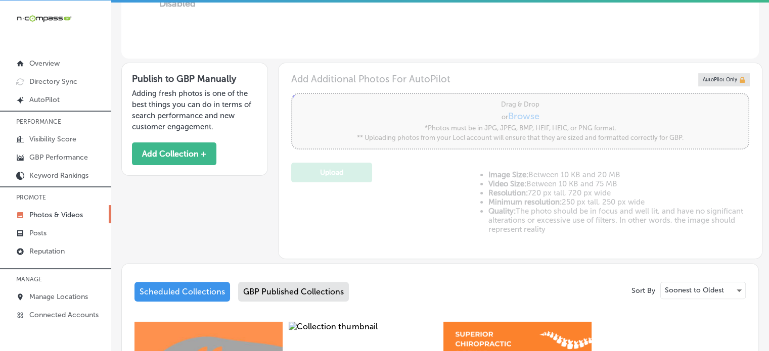
type input "5"
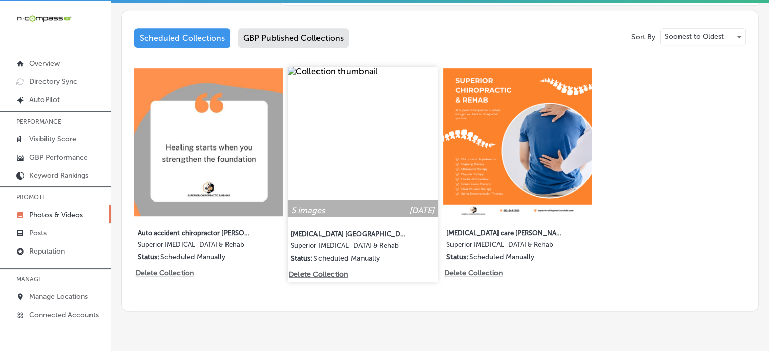
scroll to position [528, 0]
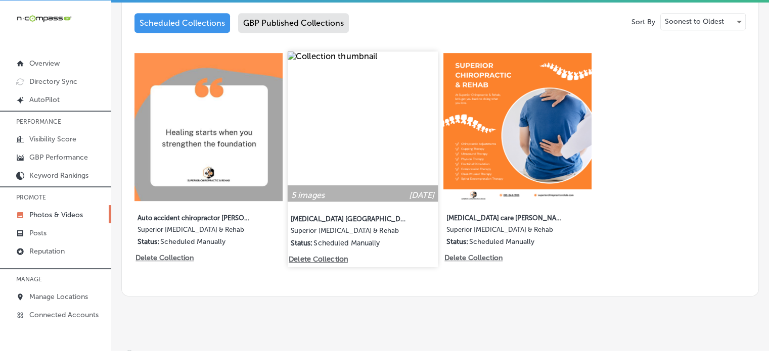
click at [360, 170] on img at bounding box center [363, 127] width 150 height 150
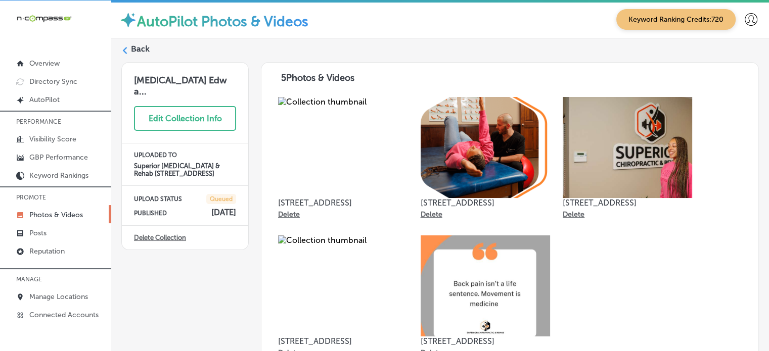
click at [139, 50] on label "Back" at bounding box center [140, 48] width 19 height 11
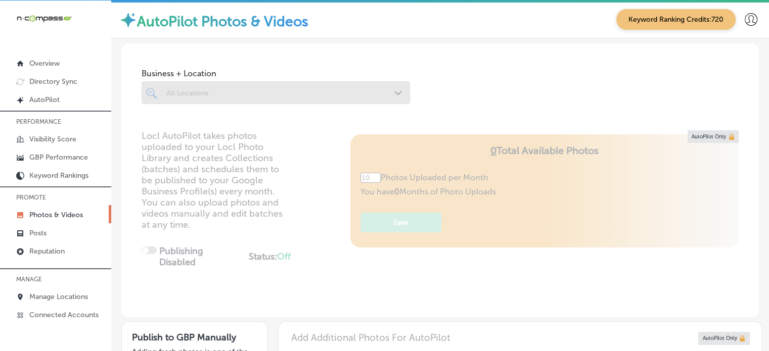
type input "5"
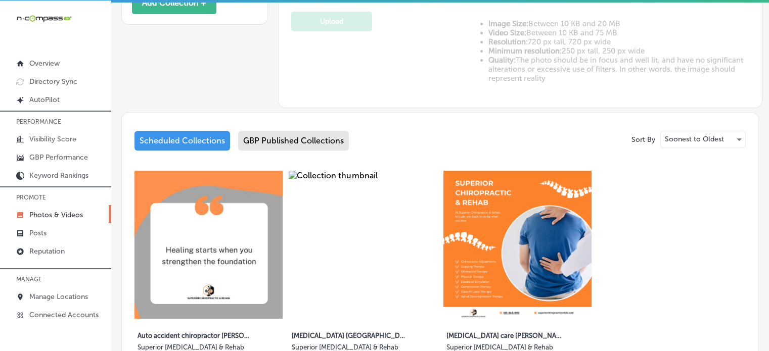
scroll to position [534, 0]
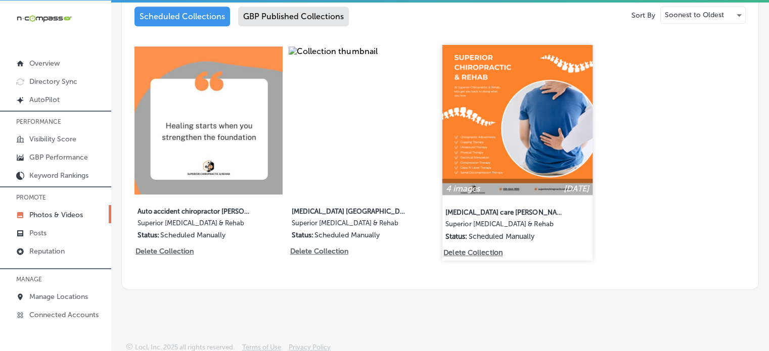
click at [490, 163] on img at bounding box center [517, 120] width 150 height 150
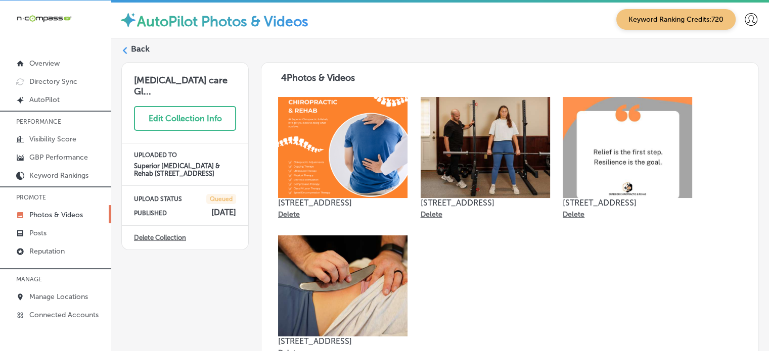
click at [173, 234] on link "Delete Collection" at bounding box center [160, 238] width 52 height 8
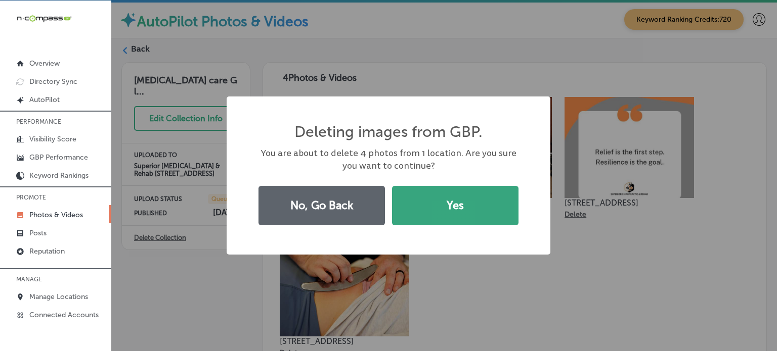
click at [455, 203] on button "Yes" at bounding box center [455, 205] width 126 height 39
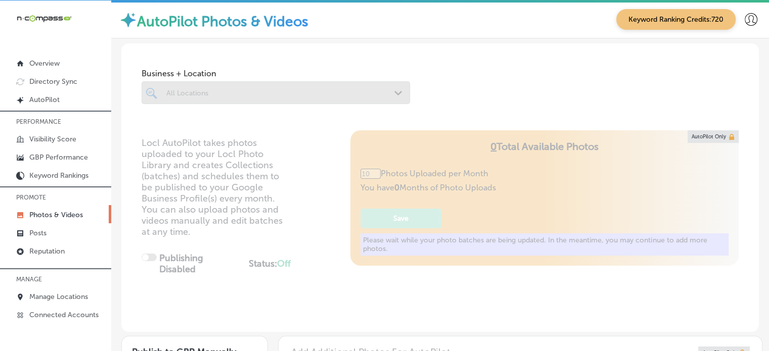
type input "5"
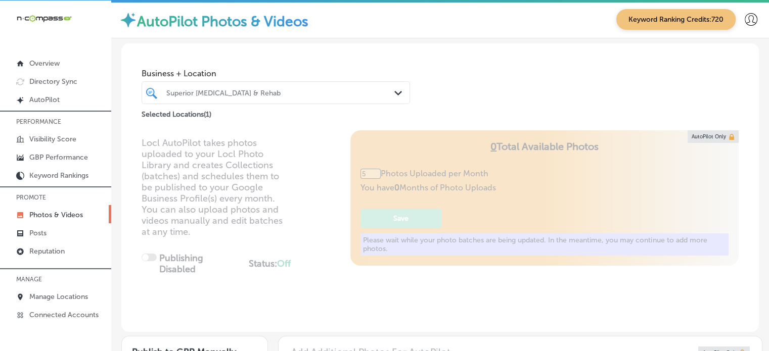
click at [140, 52] on div "Business + Location Superior Chiropractic & Rehab Path Created with Sketch. Sel…" at bounding box center [440, 81] width 638 height 77
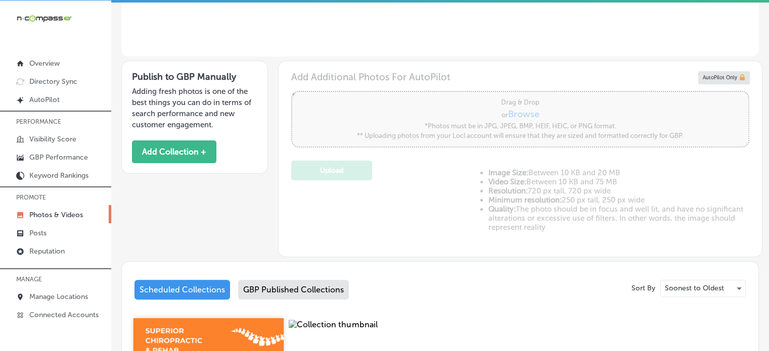
scroll to position [272, 0]
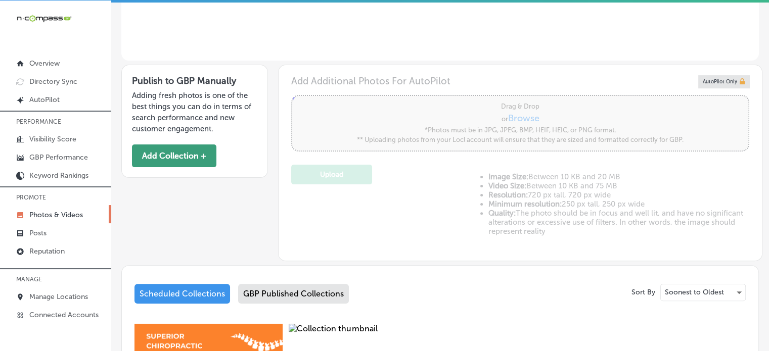
click at [192, 152] on button "Add Collection +" at bounding box center [174, 156] width 84 height 23
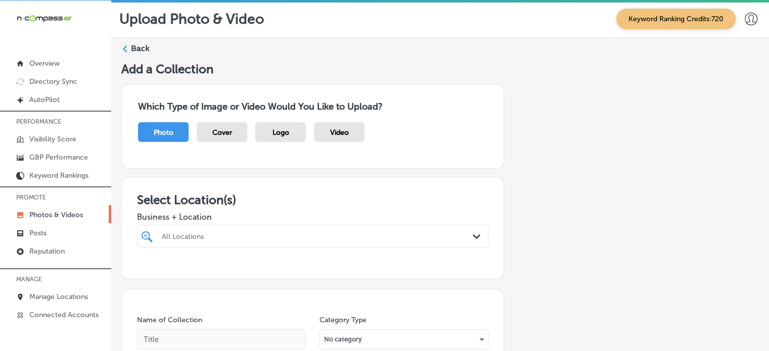
click at [253, 240] on div "All Locations Path Created with Sketch." at bounding box center [312, 236] width 351 height 23
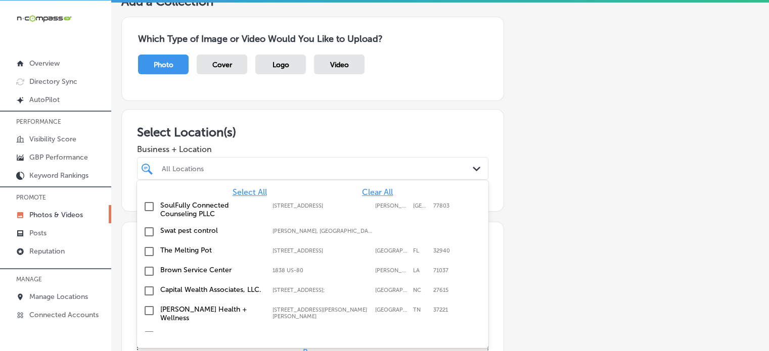
scroll to position [68, 0]
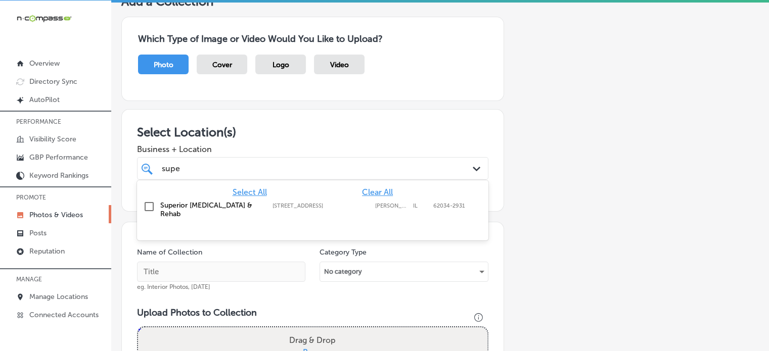
click at [182, 206] on label "Superior [MEDICAL_DATA] & Rehab" at bounding box center [211, 209] width 102 height 17
type input "supe"
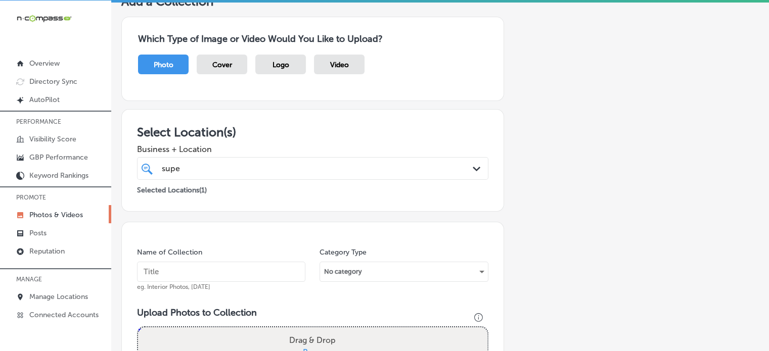
paste input "Sports chiropractic Edwardsville"
click at [244, 270] on input "text" at bounding box center [221, 272] width 168 height 20
type input "Sports chiropractic Edwardsville"
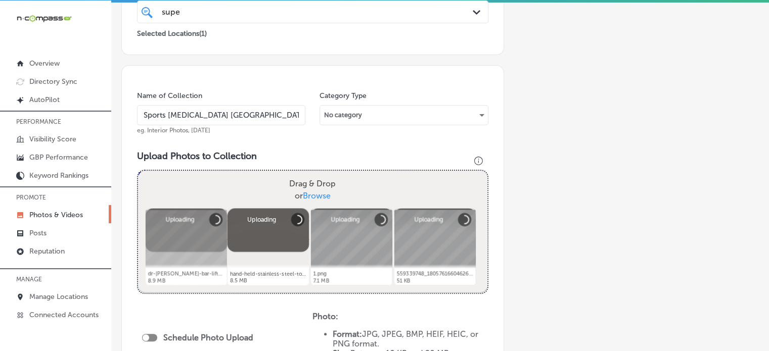
scroll to position [289, 0]
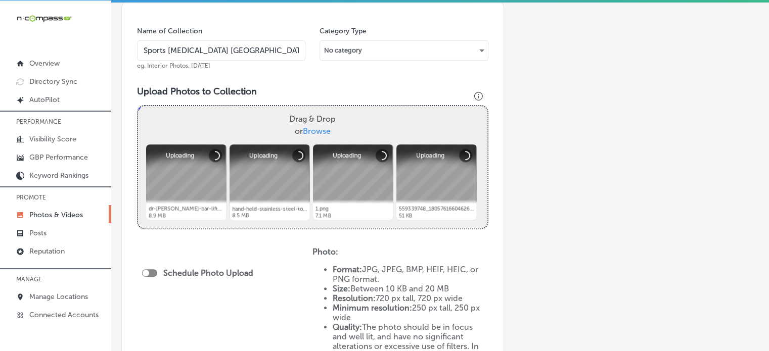
click at [151, 273] on div at bounding box center [149, 273] width 15 height 8
checkbox input "true"
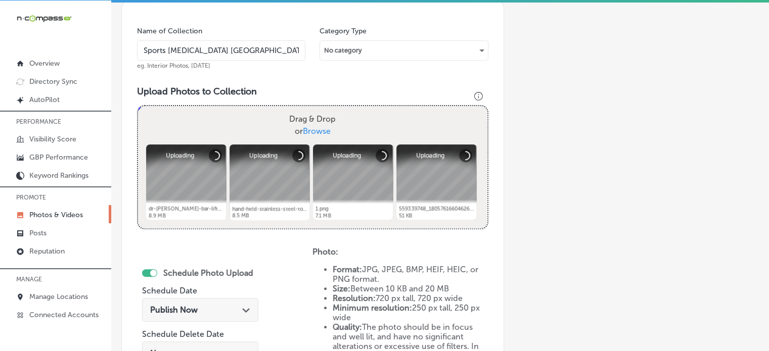
click at [222, 305] on div "Publish Now Path Created with Sketch." at bounding box center [200, 310] width 100 height 10
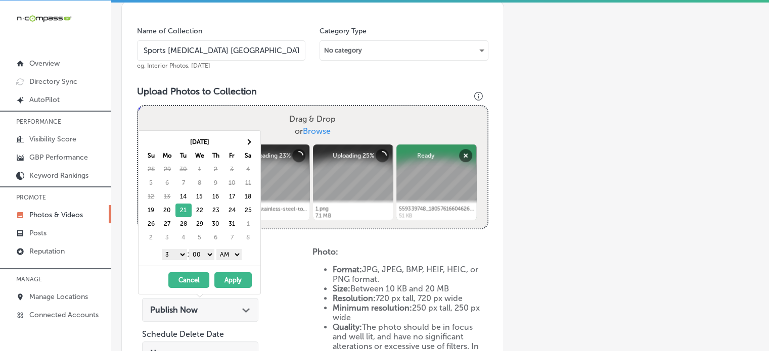
click at [174, 254] on select "1 2 3 4 5 6 7 8 9 10 11 12" at bounding box center [174, 254] width 25 height 11
drag, startPoint x: 230, startPoint y: 254, endPoint x: 233, endPoint y: 285, distance: 31.0
click at [233, 285] on div "Oct 2025 Su Mo Tu We Th Fr Sa 28 29 30 1 2 3 4 5 6 7 8 9 10 11 12 13 14 15 16 1…" at bounding box center [199, 212] width 123 height 164
click at [231, 276] on button "Apply" at bounding box center [232, 281] width 37 height 16
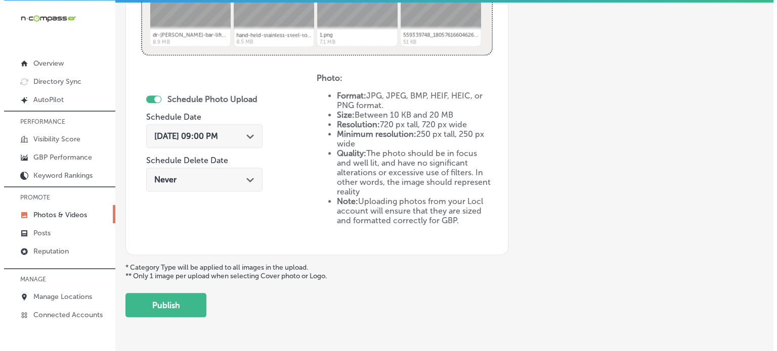
scroll to position [475, 0]
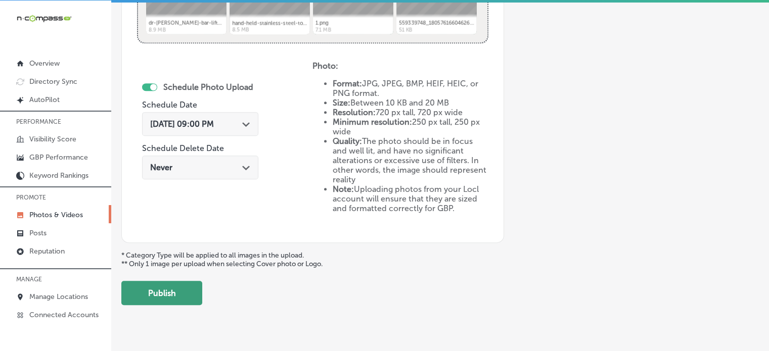
click at [176, 292] on button "Publish" at bounding box center [161, 293] width 81 height 24
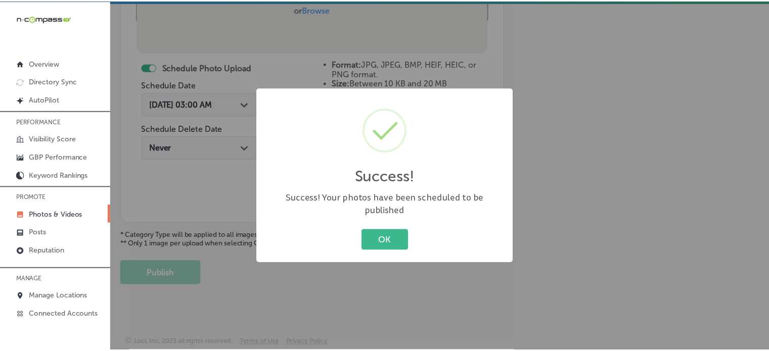
scroll to position [409, 0]
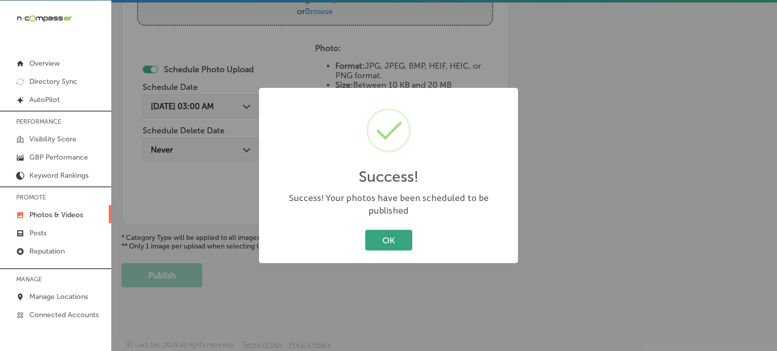
click at [383, 230] on button "OK" at bounding box center [388, 240] width 47 height 21
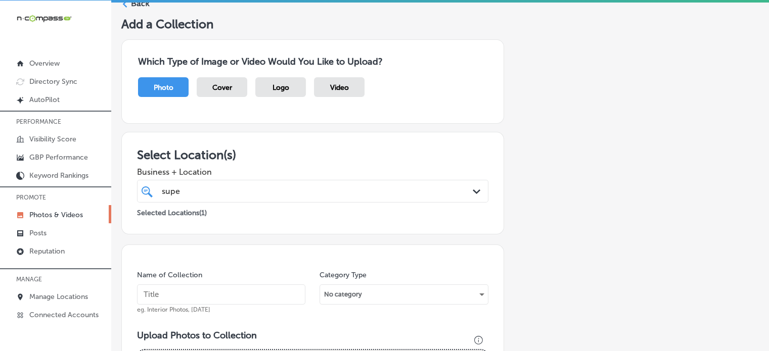
scroll to position [0, 0]
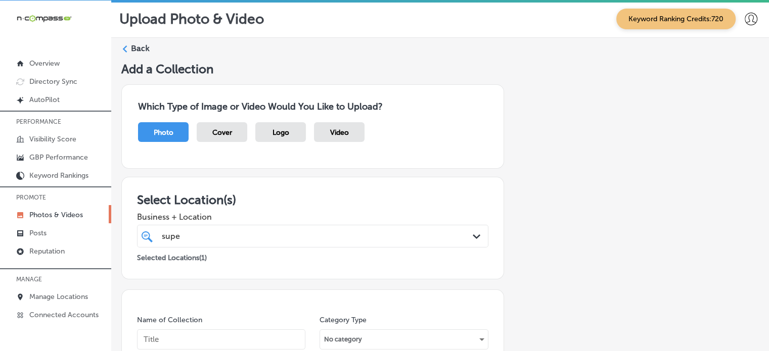
click at [142, 46] on label "Back" at bounding box center [140, 48] width 19 height 11
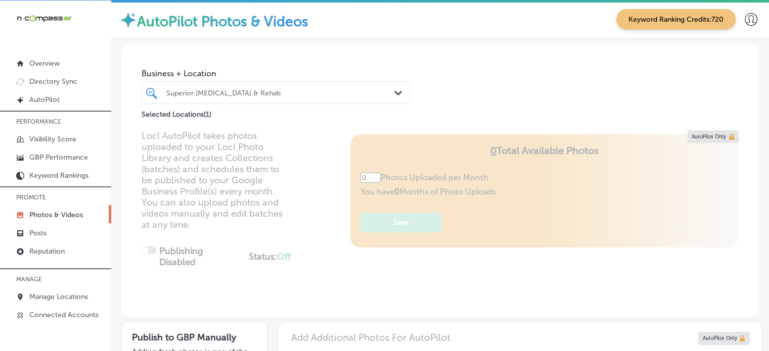
type input "5"
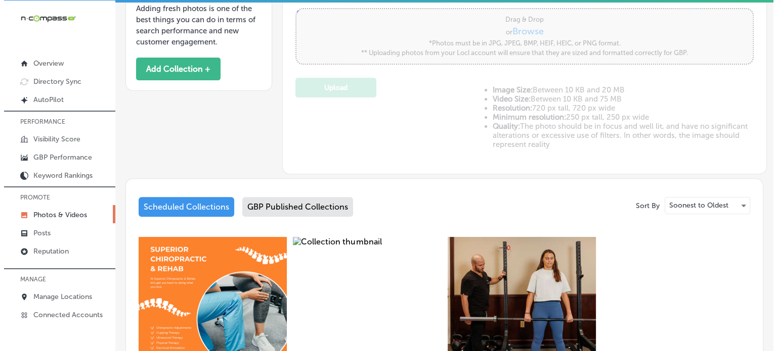
scroll to position [534, 0]
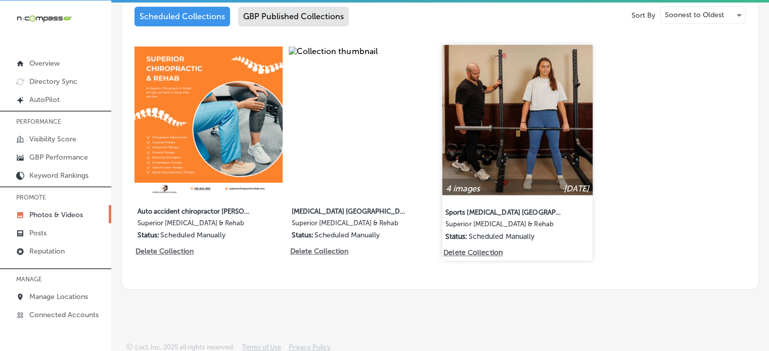
click at [476, 249] on p "Delete Collection" at bounding box center [472, 253] width 58 height 9
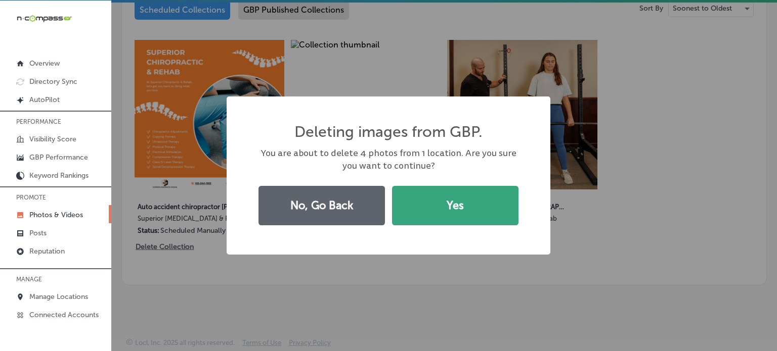
click at [472, 204] on button "Yes" at bounding box center [455, 205] width 126 height 39
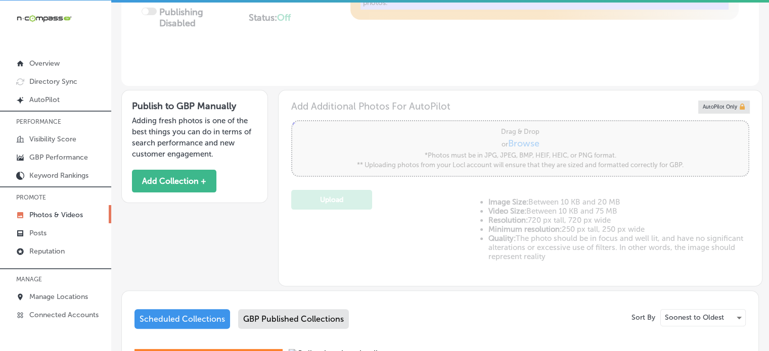
scroll to position [243, 0]
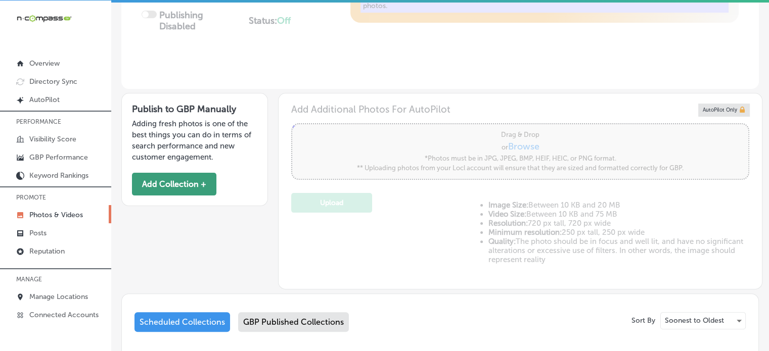
click at [198, 180] on button "Add Collection +" at bounding box center [174, 184] width 84 height 23
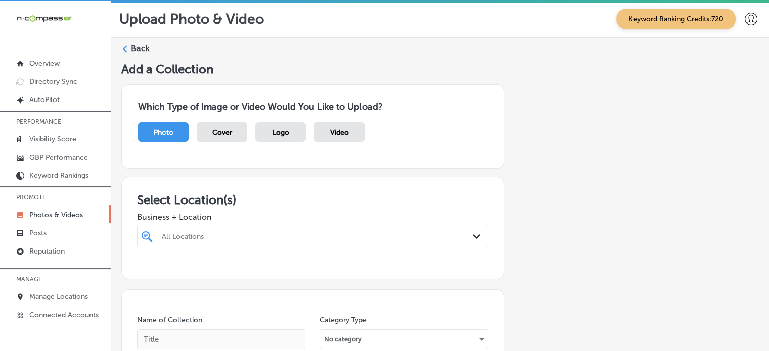
click at [258, 241] on div "All Locations Path Created with Sketch." at bounding box center [312, 236] width 351 height 23
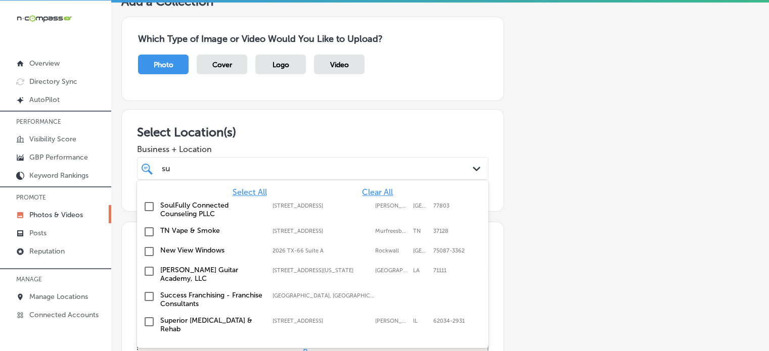
scroll to position [68, 0]
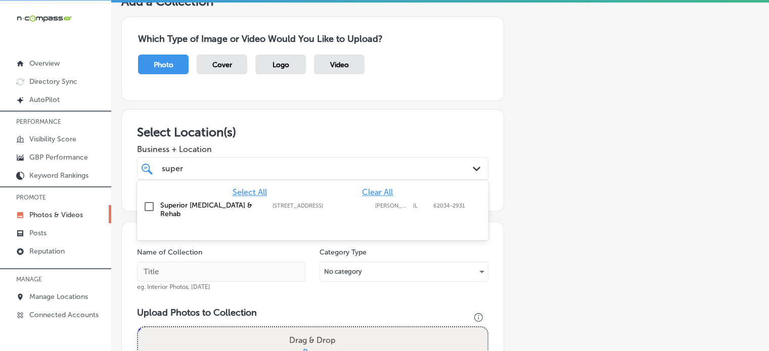
click at [222, 205] on label "Superior [MEDICAL_DATA] & Rehab" at bounding box center [211, 209] width 102 height 17
type input "super"
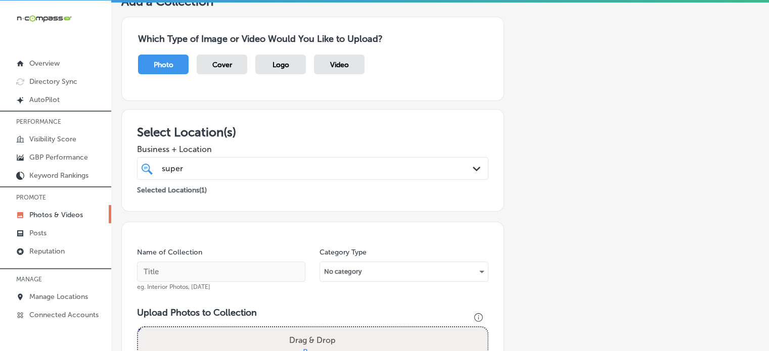
click at [309, 147] on span "Business + Location" at bounding box center [312, 150] width 351 height 10
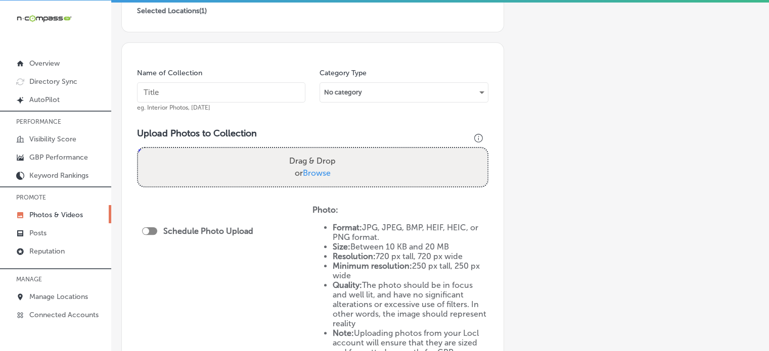
scroll to position [248, 0]
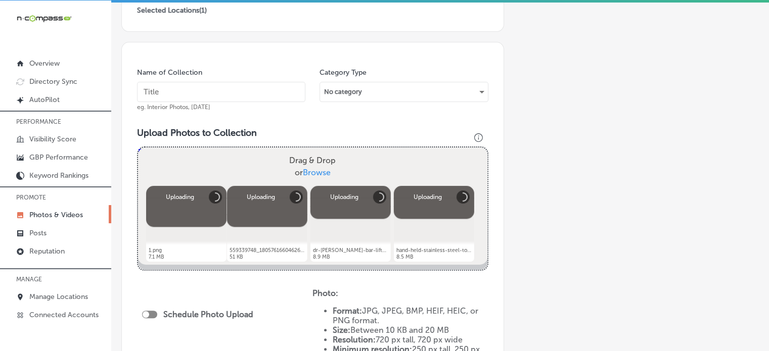
click at [197, 86] on input "text" at bounding box center [221, 92] width 168 height 20
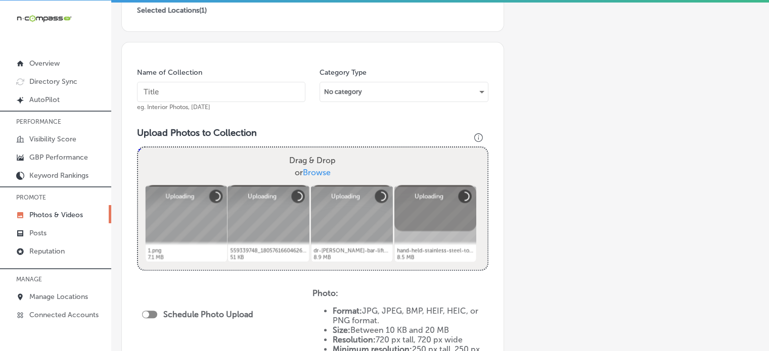
paste input "Sports chiropractic Edwardsville"
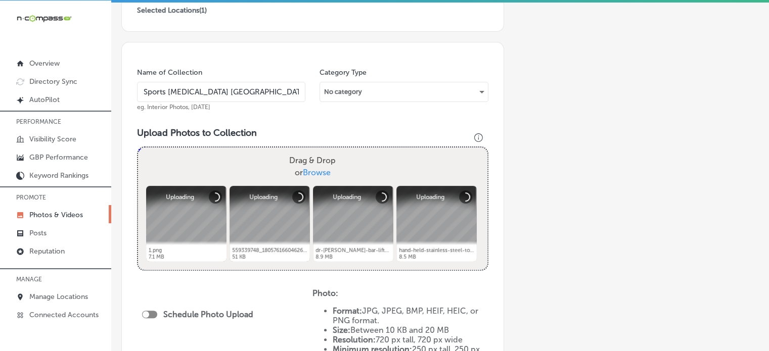
scroll to position [375, 0]
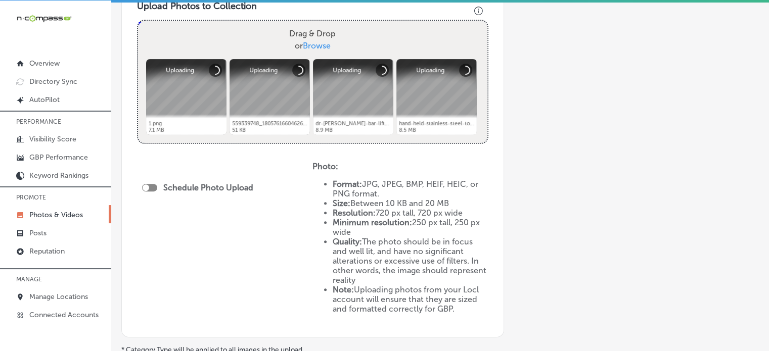
click at [152, 184] on div at bounding box center [149, 188] width 15 height 8
type input "Sports chiropractic Edwardsville"
checkbox input "true"
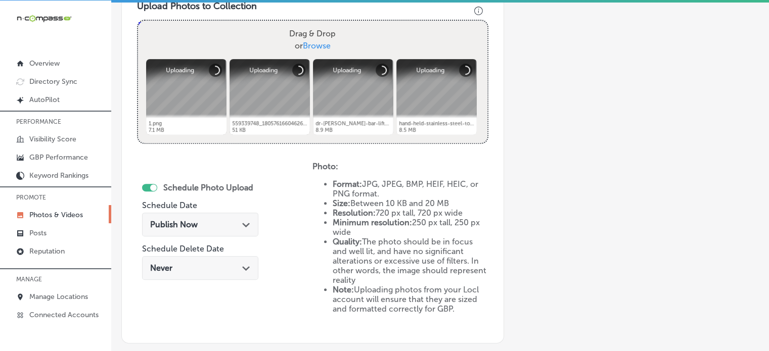
click at [225, 231] on div "Publish Now Path Created with Sketch." at bounding box center [200, 225] width 116 height 24
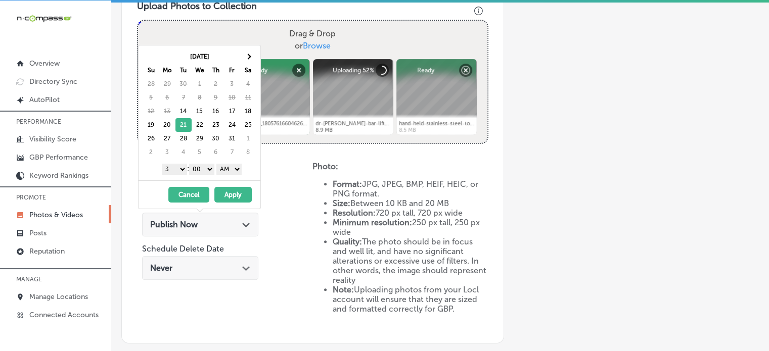
drag, startPoint x: 177, startPoint y: 165, endPoint x: 170, endPoint y: 275, distance: 109.9
click at [170, 275] on body "iconmonstr-menu-thin copy Created with Sketch. Overview Directory Sync Created …" at bounding box center [384, 175] width 769 height 354
drag, startPoint x: 233, startPoint y: 165, endPoint x: 229, endPoint y: 193, distance: 28.2
click at [229, 193] on div "Oct 2025 Su Mo Tu We Th Fr Sa 28 29 30 1 2 3 4 5 6 7 8 9 10 11 12 13 14 15 16 1…" at bounding box center [199, 127] width 123 height 164
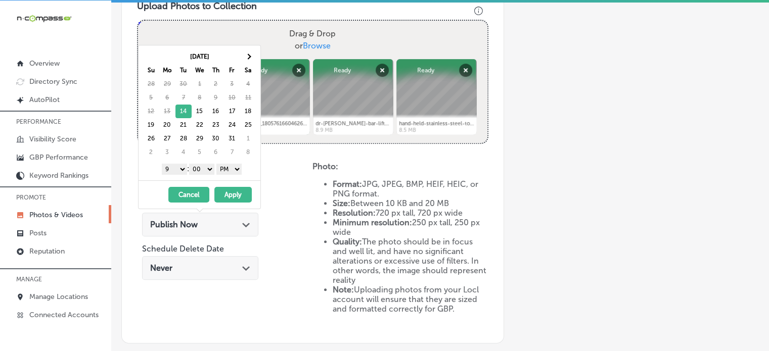
click at [229, 193] on button "Apply" at bounding box center [232, 195] width 37 height 16
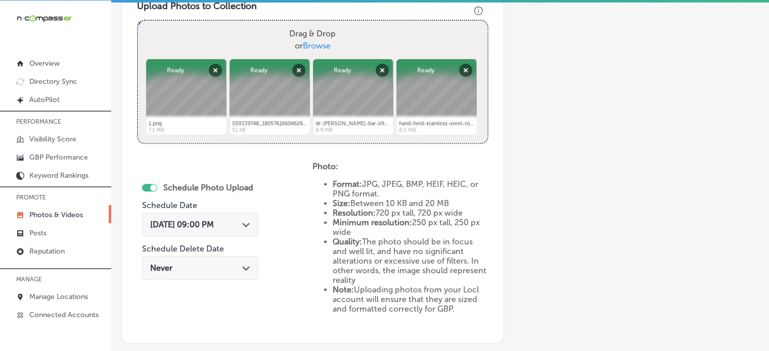
click at [280, 220] on div "Schedule Photo Upload Schedule Date Oct 14, 2025 09:00 PM Path Created with Ske…" at bounding box center [224, 245] width 175 height 166
click at [238, 222] on div "Oct 14, 2025 09:00 PM Path Created with Sketch." at bounding box center [200, 225] width 100 height 10
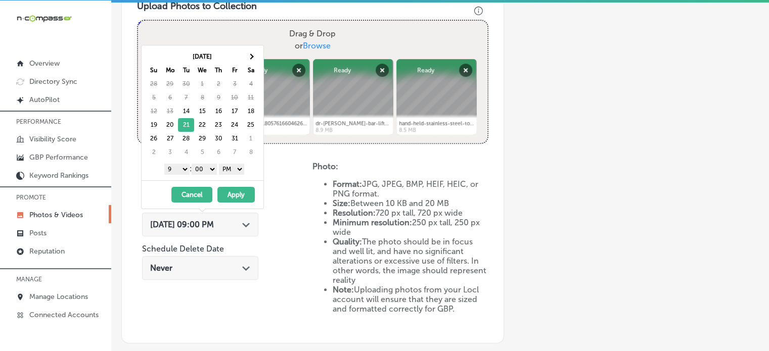
click at [231, 190] on button "Apply" at bounding box center [235, 195] width 37 height 16
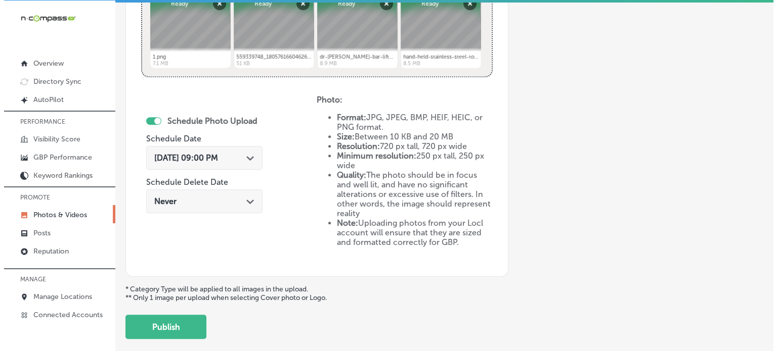
scroll to position [446, 0]
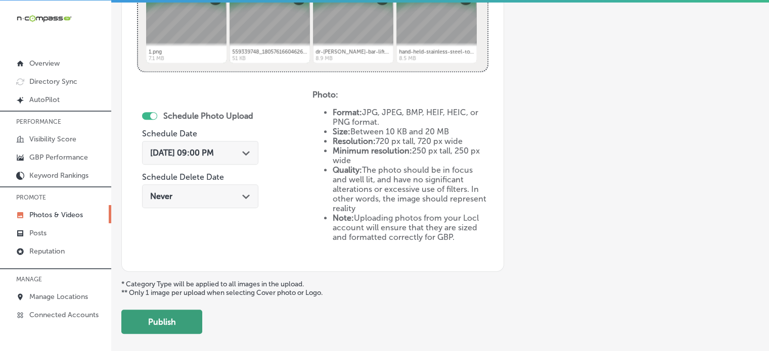
click at [178, 319] on button "Publish" at bounding box center [161, 322] width 81 height 24
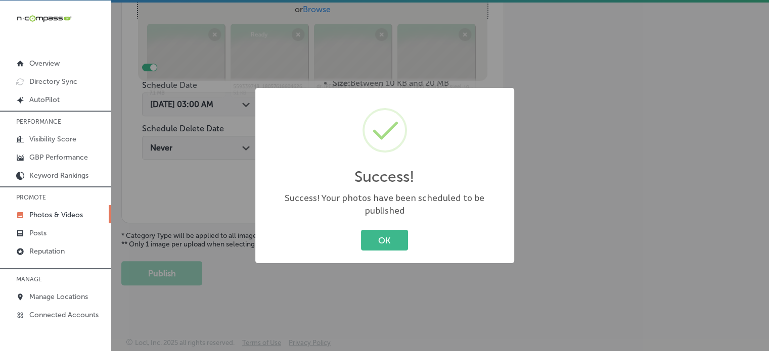
scroll to position [409, 0]
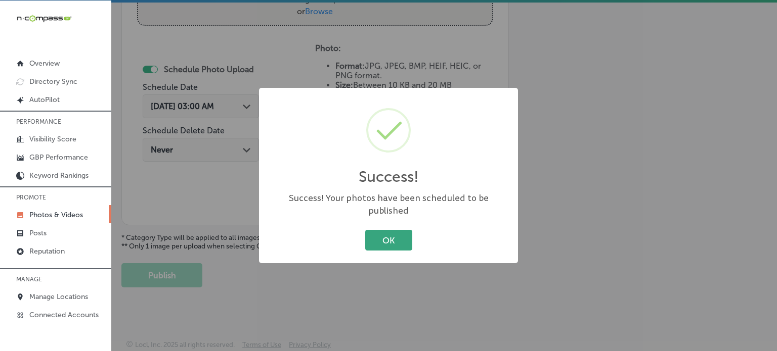
click at [401, 233] on button "OK" at bounding box center [388, 240] width 47 height 21
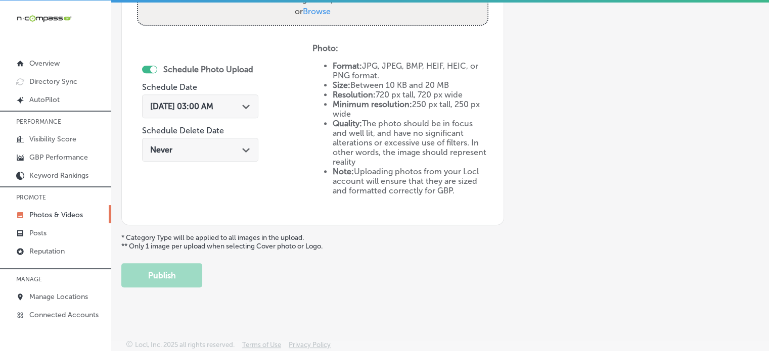
scroll to position [0, 0]
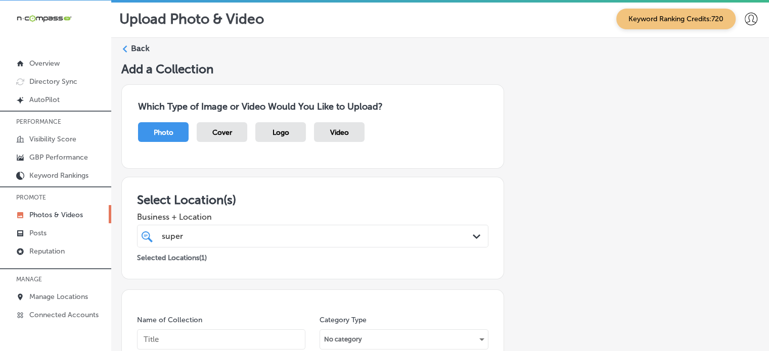
click at [137, 43] on label "Back" at bounding box center [140, 48] width 19 height 11
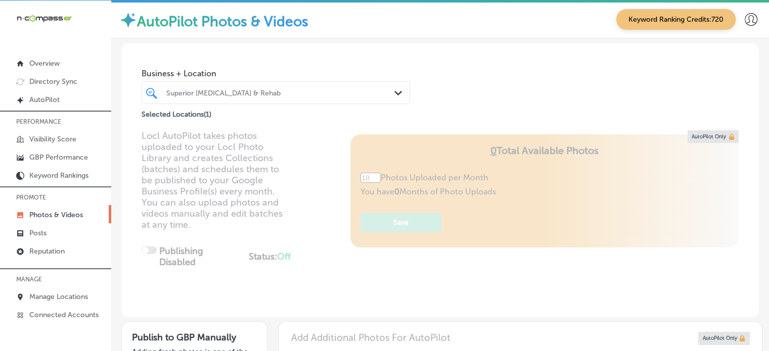
type input "5"
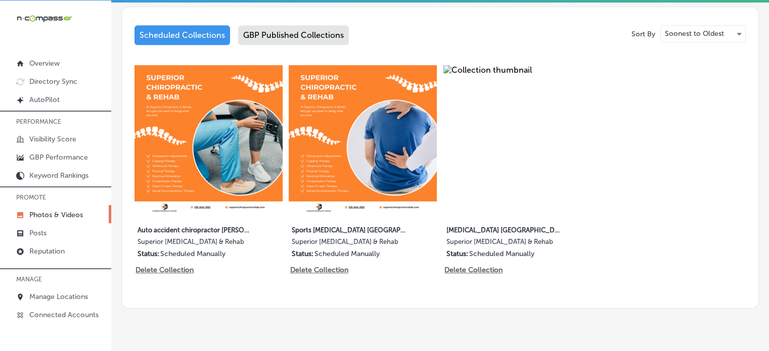
scroll to position [534, 0]
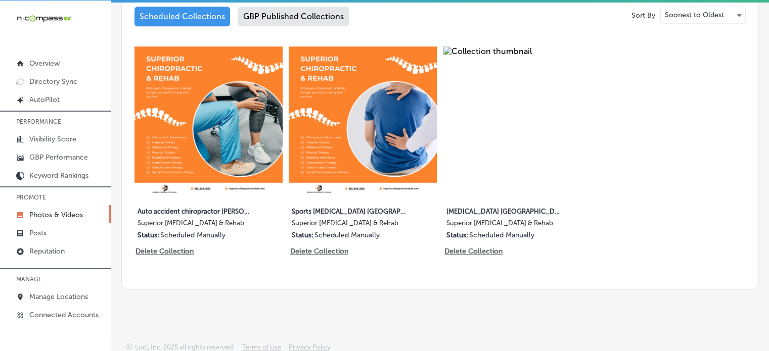
click at [307, 9] on div "GBP Published Collections" at bounding box center [293, 17] width 111 height 20
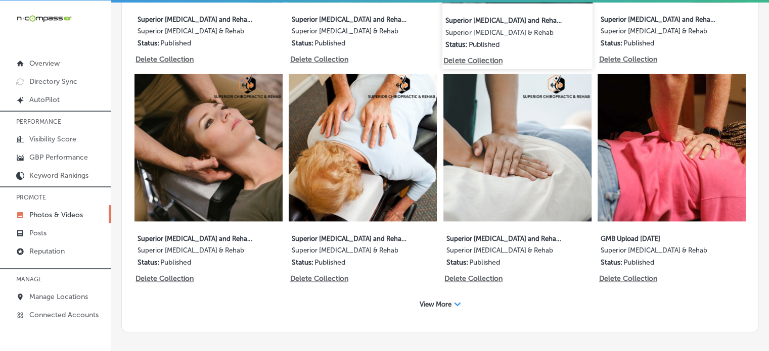
scroll to position [1400, 0]
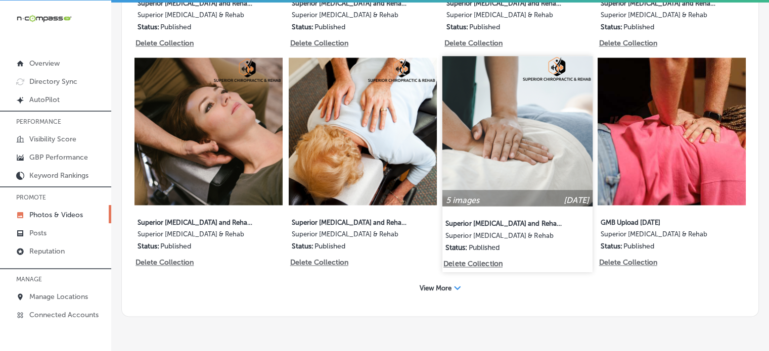
click at [506, 126] on img at bounding box center [517, 131] width 150 height 150
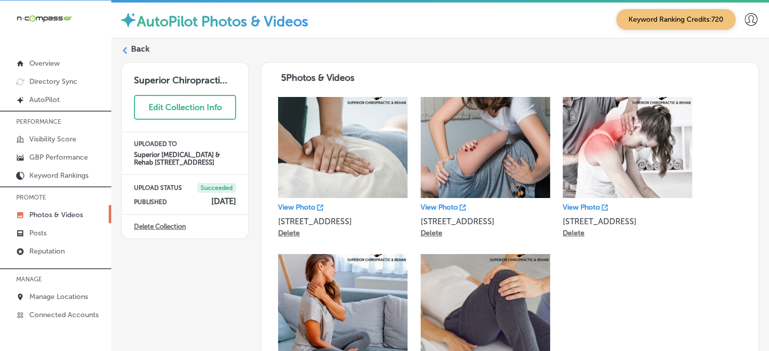
click at [142, 47] on label "Back" at bounding box center [140, 48] width 19 height 11
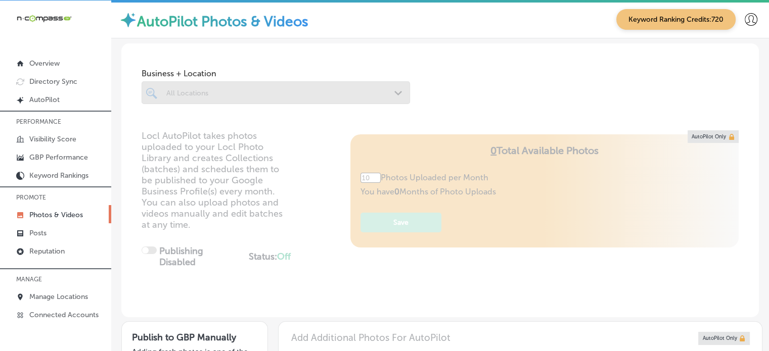
type input "5"
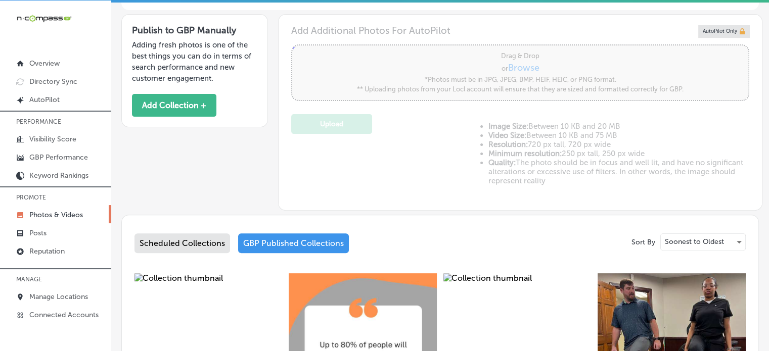
scroll to position [313, 0]
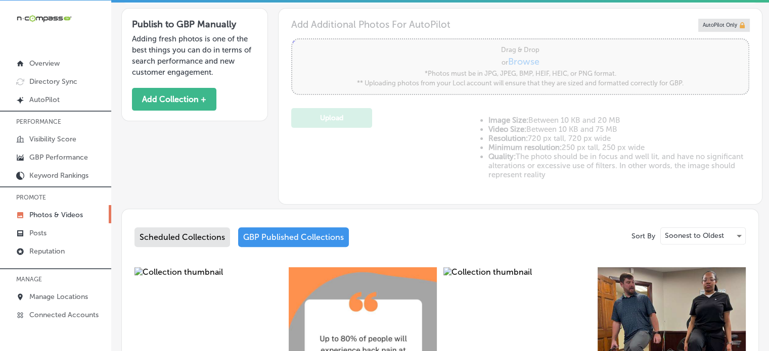
click at [198, 234] on div "Scheduled Collections" at bounding box center [182, 238] width 96 height 20
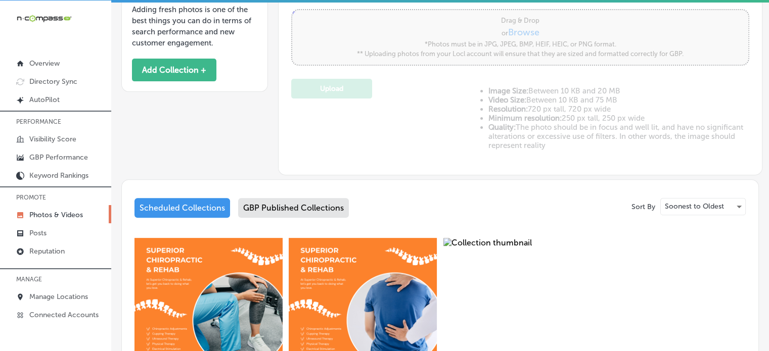
scroll to position [331, 0]
